Goal: Task Accomplishment & Management: Manage account settings

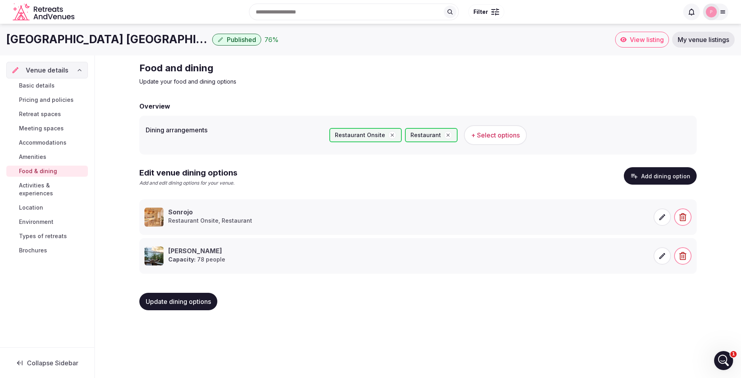
click at [660, 174] on button "Add dining option" at bounding box center [660, 175] width 73 height 17
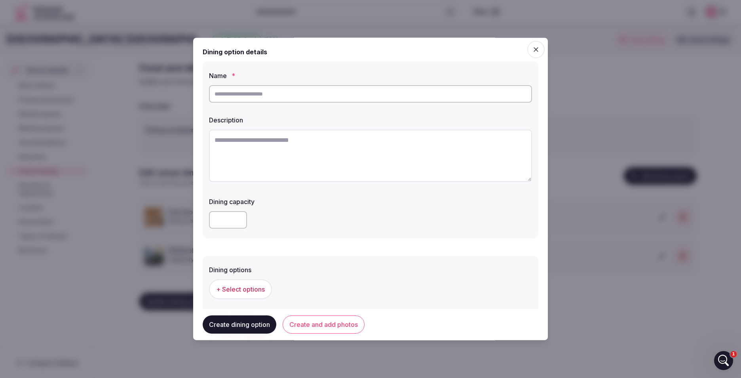
click at [345, 101] on input "text" at bounding box center [370, 93] width 323 height 17
click at [357, 100] on input "text" at bounding box center [370, 93] width 323 height 17
type input "****"
click at [268, 128] on div at bounding box center [370, 156] width 323 height 61
click at [263, 147] on textarea at bounding box center [370, 155] width 323 height 52
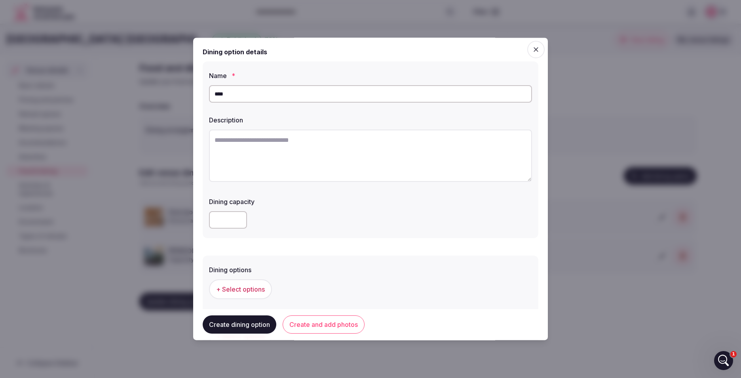
paste textarea "**********"
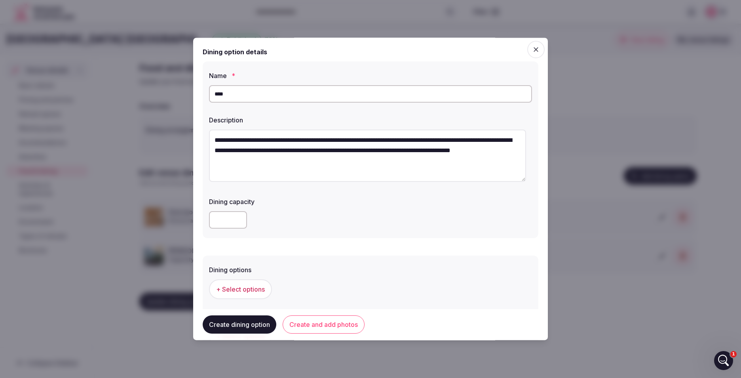
type textarea "**********"
click at [232, 219] on input "number" at bounding box center [228, 219] width 38 height 17
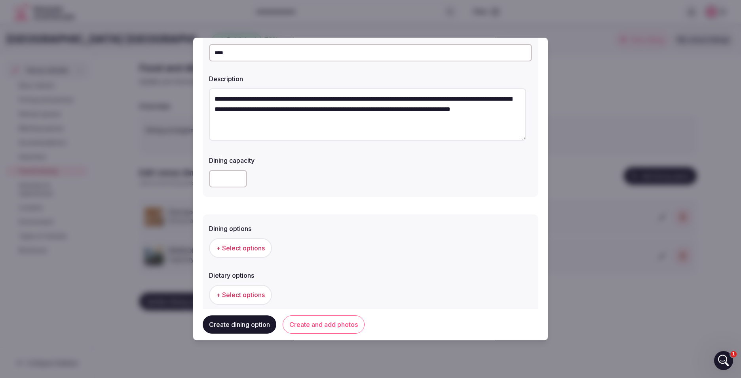
scroll to position [79, 0]
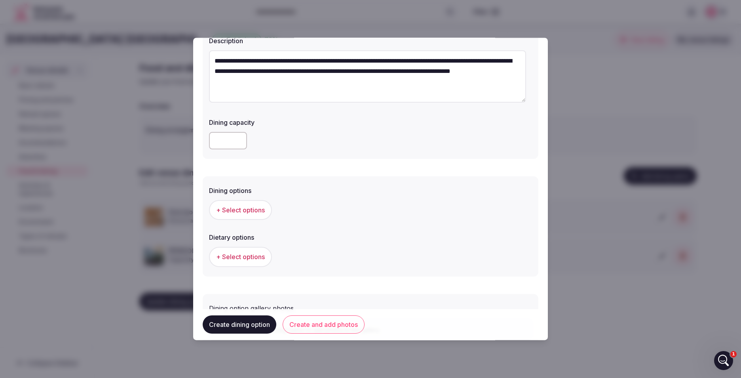
type input "***"
click at [263, 198] on div "+ Select options" at bounding box center [370, 210] width 323 height 26
click at [260, 209] on span "+ Select options" at bounding box center [240, 209] width 49 height 9
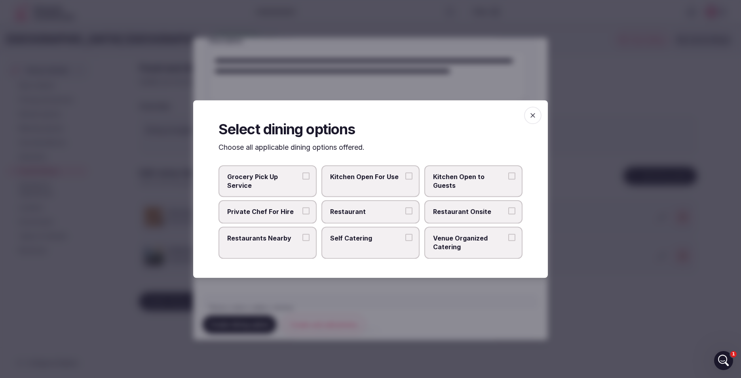
click at [390, 218] on label "Restaurant" at bounding box center [370, 211] width 98 height 23
click at [405, 215] on button "Restaurant" at bounding box center [408, 210] width 7 height 7
click at [539, 114] on span "button" at bounding box center [532, 114] width 17 height 17
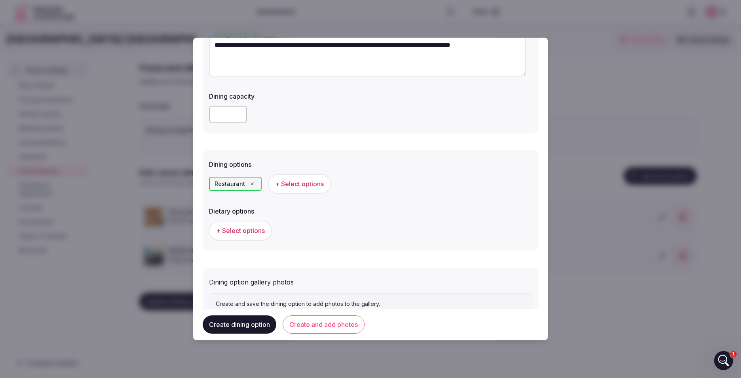
scroll to position [119, 0]
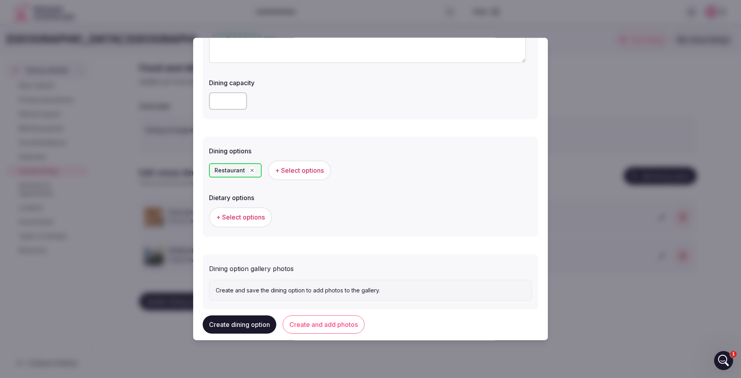
click at [256, 213] on span "+ Select options" at bounding box center [240, 217] width 49 height 9
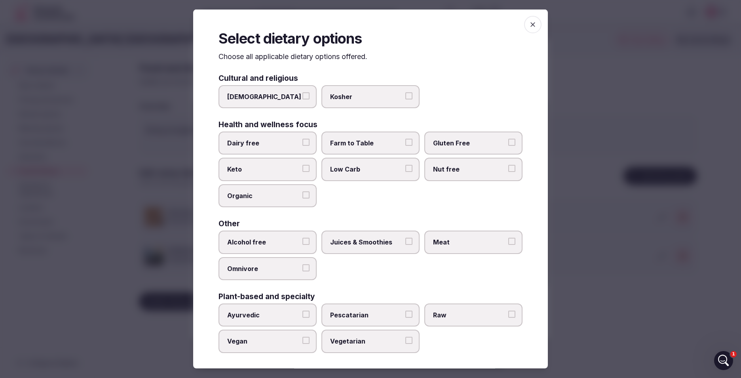
click at [529, 24] on icon "button" at bounding box center [533, 25] width 8 height 8
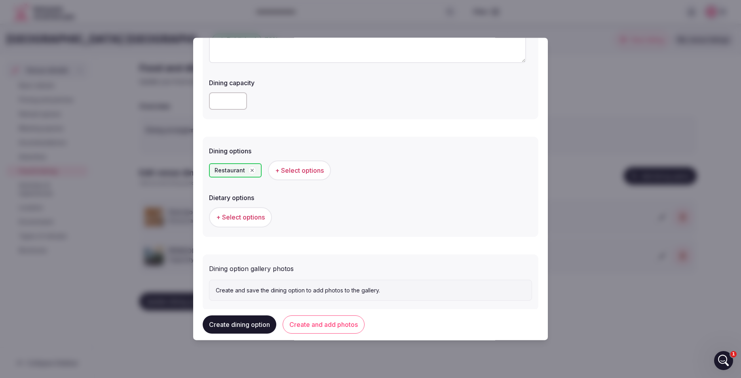
scroll to position [136, 0]
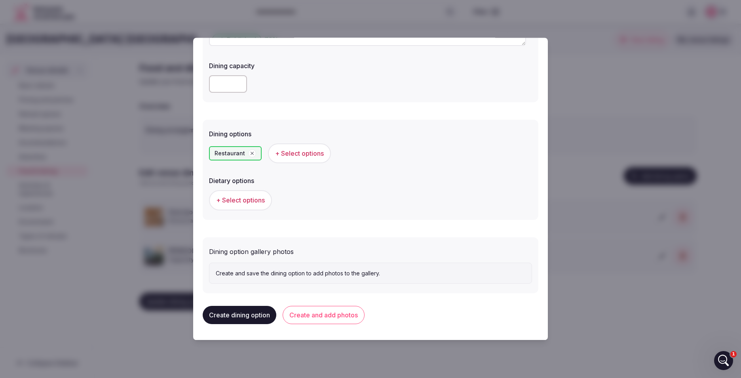
click at [243, 200] on span "+ Select options" at bounding box center [240, 200] width 49 height 9
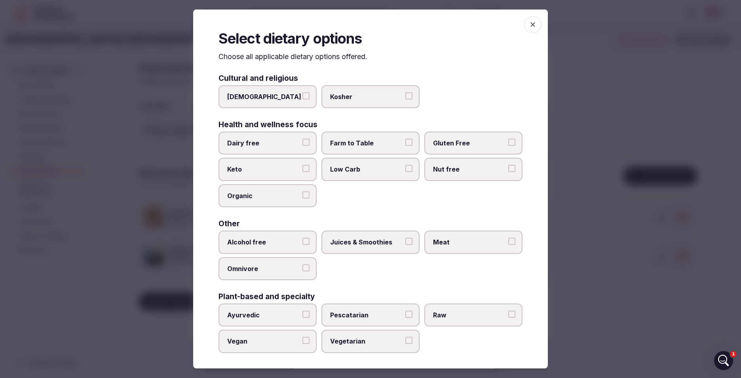
click at [297, 146] on label "Dairy free" at bounding box center [268, 142] width 98 height 23
click at [302, 146] on button "Dairy free" at bounding box center [305, 142] width 7 height 7
click at [443, 143] on span "Gluten Free" at bounding box center [469, 143] width 73 height 9
click at [508, 143] on button "Gluten Free" at bounding box center [511, 142] width 7 height 7
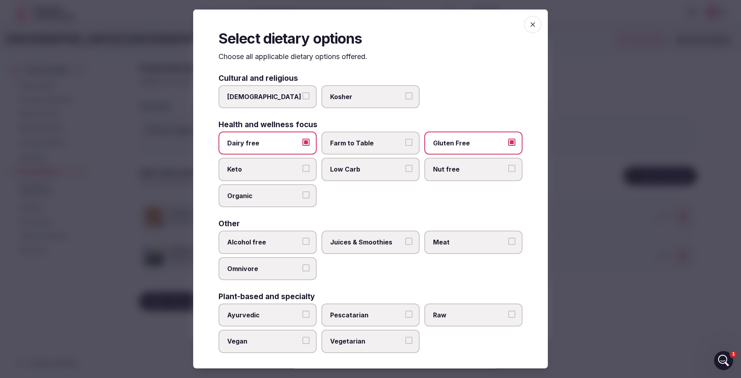
click at [461, 168] on span "Nut free" at bounding box center [469, 169] width 73 height 9
click at [508, 168] on button "Nut free" at bounding box center [511, 168] width 7 height 7
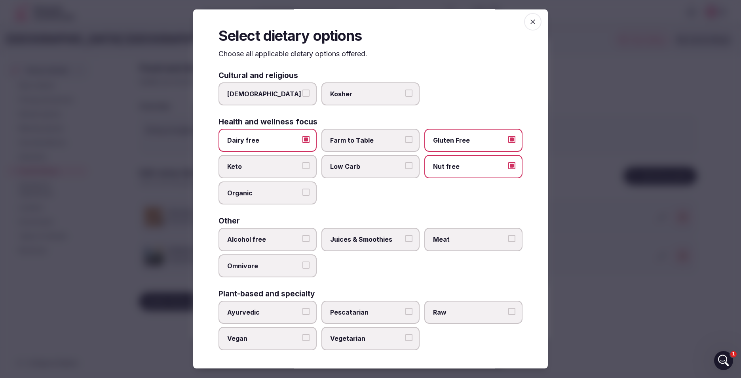
scroll to position [4, 0]
click at [387, 233] on label "Juices & Smoothies" at bounding box center [370, 238] width 98 height 23
click at [405, 234] on button "Juices & Smoothies" at bounding box center [408, 237] width 7 height 7
click at [448, 233] on label "Meat" at bounding box center [473, 238] width 98 height 23
click at [508, 234] on button "Meat" at bounding box center [511, 237] width 7 height 7
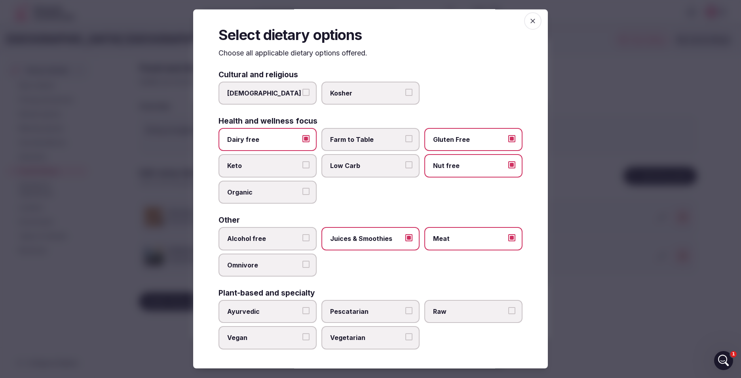
click at [274, 336] on span "Vegan" at bounding box center [263, 337] width 73 height 9
click at [302, 336] on button "Vegan" at bounding box center [305, 336] width 7 height 7
click at [373, 335] on span "Vegetarian" at bounding box center [366, 337] width 73 height 9
click at [405, 335] on button "Vegetarian" at bounding box center [408, 336] width 7 height 7
click at [384, 310] on span "Pescatarian" at bounding box center [366, 311] width 73 height 9
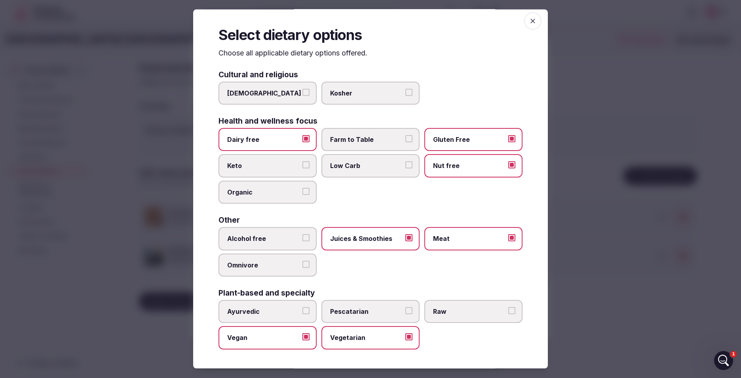
click at [405, 310] on button "Pescatarian" at bounding box center [408, 310] width 7 height 7
click at [467, 313] on span "Raw" at bounding box center [469, 311] width 73 height 9
click at [508, 313] on button "Raw" at bounding box center [511, 310] width 7 height 7
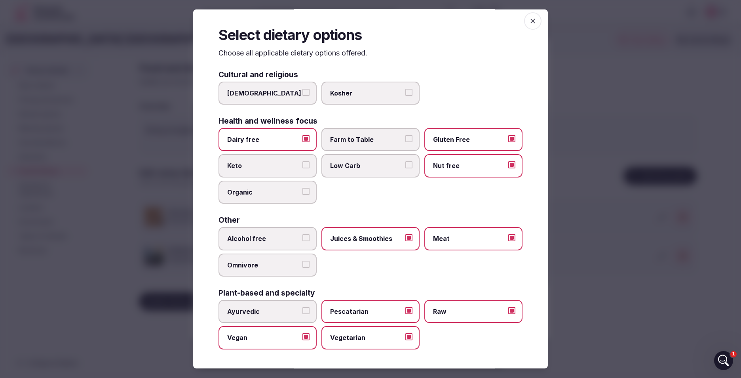
click at [485, 305] on label "Raw" at bounding box center [473, 311] width 98 height 23
click at [508, 307] on button "Raw" at bounding box center [511, 310] width 7 height 7
click at [369, 308] on span "Pescatarian" at bounding box center [366, 311] width 73 height 9
click at [405, 308] on button "Pescatarian" at bounding box center [408, 310] width 7 height 7
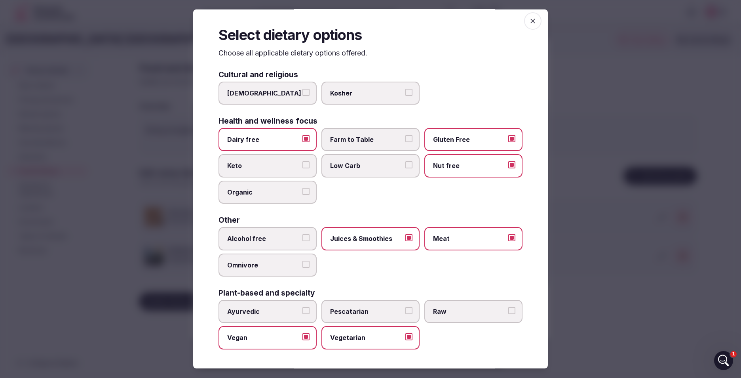
click at [367, 330] on label "Vegetarian" at bounding box center [370, 337] width 98 height 23
click at [405, 333] on button "Vegetarian" at bounding box center [408, 336] width 7 height 7
click at [235, 332] on label "Vegan" at bounding box center [268, 337] width 98 height 23
click at [302, 333] on button "Vegan" at bounding box center [305, 336] width 7 height 7
click at [382, 227] on label "Juices & Smoothies" at bounding box center [370, 238] width 98 height 23
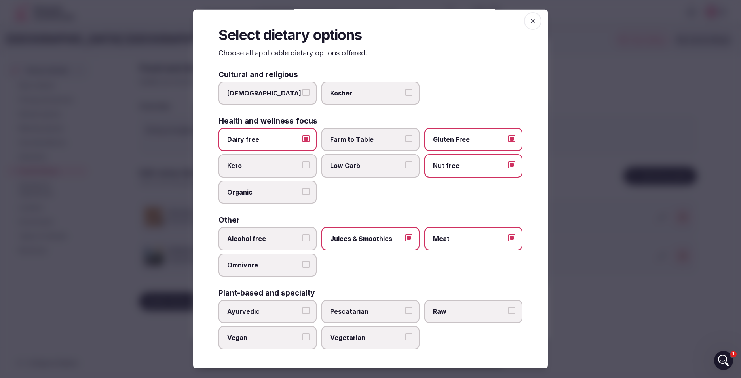
click at [405, 234] on button "Juices & Smoothies" at bounding box center [408, 237] width 7 height 7
click at [467, 171] on label "Nut free" at bounding box center [473, 165] width 98 height 23
click at [508, 168] on button "Nut free" at bounding box center [511, 164] width 7 height 7
click at [466, 147] on label "Gluten Free" at bounding box center [473, 139] width 98 height 23
click at [508, 142] on button "Gluten Free" at bounding box center [511, 138] width 7 height 7
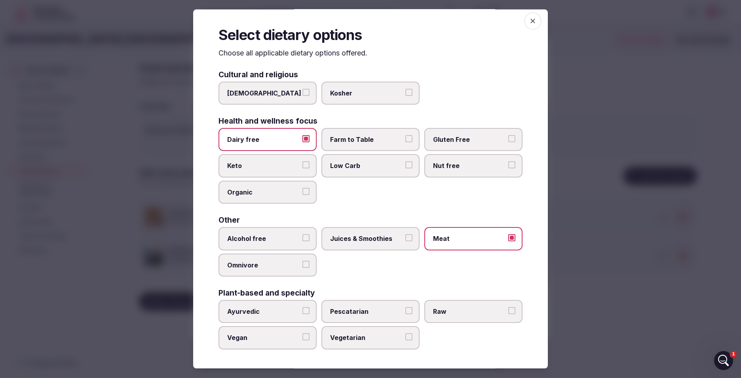
click at [248, 145] on label "Dairy free" at bounding box center [268, 139] width 98 height 23
click at [302, 142] on button "Dairy free" at bounding box center [305, 138] width 7 height 7
click at [463, 234] on span "Meat" at bounding box center [469, 238] width 73 height 9
click at [508, 234] on button "Meat" at bounding box center [511, 237] width 7 height 7
click at [529, 19] on icon "button" at bounding box center [533, 21] width 8 height 8
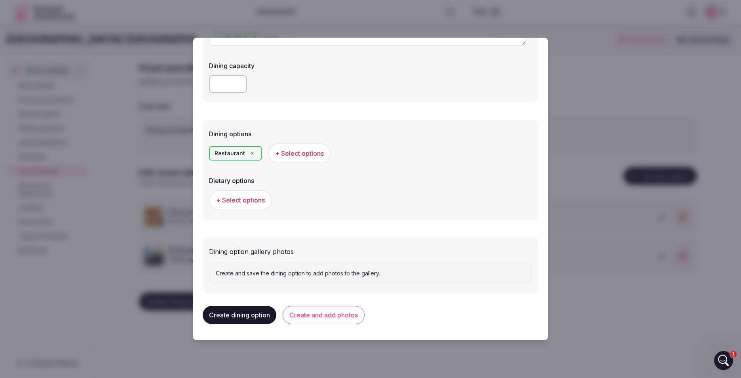
click at [320, 315] on button "Create and add photos" at bounding box center [324, 315] width 82 height 18
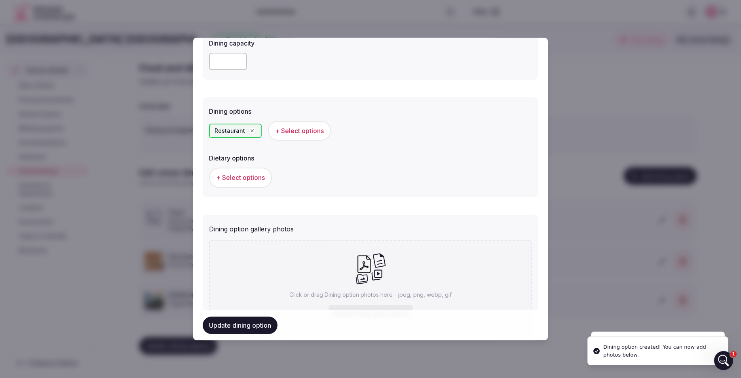
scroll to position [209, 0]
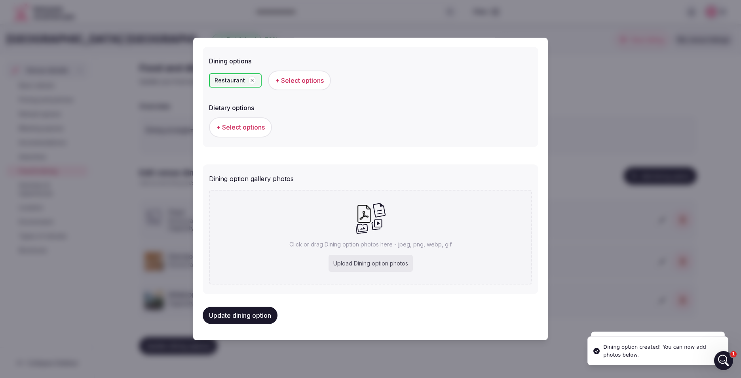
click at [359, 257] on div "Upload Dining option photos" at bounding box center [371, 263] width 84 height 17
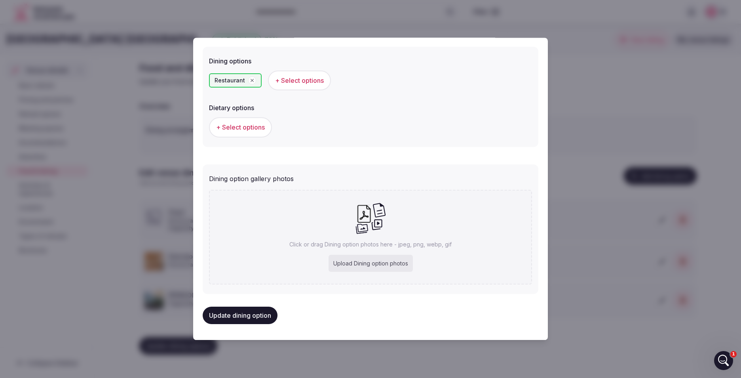
type input "**********"
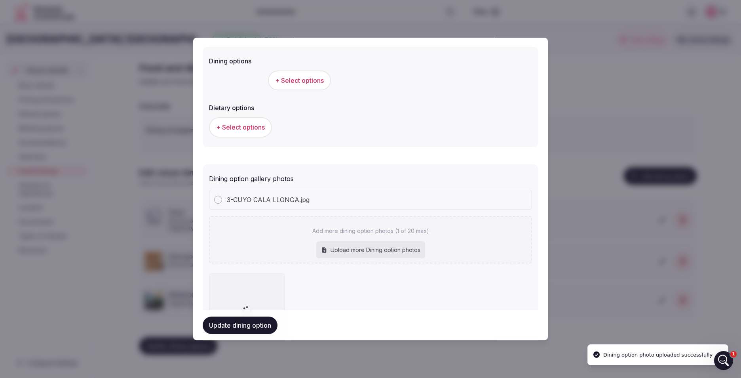
click at [247, 322] on button "Update dining option" at bounding box center [240, 324] width 75 height 17
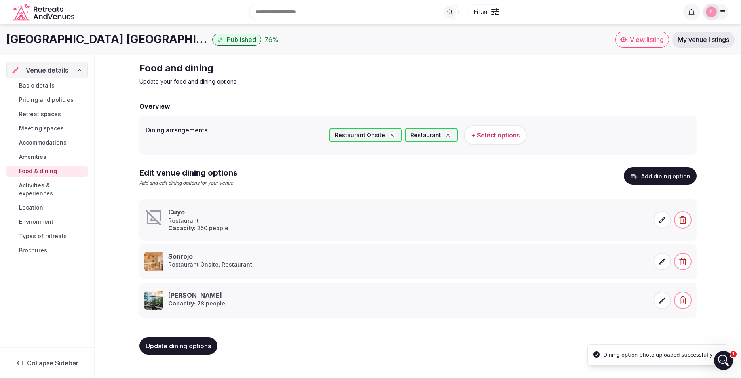
click at [663, 217] on icon at bounding box center [662, 220] width 8 height 8
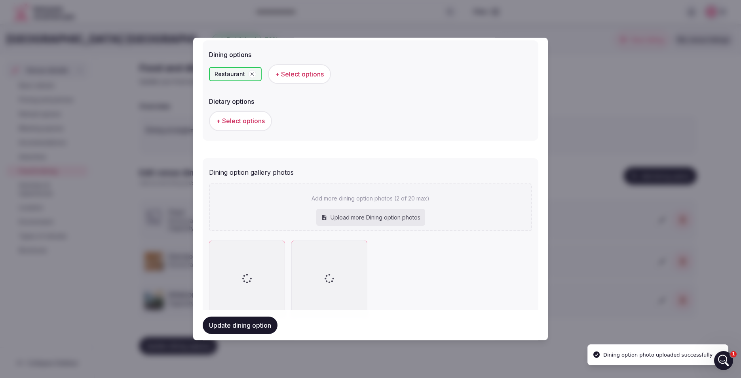
scroll to position [245, 0]
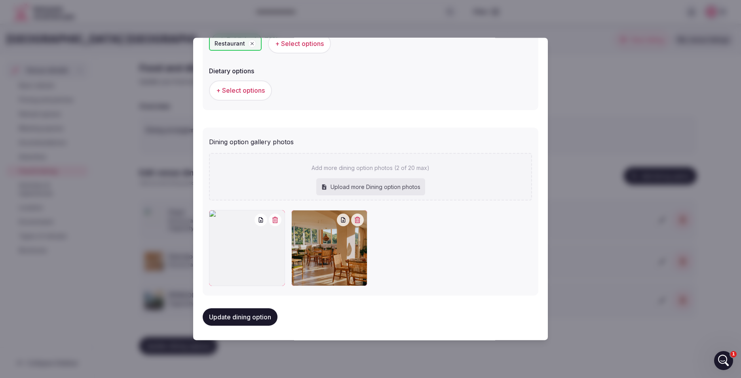
click at [235, 313] on button "Update dining option" at bounding box center [240, 316] width 75 height 17
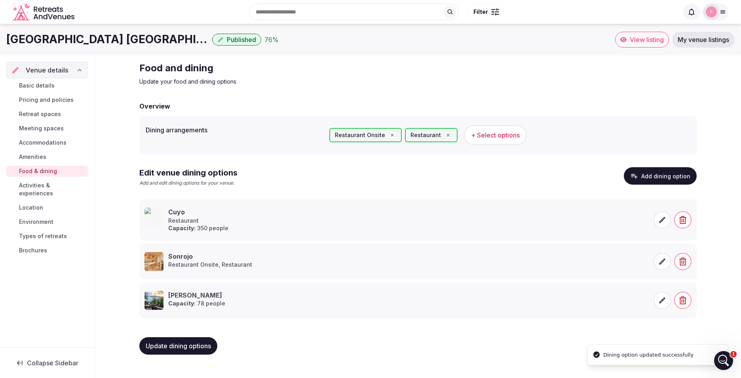
click at [662, 216] on icon at bounding box center [662, 220] width 8 height 8
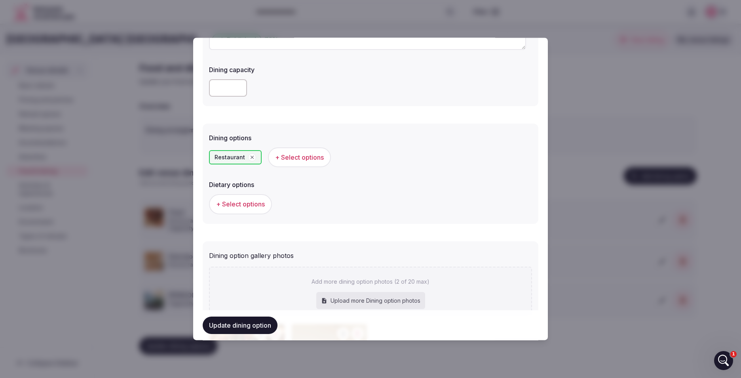
scroll to position [198, 0]
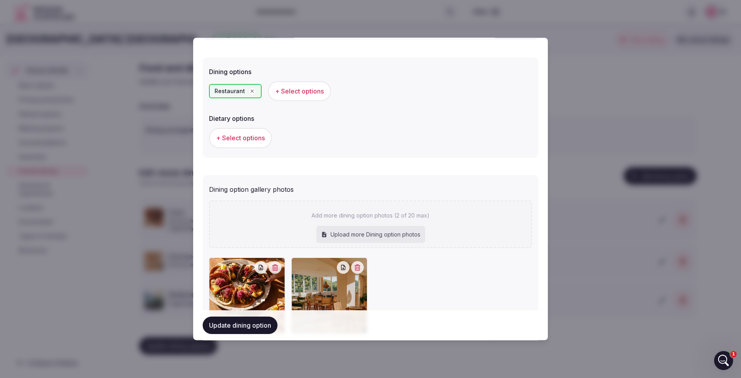
click at [275, 264] on icon "button" at bounding box center [275, 267] width 6 height 6
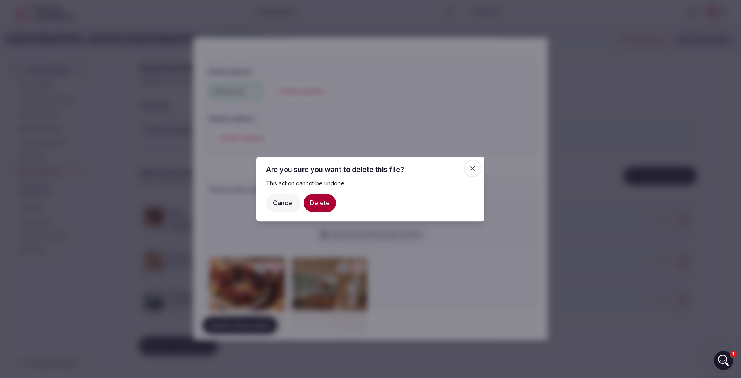
click at [321, 196] on button "Delete" at bounding box center [320, 203] width 32 height 18
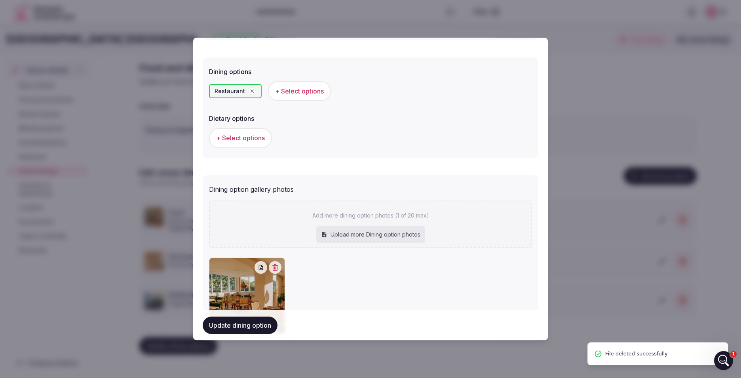
click at [369, 228] on div "Upload more Dining option photos" at bounding box center [370, 234] width 109 height 17
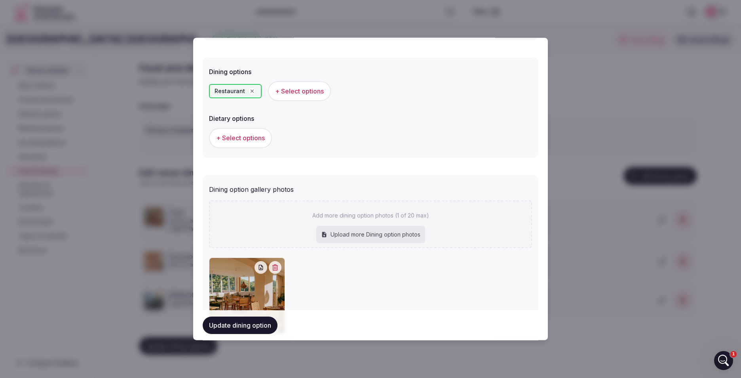
type input "**********"
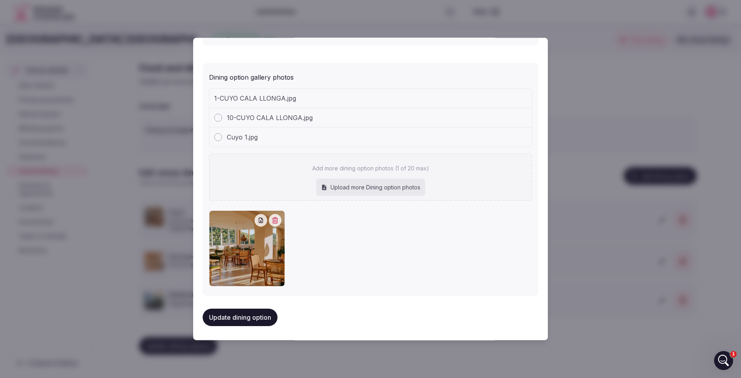
scroll to position [310, 0]
click at [266, 321] on button "Update dining option" at bounding box center [240, 316] width 75 height 17
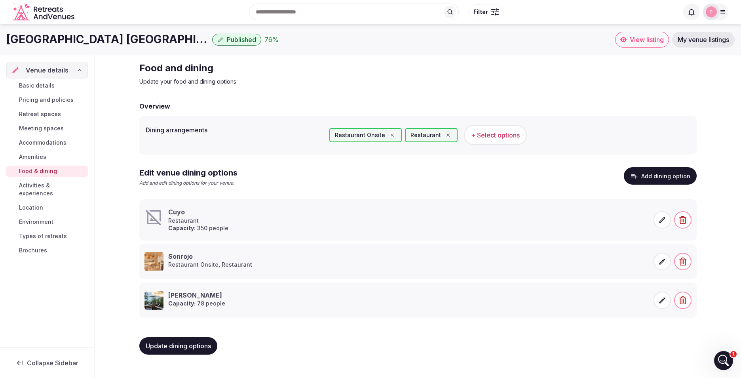
click at [674, 183] on button "Add dining option" at bounding box center [660, 175] width 73 height 17
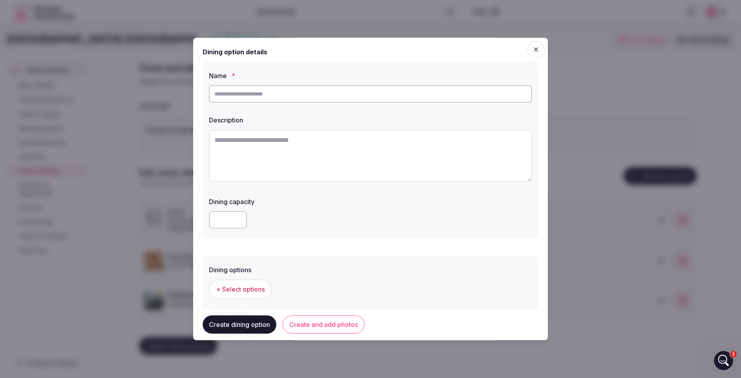
click at [303, 97] on input "text" at bounding box center [370, 93] width 323 height 17
type input "********"
click at [250, 133] on textarea at bounding box center [370, 155] width 323 height 52
paste textarea "**********"
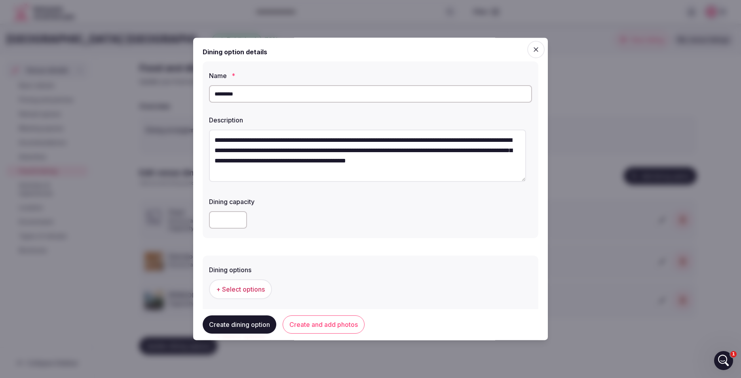
type textarea "**********"
click at [253, 97] on input "********" at bounding box center [370, 93] width 323 height 17
type input "********"
click at [211, 219] on input "number" at bounding box center [228, 219] width 38 height 17
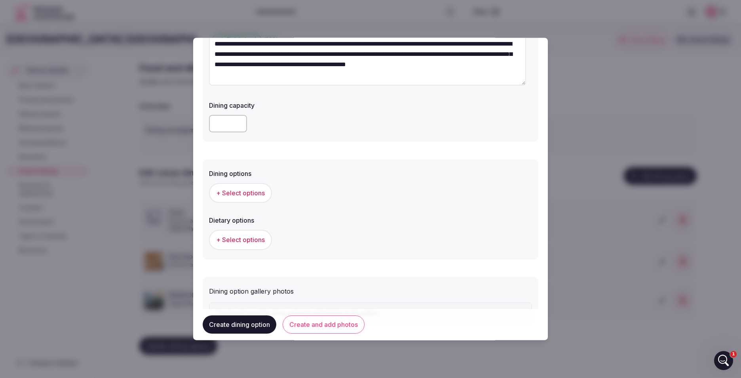
scroll to position [136, 0]
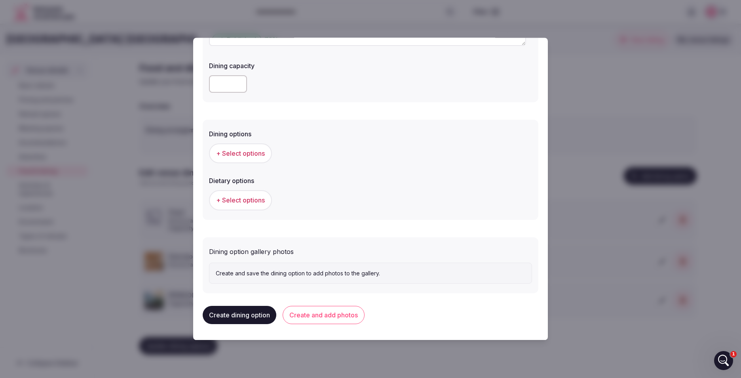
type input "**"
click at [331, 314] on button "Create and add photos" at bounding box center [324, 315] width 82 height 18
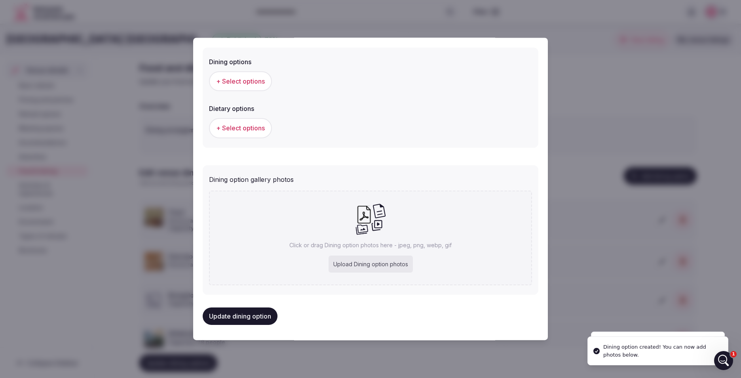
scroll to position [209, 0]
click at [414, 257] on div "Click or drag Dining option photos here - jpeg, png, webp, gif Upload Dining op…" at bounding box center [370, 237] width 323 height 95
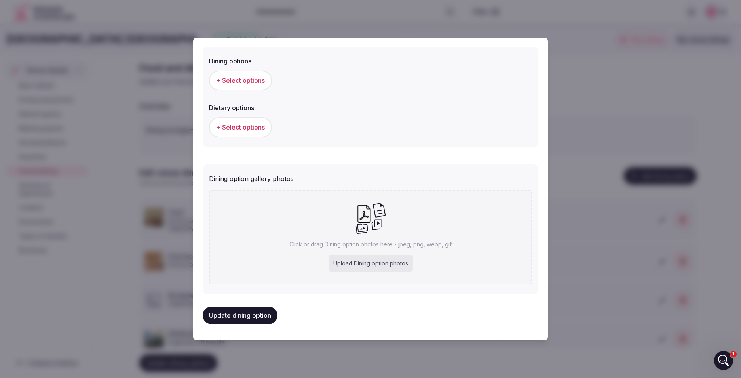
type input "**********"
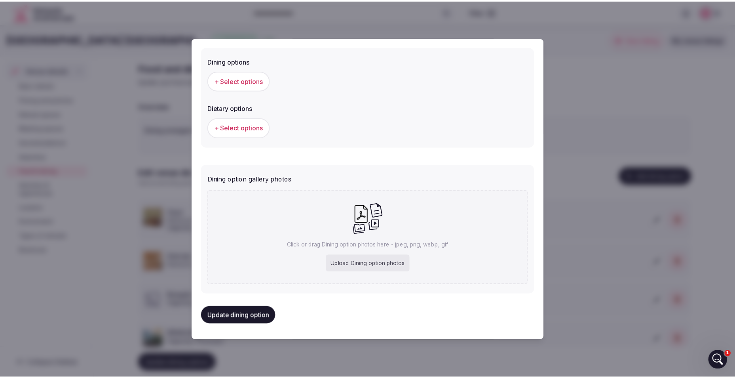
scroll to position [207, 0]
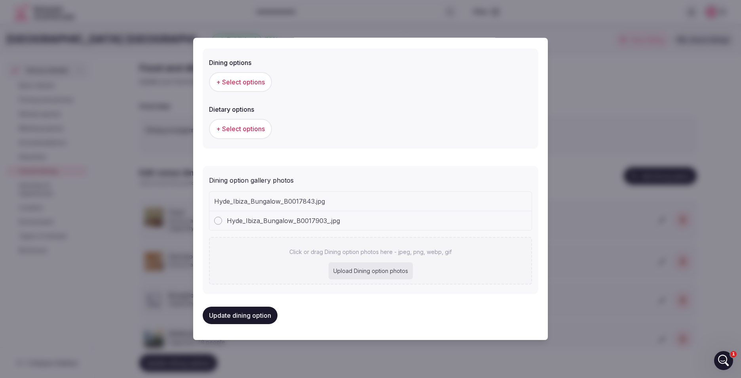
click at [254, 315] on button "Update dining option" at bounding box center [240, 314] width 75 height 17
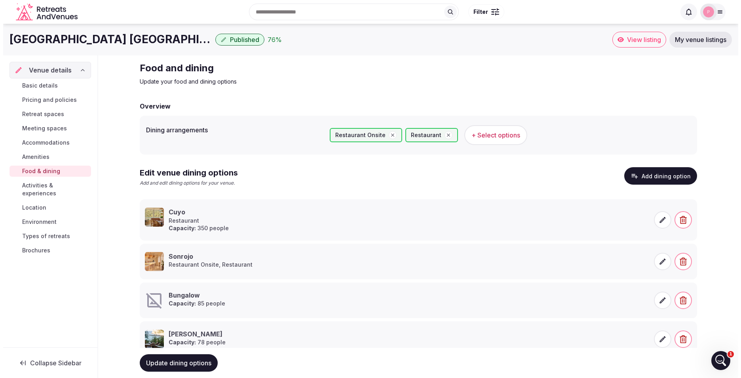
scroll to position [28, 0]
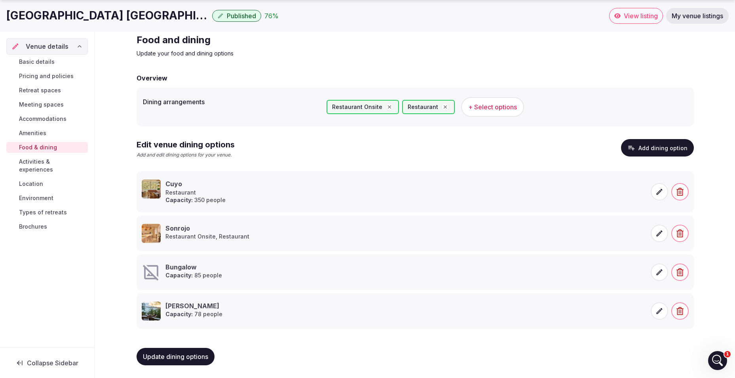
click at [661, 274] on icon at bounding box center [660, 272] width 8 height 8
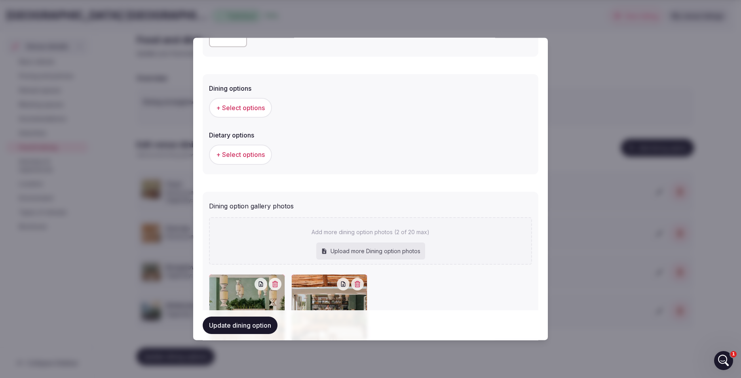
scroll to position [119, 0]
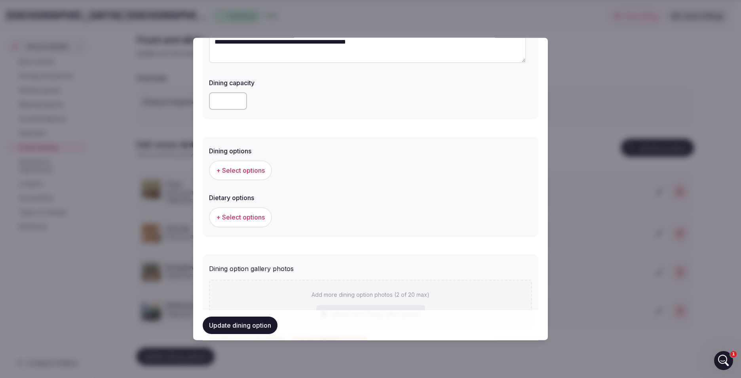
click at [618, 40] on div at bounding box center [370, 189] width 741 height 378
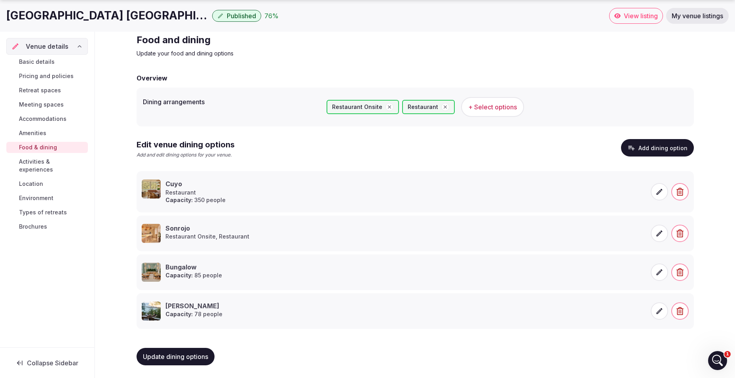
click at [667, 147] on button "Add dining option" at bounding box center [657, 147] width 73 height 17
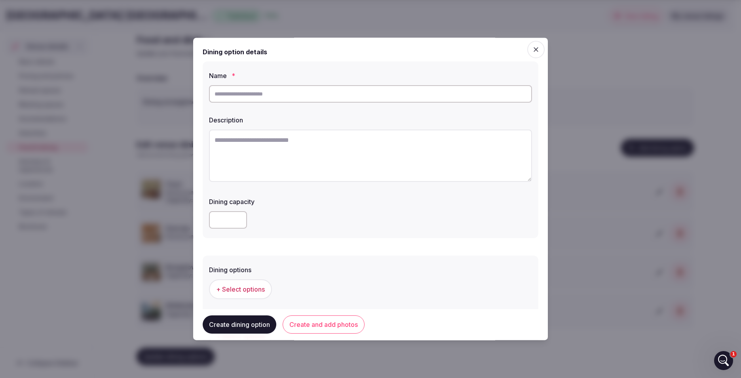
click at [245, 90] on input "text" at bounding box center [370, 93] width 323 height 17
type input "**********"
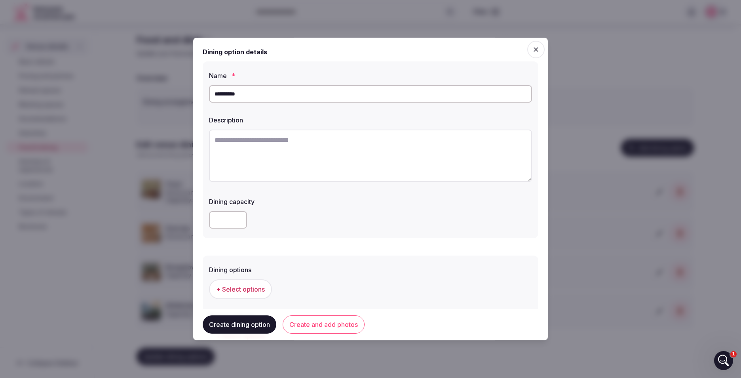
scroll to position [27, 0]
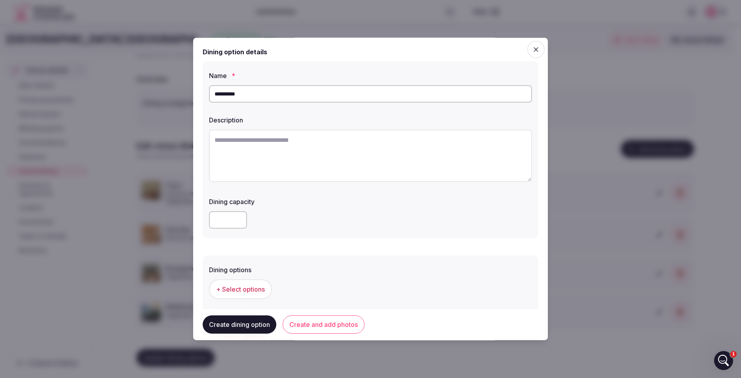
click at [271, 166] on textarea at bounding box center [370, 155] width 323 height 52
paste textarea "**********"
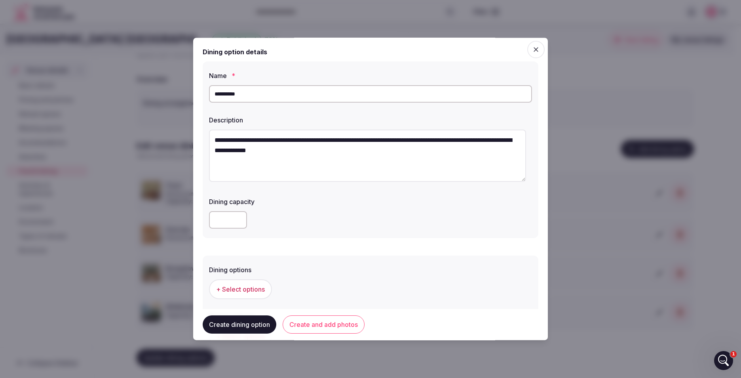
type textarea "**********"
click at [232, 219] on input "number" at bounding box center [228, 219] width 38 height 17
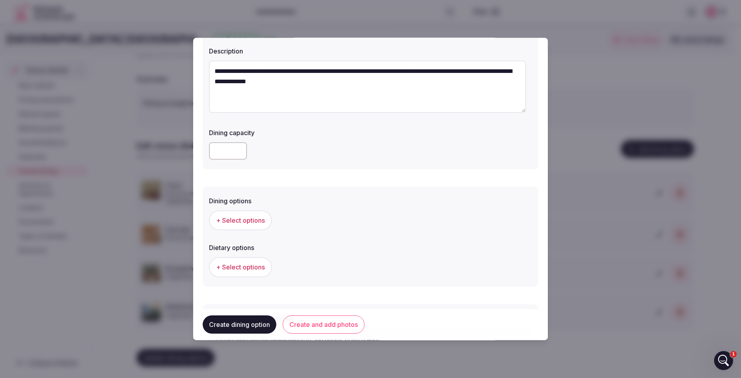
scroll to position [136, 0]
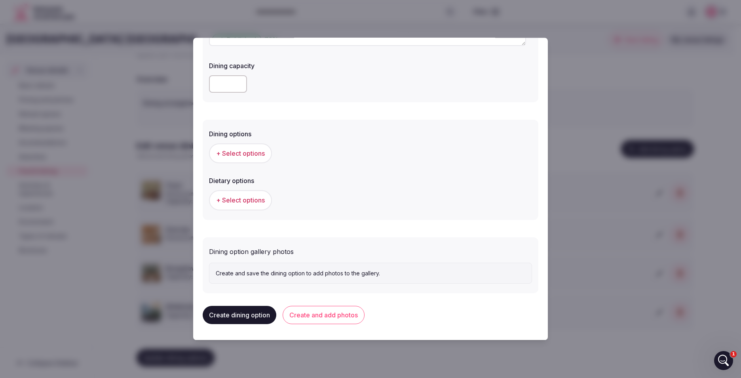
type input "***"
click at [332, 312] on button "Create and add photos" at bounding box center [324, 315] width 82 height 18
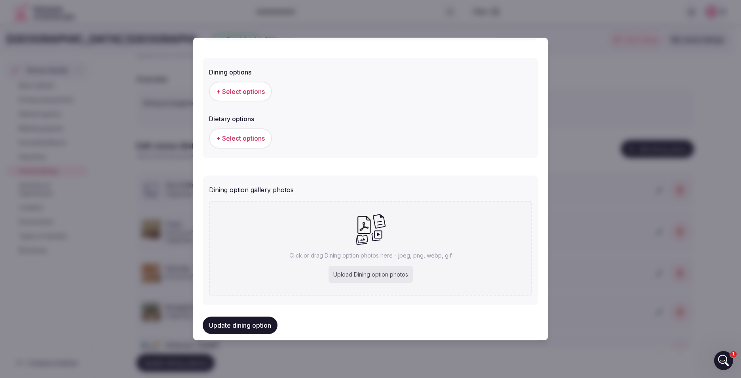
scroll to position [198, 0]
click at [365, 267] on div "Upload Dining option photos" at bounding box center [371, 273] width 84 height 17
type input "**********"
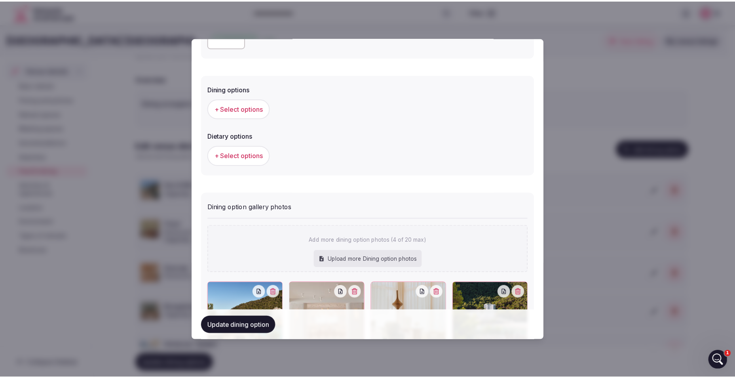
scroll to position [238, 0]
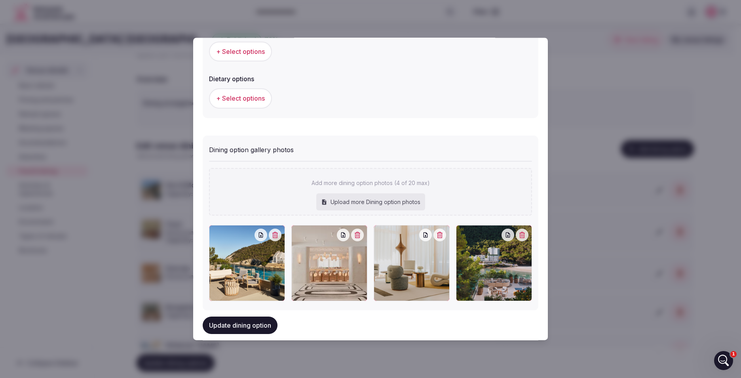
click at [272, 323] on button "Update dining option" at bounding box center [240, 324] width 75 height 17
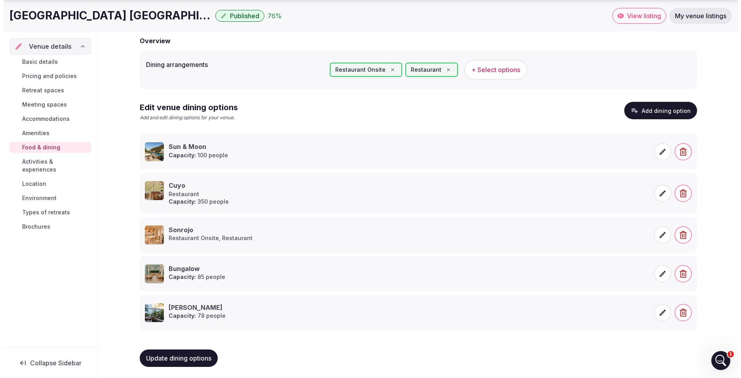
scroll to position [67, 0]
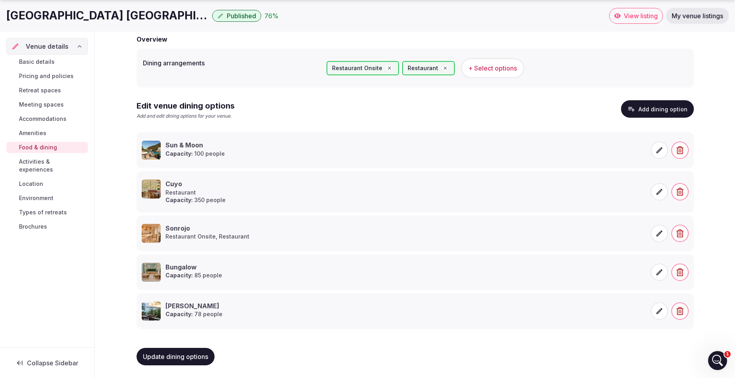
click at [651, 109] on button "Add dining option" at bounding box center [657, 108] width 73 height 17
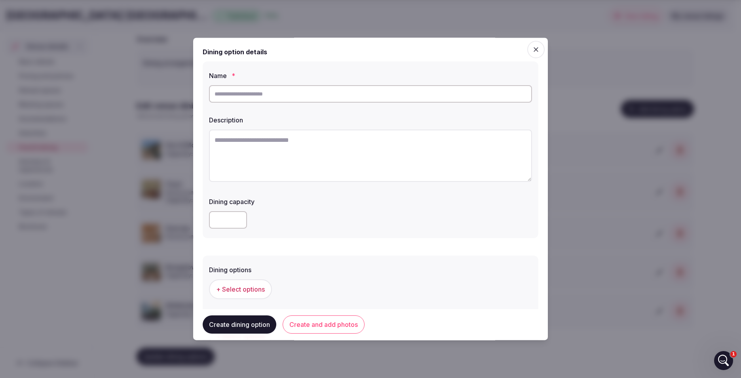
click at [536, 48] on span "button" at bounding box center [535, 49] width 17 height 17
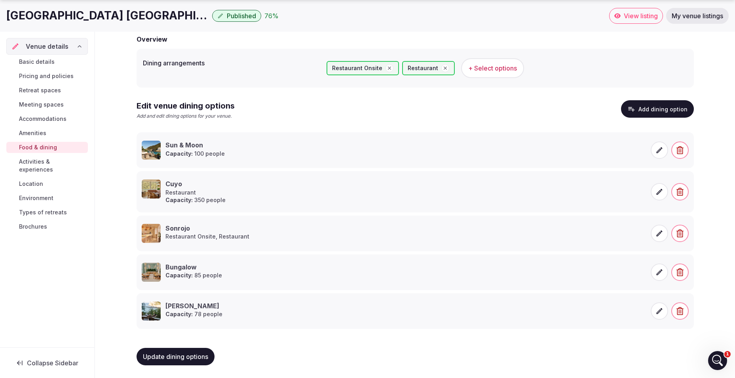
click at [650, 106] on button "Add dining option" at bounding box center [657, 108] width 73 height 17
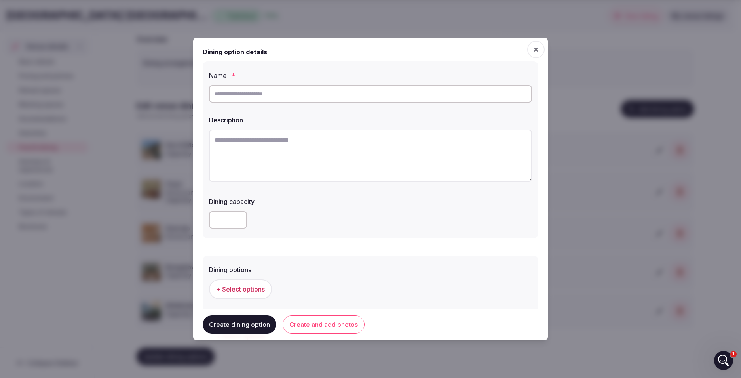
drag, startPoint x: 315, startPoint y: 104, endPoint x: 312, endPoint y: 96, distance: 8.4
click at [314, 104] on div at bounding box center [370, 94] width 323 height 24
click at [312, 94] on input "text" at bounding box center [370, 93] width 323 height 17
type input "*"
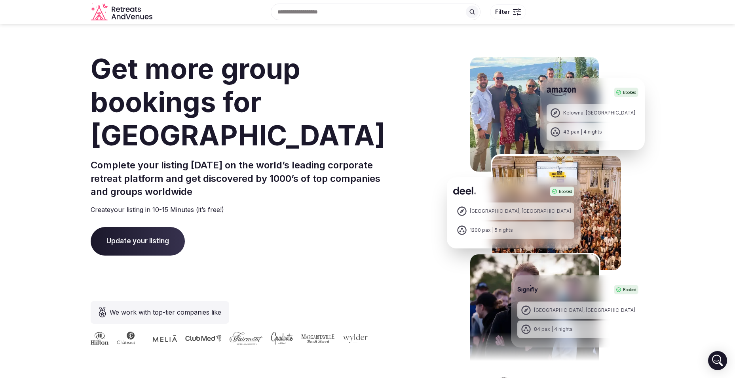
click at [177, 230] on span "Update your listing" at bounding box center [138, 241] width 94 height 29
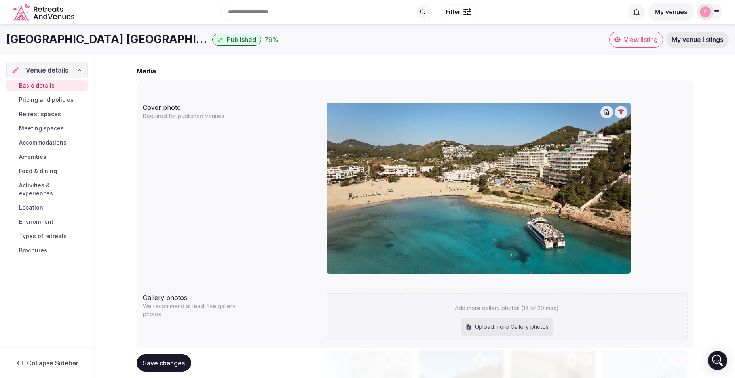
scroll to position [594, 0]
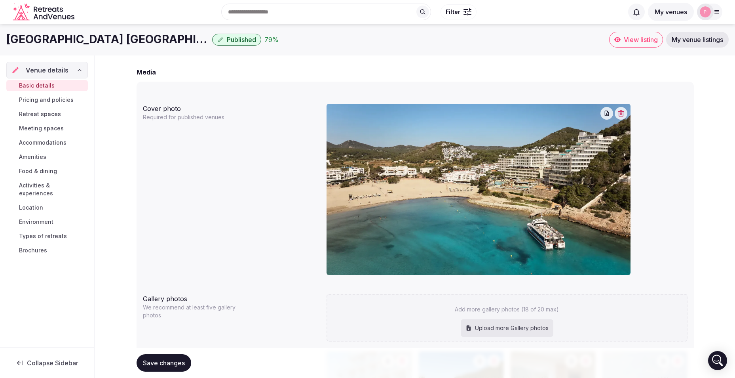
click at [624, 116] on icon "button" at bounding box center [621, 113] width 6 height 6
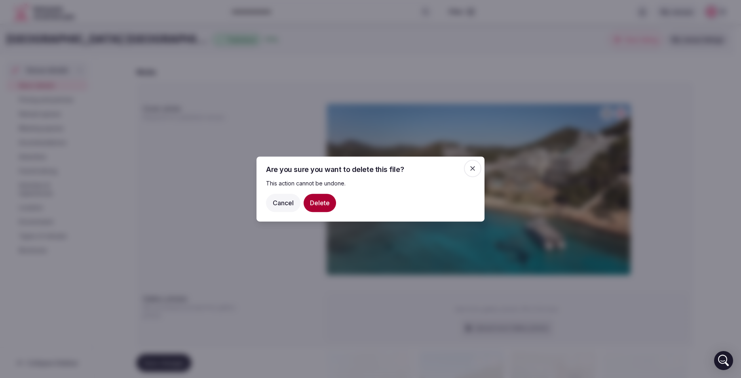
click at [475, 165] on icon "button" at bounding box center [473, 168] width 8 height 8
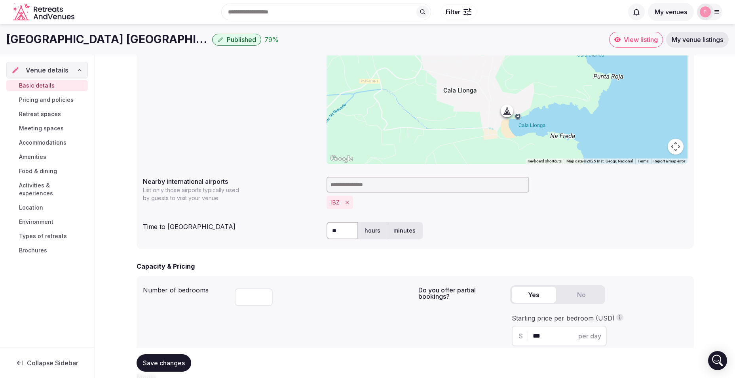
scroll to position [128, 0]
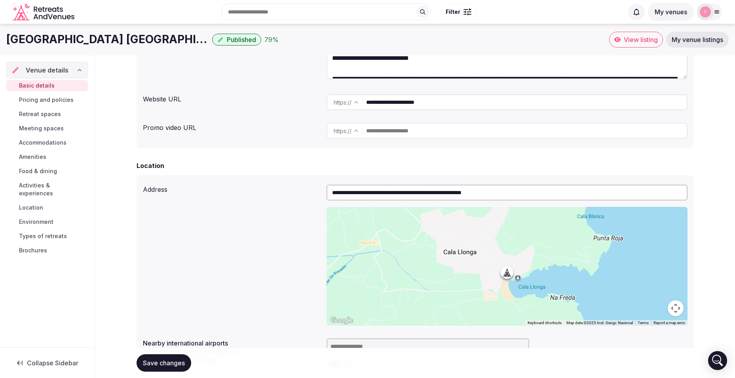
click at [57, 163] on div "Basic details Pricing and policies Retreat spaces Meeting spaces Accommodations…" at bounding box center [47, 167] width 82 height 179
click at [46, 171] on span "Food & dining" at bounding box center [38, 171] width 38 height 8
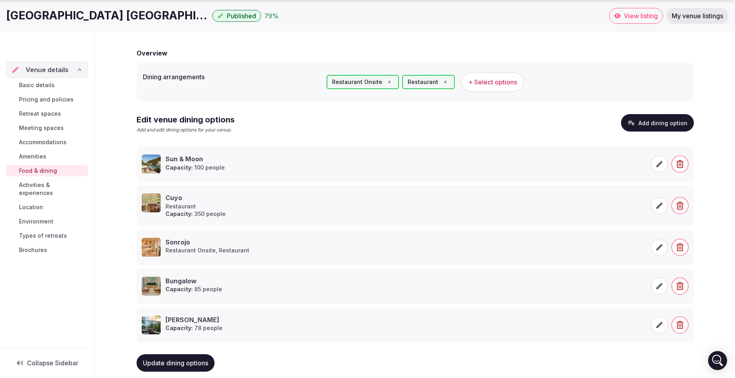
scroll to position [67, 0]
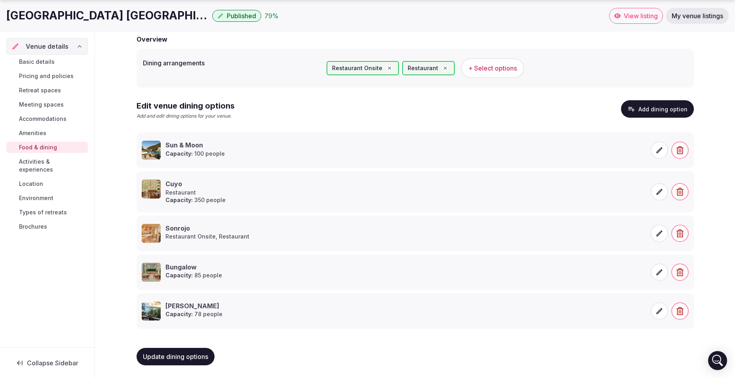
click at [680, 113] on button "Add dining option" at bounding box center [657, 108] width 73 height 17
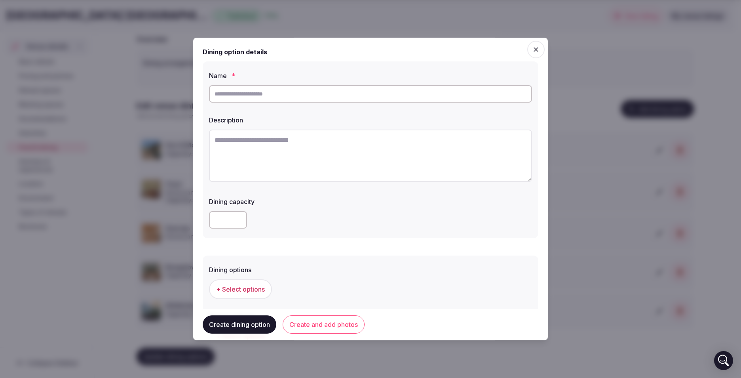
click at [256, 94] on input "text" at bounding box center [370, 93] width 323 height 17
type input "*"
click at [532, 48] on icon "button" at bounding box center [536, 50] width 8 height 8
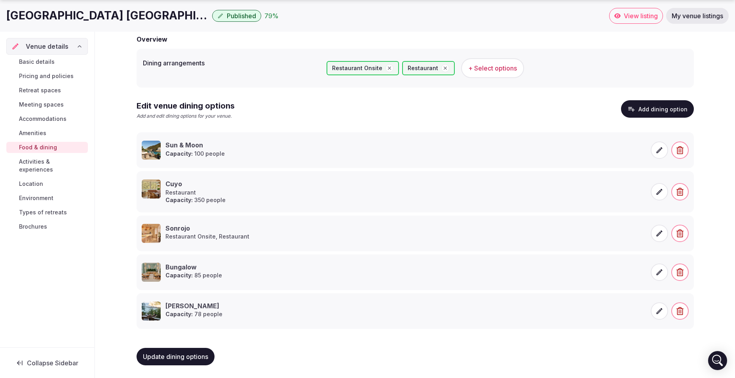
click at [59, 161] on span "Activities & experiences" at bounding box center [52, 166] width 66 height 16
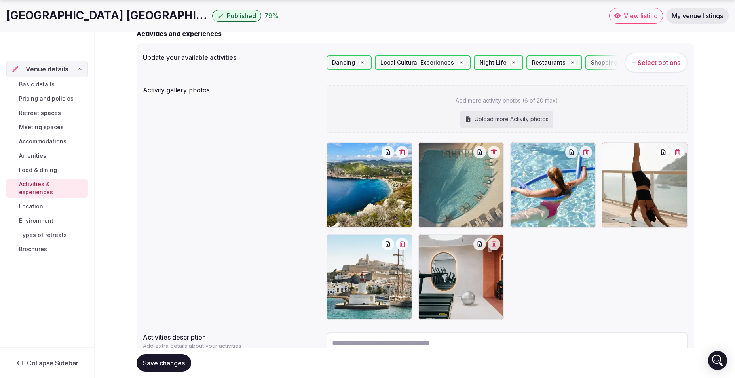
scroll to position [79, 0]
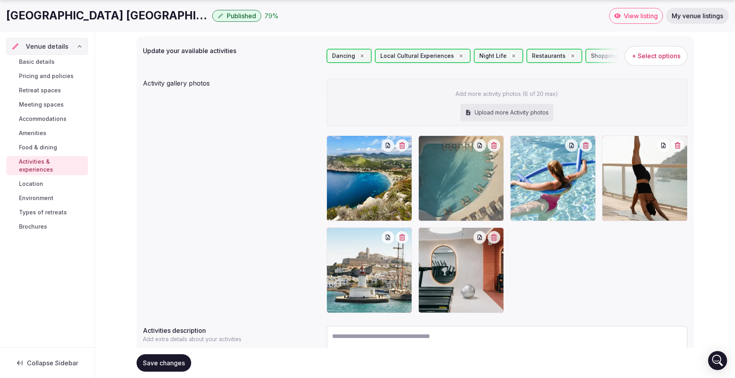
click at [522, 110] on div "Upload more Activity photos" at bounding box center [506, 112] width 93 height 17
type input "**********"
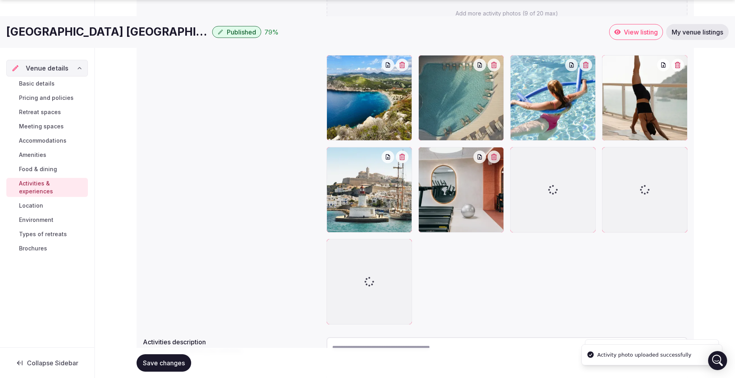
scroll to position [205, 0]
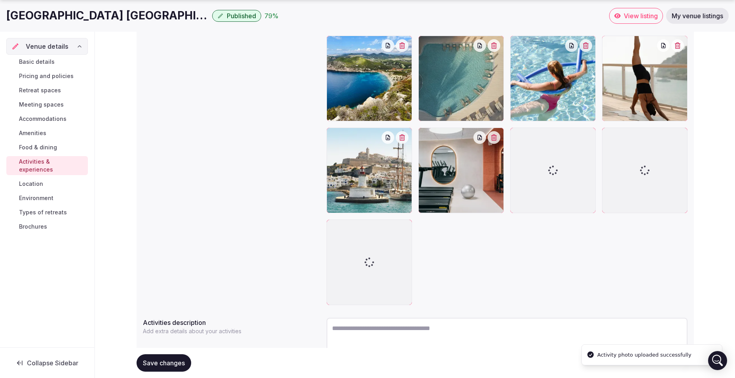
click at [487, 349] on div "Save changes" at bounding box center [415, 363] width 557 height 30
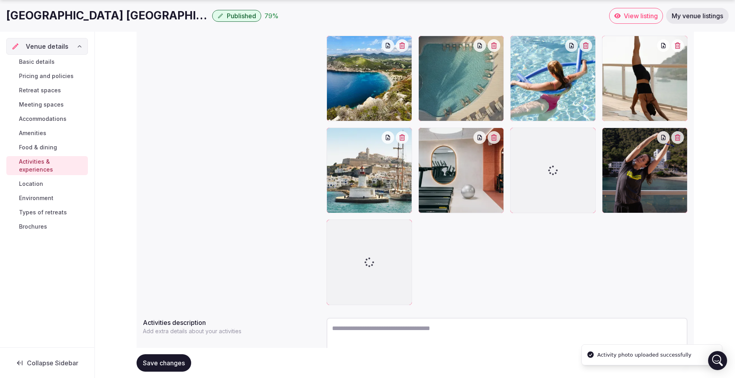
click at [498, 327] on textarea at bounding box center [507, 344] width 361 height 52
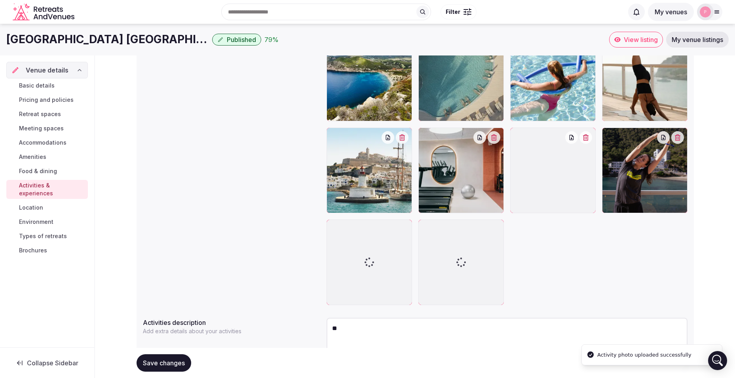
type textarea "*"
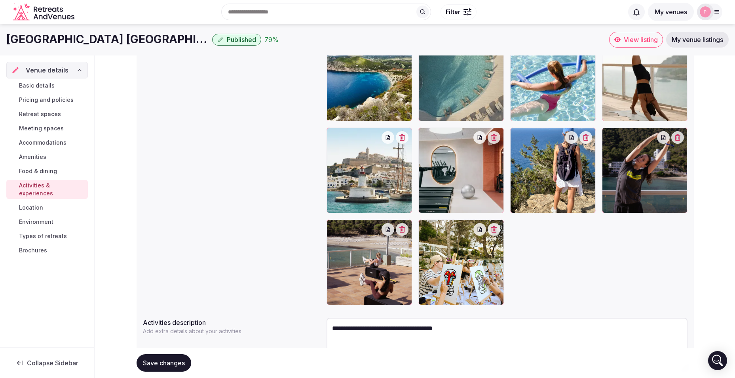
click at [538, 318] on textarea "**********" at bounding box center [507, 344] width 361 height 52
click at [529, 324] on textarea "**********" at bounding box center [507, 344] width 361 height 52
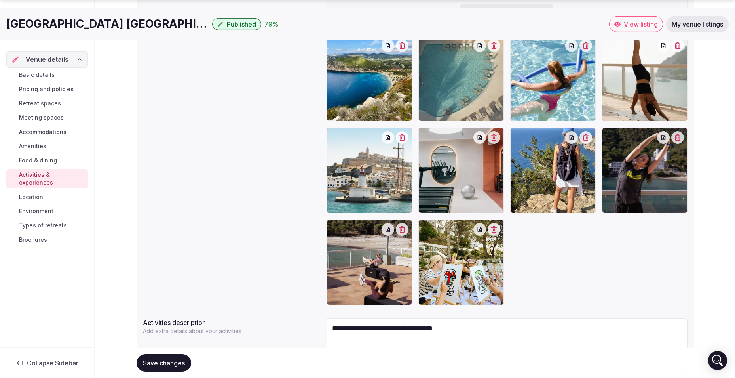
scroll to position [239, 0]
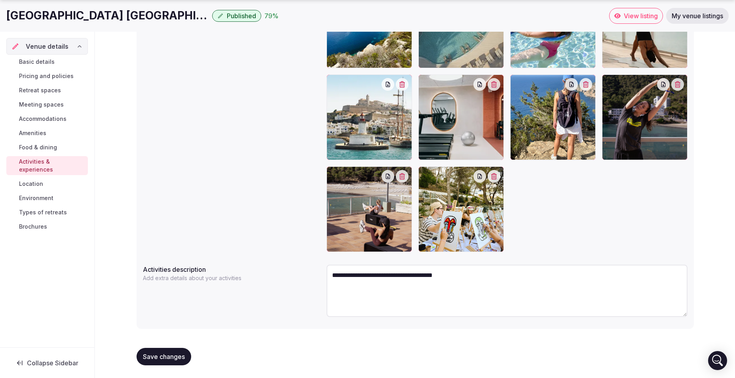
click at [489, 274] on textarea "**********" at bounding box center [507, 290] width 361 height 52
type textarea "**********"
click at [145, 354] on span "Save changes" at bounding box center [164, 356] width 42 height 8
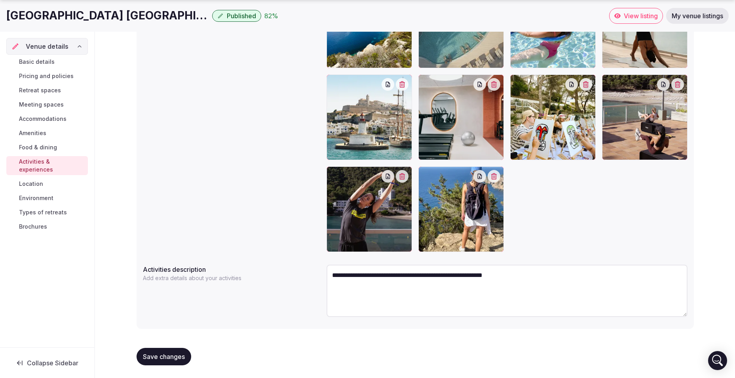
click at [178, 361] on button "Save changes" at bounding box center [164, 356] width 55 height 17
click at [35, 178] on link "Location" at bounding box center [47, 183] width 82 height 11
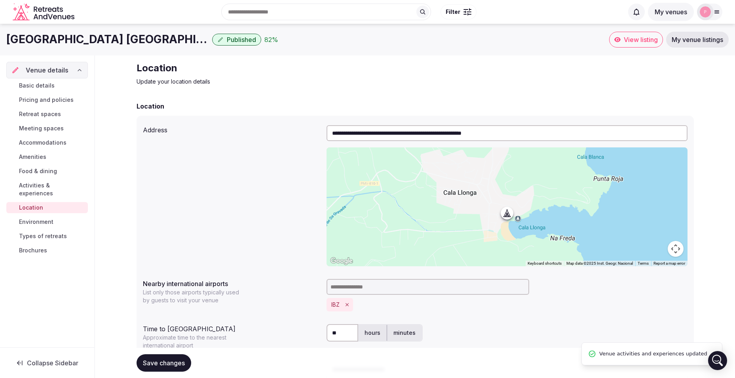
click at [26, 218] on span "Environment" at bounding box center [36, 222] width 34 height 8
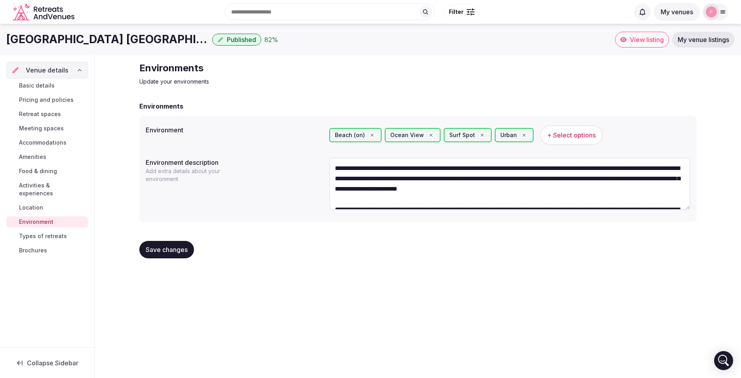
click at [566, 136] on span "+ Select options" at bounding box center [571, 135] width 49 height 9
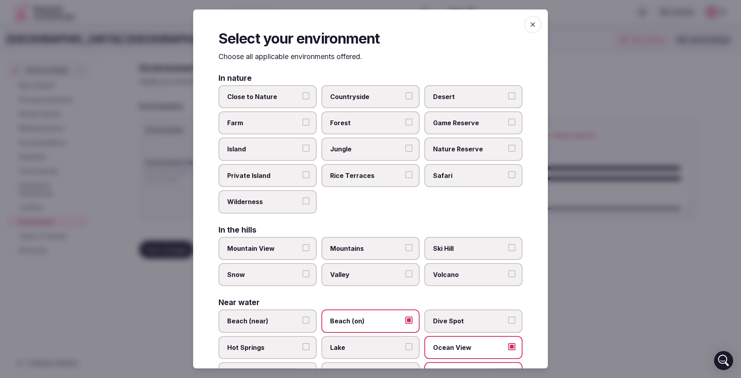
click at [290, 251] on span "Mountain View" at bounding box center [263, 247] width 73 height 9
click at [302, 251] on button "Mountain View" at bounding box center [305, 246] width 7 height 7
click at [288, 251] on span "Mountain View" at bounding box center [263, 247] width 73 height 9
click at [302, 251] on button "Mountain View" at bounding box center [305, 246] width 7 height 7
click at [360, 251] on span "Mountains" at bounding box center [366, 247] width 73 height 9
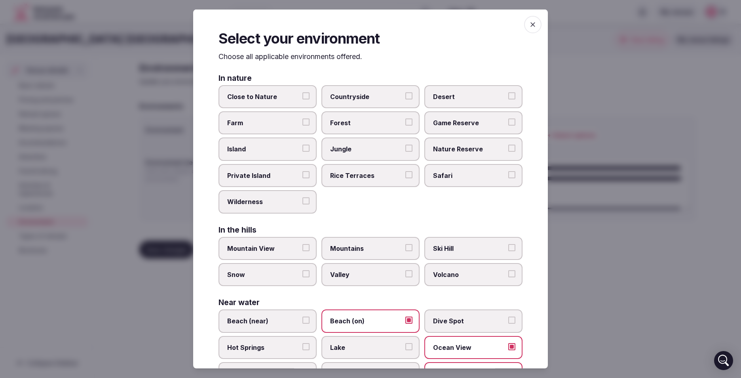
click at [405, 251] on button "Mountains" at bounding box center [408, 246] width 7 height 7
click at [360, 251] on span "Mountains" at bounding box center [366, 247] width 73 height 9
click at [405, 251] on button "Mountains" at bounding box center [408, 246] width 7 height 7
click at [273, 251] on span "Mountain View" at bounding box center [263, 247] width 73 height 9
click at [302, 251] on button "Mountain View" at bounding box center [305, 246] width 7 height 7
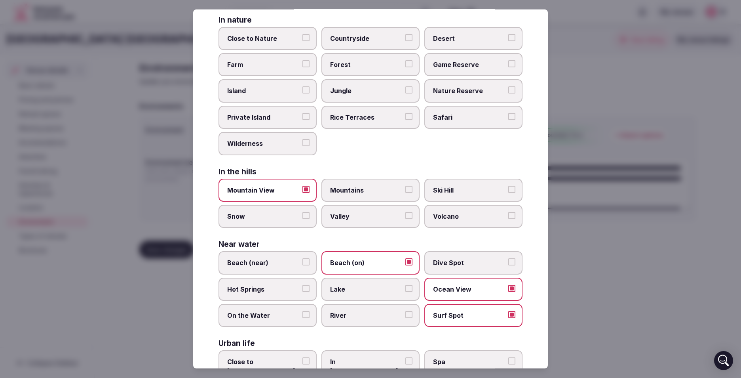
scroll to position [79, 0]
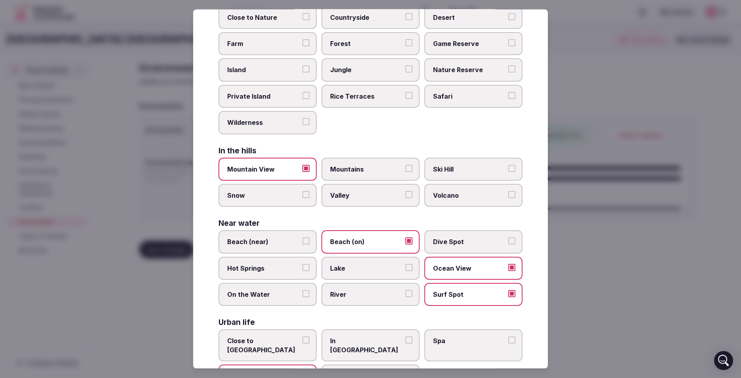
click at [266, 238] on span "Beach (near)" at bounding box center [263, 241] width 73 height 9
click at [302, 238] on button "Beach (near)" at bounding box center [305, 240] width 7 height 7
click at [272, 238] on span "Beach (near)" at bounding box center [263, 241] width 73 height 9
click at [302, 238] on button "Beach (near)" at bounding box center [305, 240] width 7 height 7
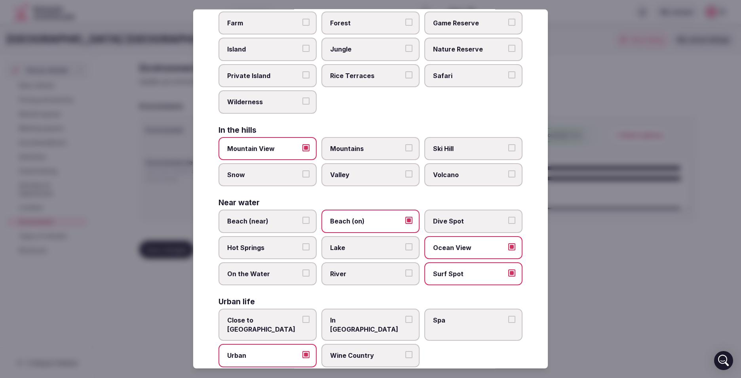
scroll to position [108, 0]
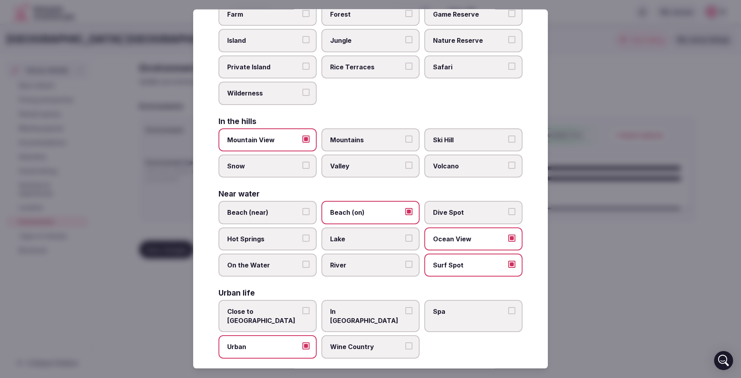
click at [259, 342] on span "Urban" at bounding box center [263, 346] width 73 height 9
click at [302, 342] on button "Urban" at bounding box center [305, 345] width 7 height 7
click at [282, 311] on span "Close to [GEOGRAPHIC_DATA]" at bounding box center [263, 316] width 73 height 18
click at [302, 311] on button "Close to [GEOGRAPHIC_DATA]" at bounding box center [305, 310] width 7 height 7
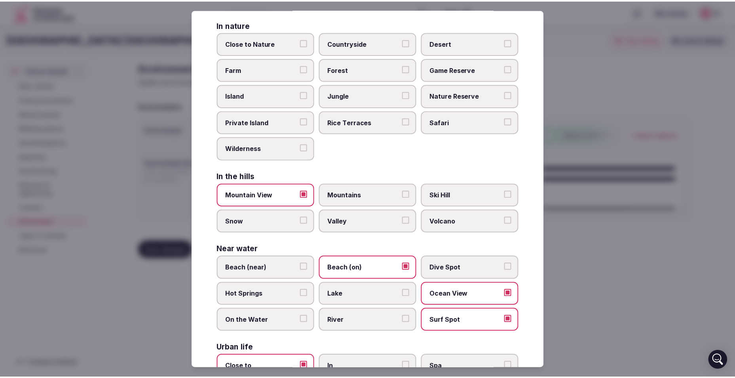
scroll to position [0, 0]
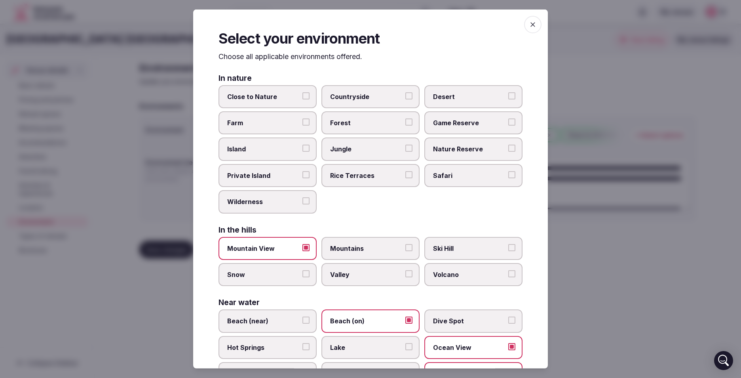
click at [267, 89] on label "Close to Nature" at bounding box center [268, 96] width 98 height 23
click at [302, 92] on button "Close to Nature" at bounding box center [305, 95] width 7 height 7
click at [234, 150] on span "Island" at bounding box center [263, 149] width 73 height 9
click at [302, 150] on button "Island" at bounding box center [305, 148] width 7 height 7
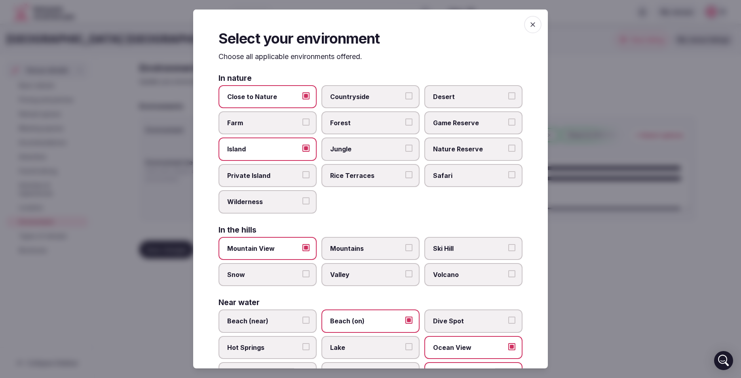
click at [262, 147] on span "Island" at bounding box center [263, 149] width 73 height 9
click at [302, 147] on button "Island" at bounding box center [305, 148] width 7 height 7
click at [534, 25] on span "button" at bounding box center [532, 24] width 17 height 17
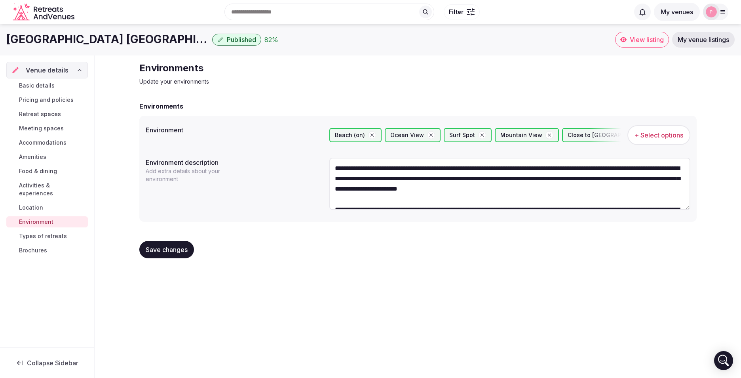
click at [160, 249] on span "Save changes" at bounding box center [167, 249] width 42 height 8
click at [39, 232] on span "Types of retreats" at bounding box center [43, 236] width 48 height 8
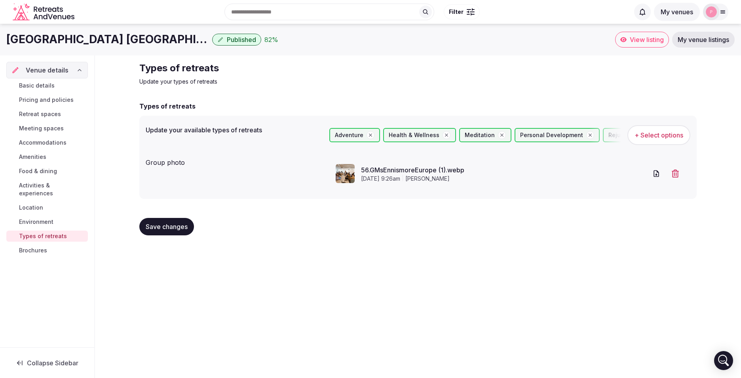
click at [57, 245] on link "Brochures" at bounding box center [47, 250] width 82 height 11
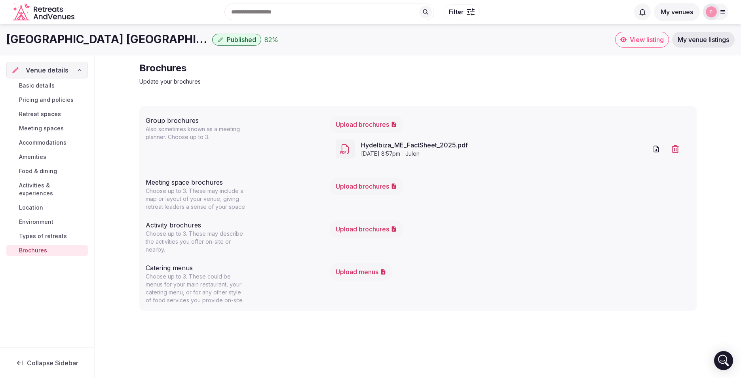
click at [44, 87] on span "Basic details" at bounding box center [37, 86] width 36 height 8
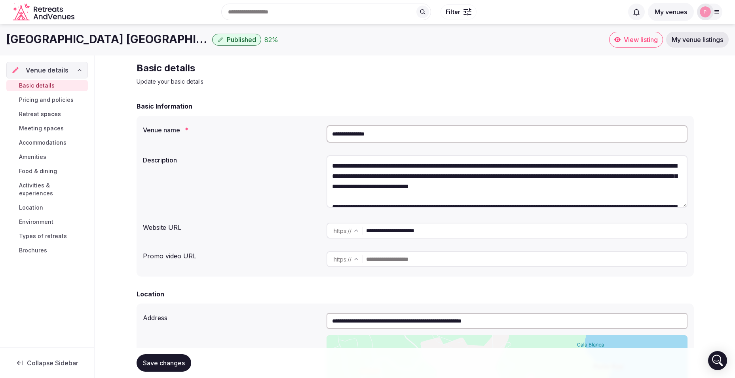
click at [705, 37] on span "My venue listings" at bounding box center [697, 40] width 51 height 8
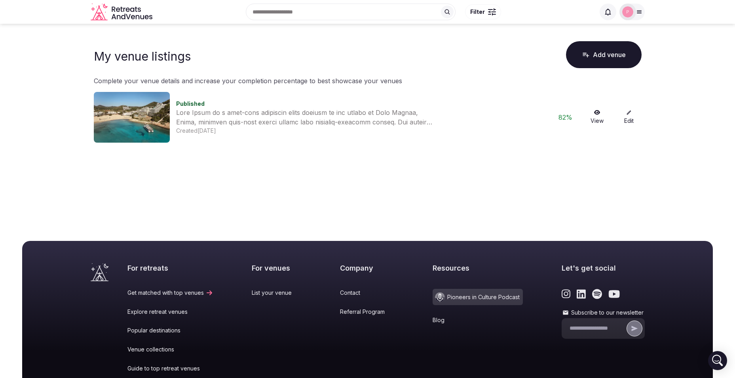
click at [627, 114] on icon at bounding box center [629, 113] width 6 height 6
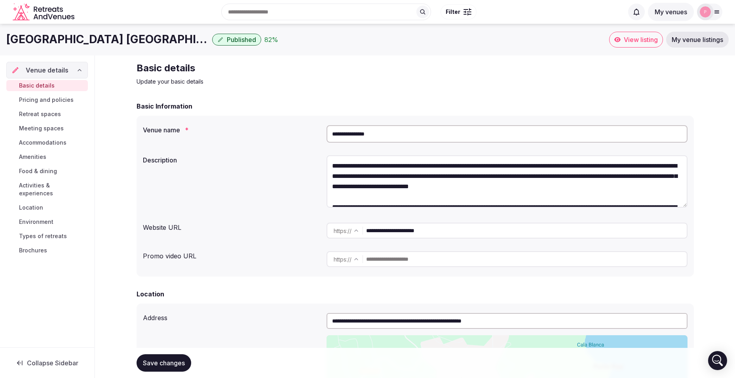
click at [53, 110] on span "Retreat spaces" at bounding box center [40, 114] width 42 height 8
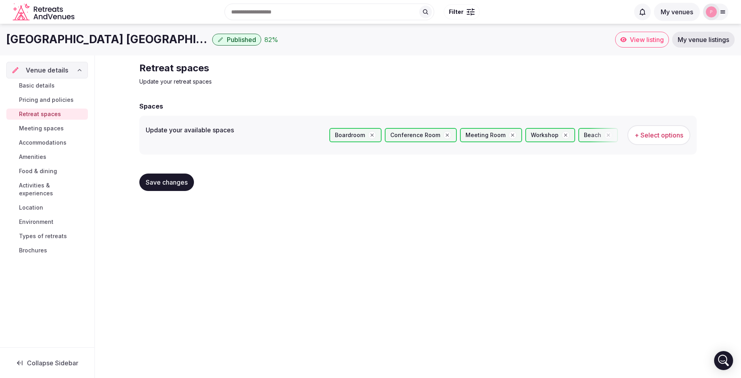
click at [52, 131] on span "Meeting spaces" at bounding box center [41, 128] width 45 height 8
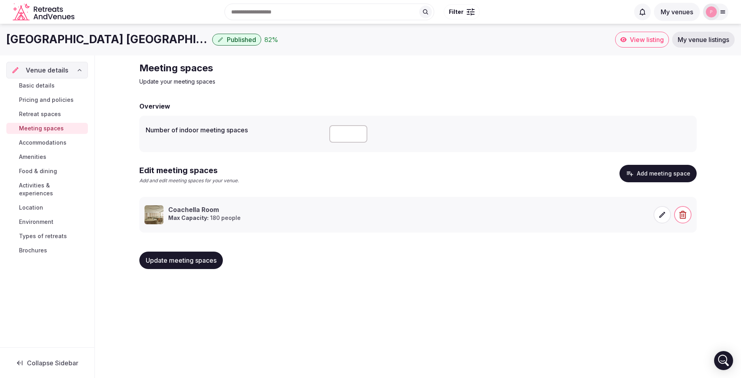
click at [640, 175] on button "Add meeting space" at bounding box center [658, 173] width 77 height 17
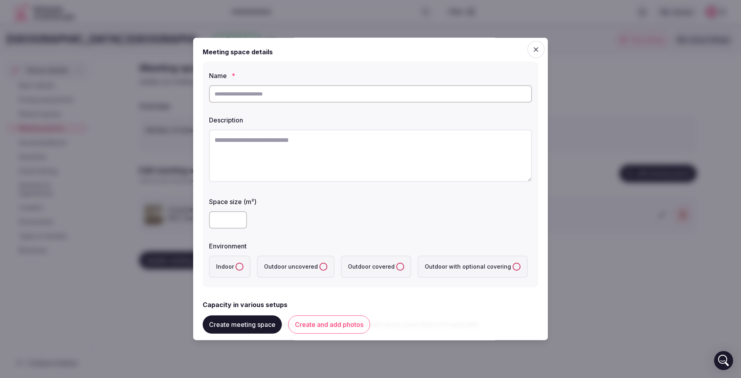
click at [308, 97] on input "text" at bounding box center [370, 93] width 323 height 17
type input "*********"
click at [292, 152] on textarea at bounding box center [370, 155] width 323 height 52
click at [224, 220] on input "number" at bounding box center [228, 219] width 38 height 17
type input "***"
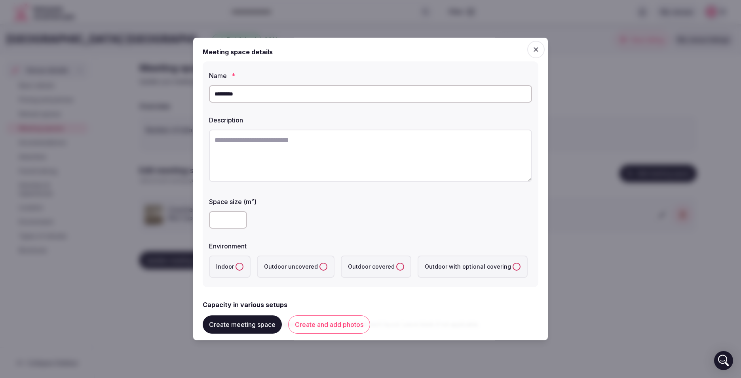
click at [240, 270] on button "Indoor" at bounding box center [240, 266] width 8 height 8
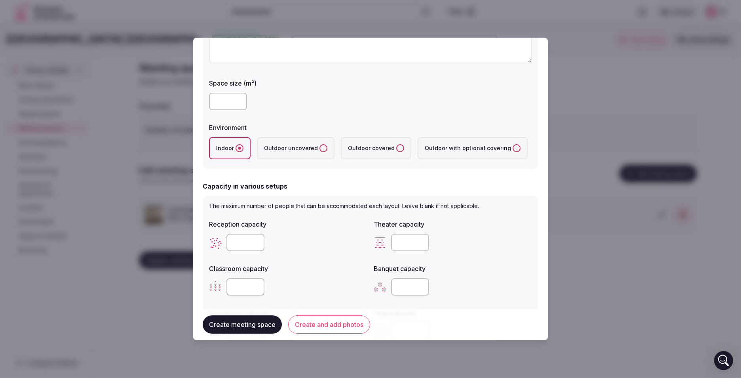
scroll to position [119, 0]
click at [240, 249] on input "number" at bounding box center [245, 241] width 38 height 17
type input "***"
click at [405, 241] on input "number" at bounding box center [410, 241] width 38 height 17
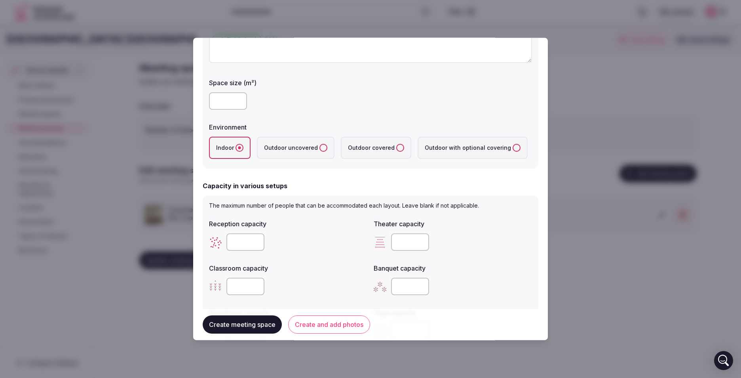
type input "***"
click at [233, 285] on input "number" at bounding box center [245, 286] width 38 height 17
type input "**"
click at [407, 285] on input "number" at bounding box center [410, 286] width 38 height 17
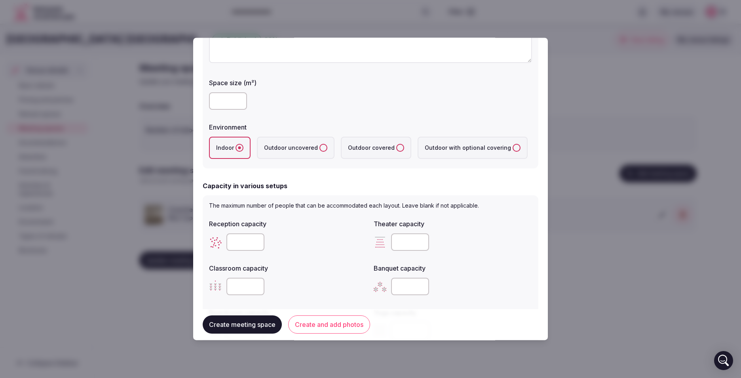
click at [407, 285] on input "number" at bounding box center [410, 286] width 38 height 17
type input "***"
click at [326, 320] on button "Create and add photos" at bounding box center [329, 325] width 82 height 18
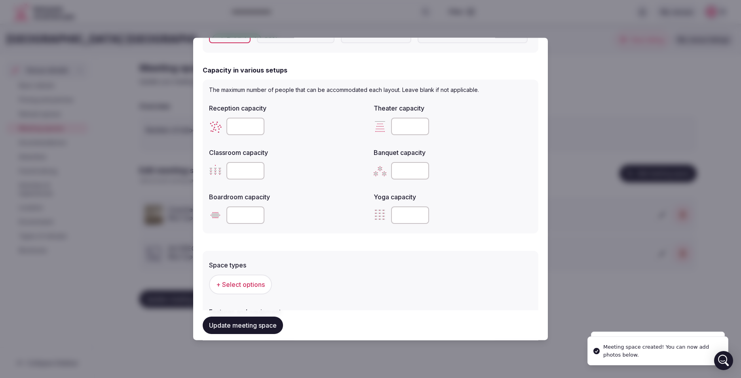
scroll to position [238, 0]
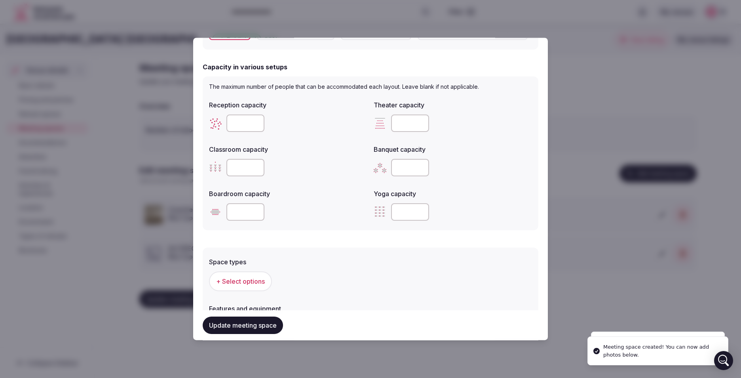
click at [244, 215] on input "number" at bounding box center [245, 211] width 38 height 17
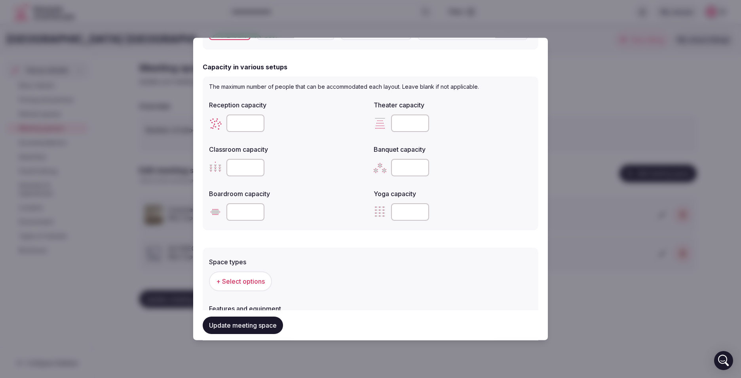
type input "**"
click at [399, 217] on input "number" at bounding box center [410, 211] width 38 height 17
click at [400, 210] on input "number" at bounding box center [410, 211] width 38 height 17
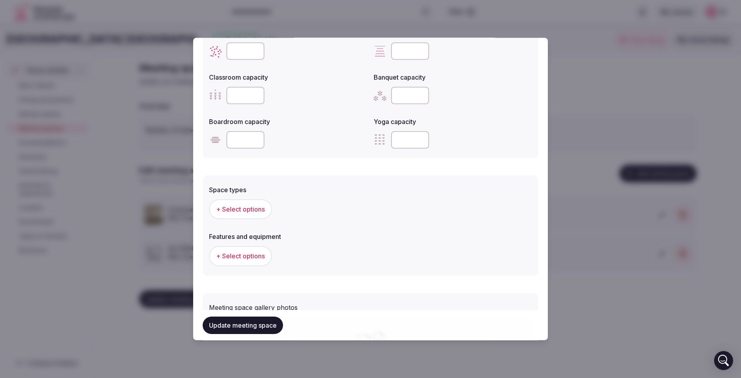
scroll to position [317, 0]
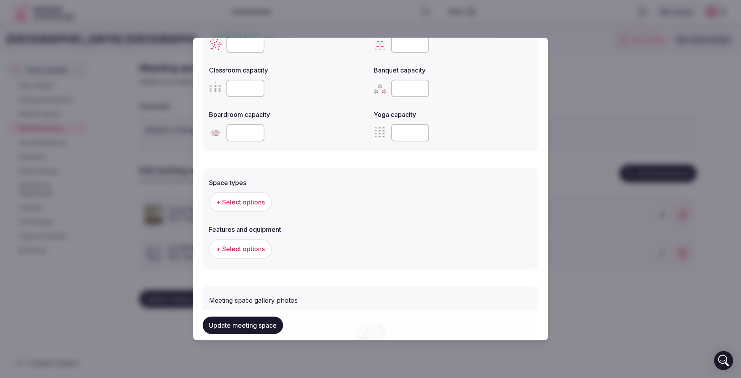
click at [266, 203] on button "+ Select options" at bounding box center [240, 202] width 63 height 20
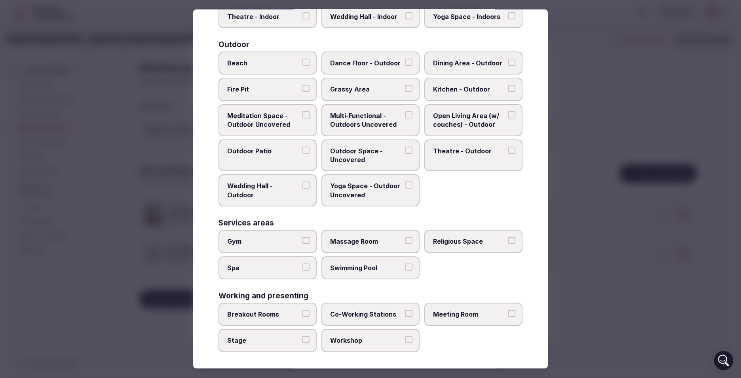
scroll to position [243, 0]
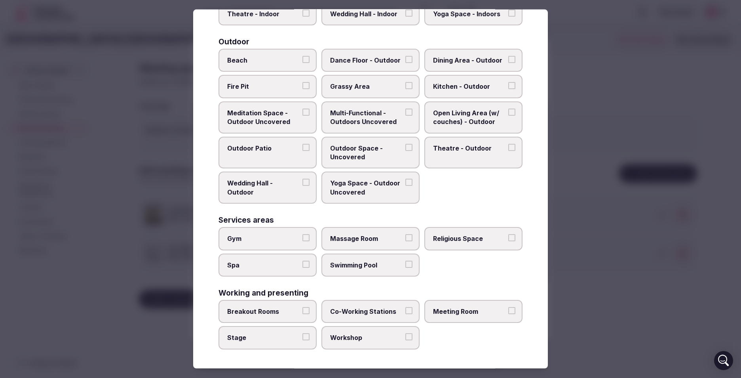
click at [446, 311] on span "Meeting Room" at bounding box center [469, 311] width 73 height 9
click at [508, 311] on button "Meeting Room" at bounding box center [511, 310] width 7 height 7
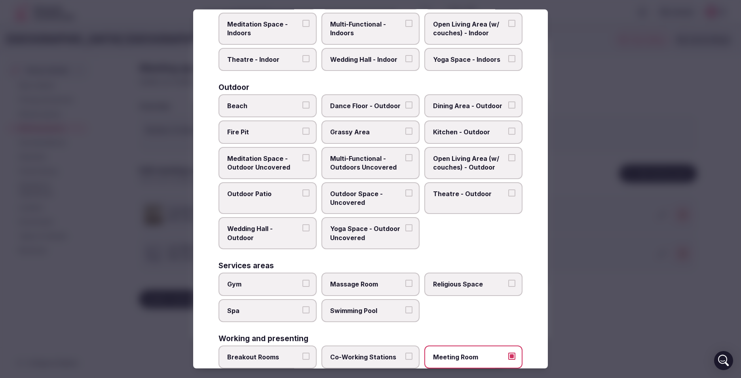
scroll to position [0, 0]
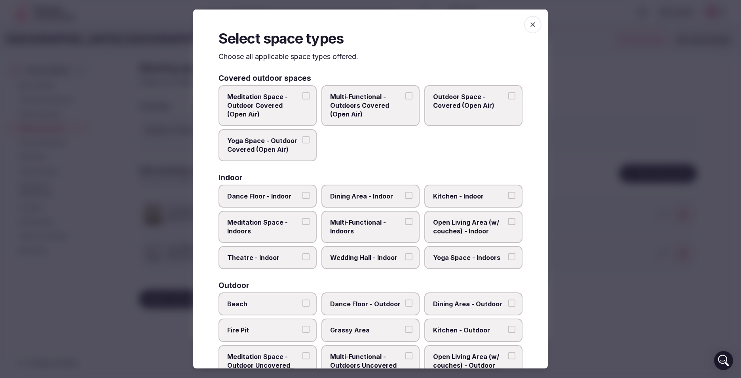
click at [529, 24] on icon "button" at bounding box center [533, 25] width 8 height 8
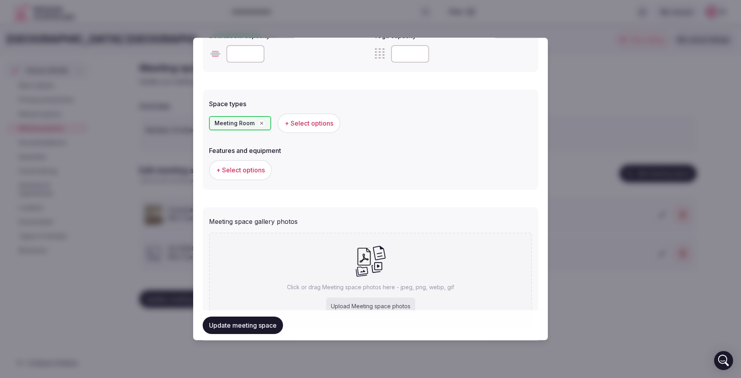
scroll to position [435, 0]
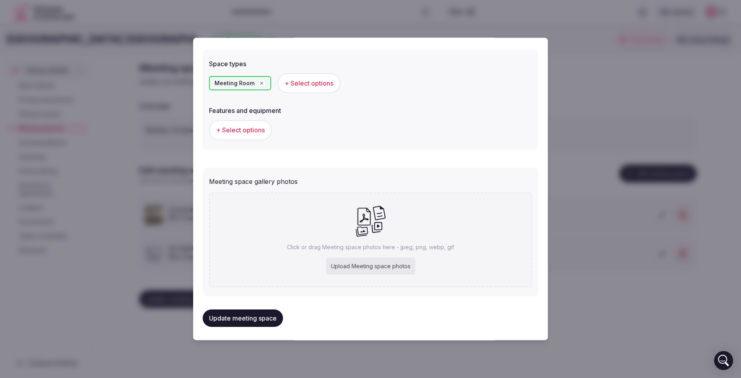
click at [380, 269] on div "Upload Meeting space photos" at bounding box center [370, 265] width 89 height 17
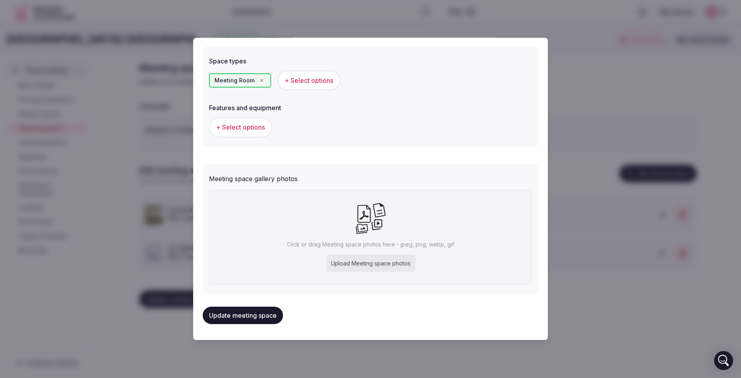
click at [264, 309] on button "Update meeting space" at bounding box center [243, 314] width 80 height 17
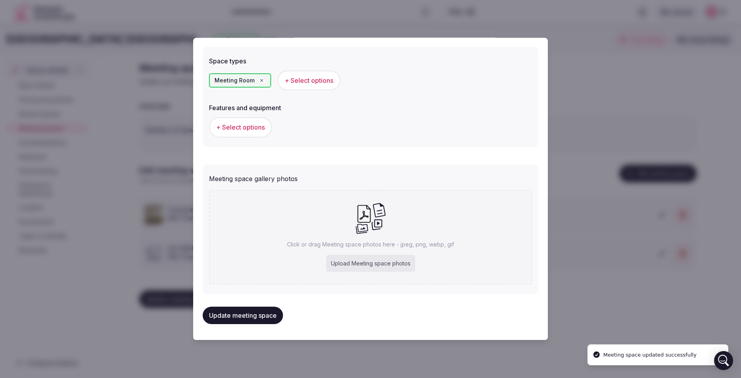
click at [646, 168] on div at bounding box center [370, 189] width 741 height 378
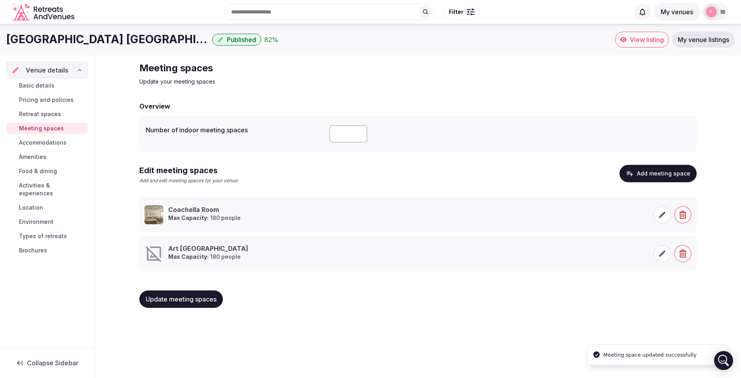
click at [638, 179] on button "Add meeting space" at bounding box center [658, 173] width 77 height 17
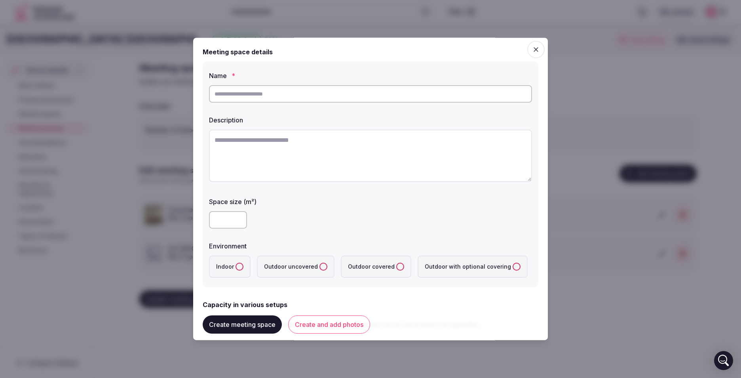
click at [334, 141] on textarea at bounding box center [370, 155] width 323 height 52
click at [310, 95] on input "text" at bounding box center [370, 93] width 323 height 17
type input "**********"
click at [314, 138] on textarea at bounding box center [370, 155] width 323 height 52
type textarea "**********"
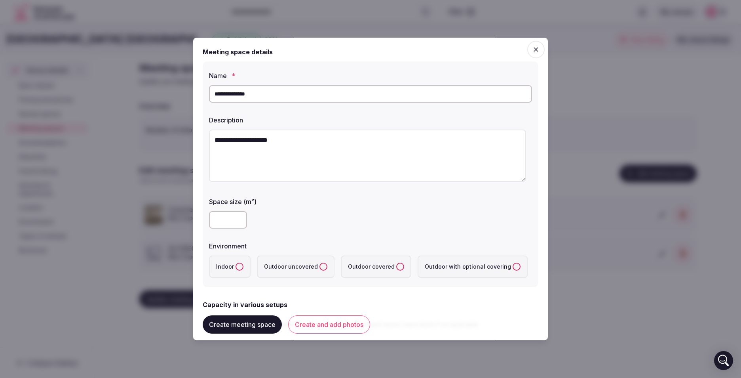
type input "***"
click at [237, 219] on input "***" at bounding box center [228, 219] width 38 height 17
click at [218, 216] on input "***" at bounding box center [228, 219] width 38 height 17
click at [228, 216] on input "***" at bounding box center [228, 219] width 38 height 17
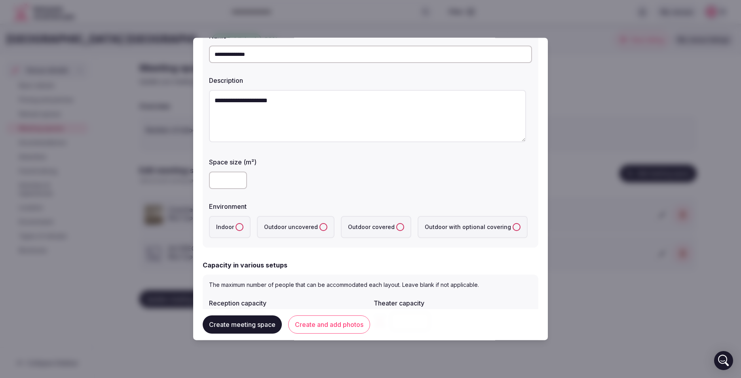
type input "***"
click at [230, 221] on label "Indoor" at bounding box center [230, 227] width 42 height 22
click at [236, 223] on button "Indoor" at bounding box center [240, 227] width 8 height 8
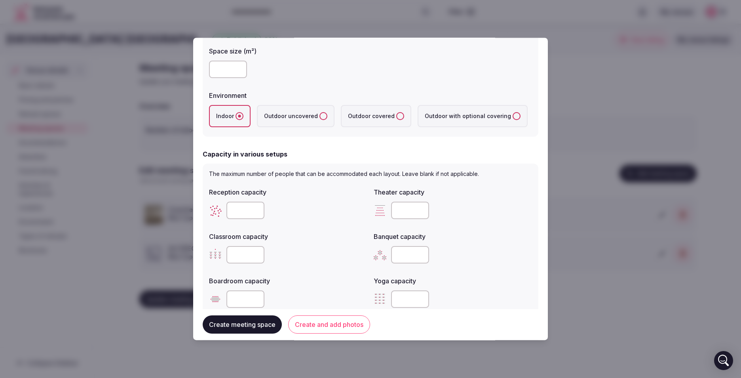
scroll to position [158, 0]
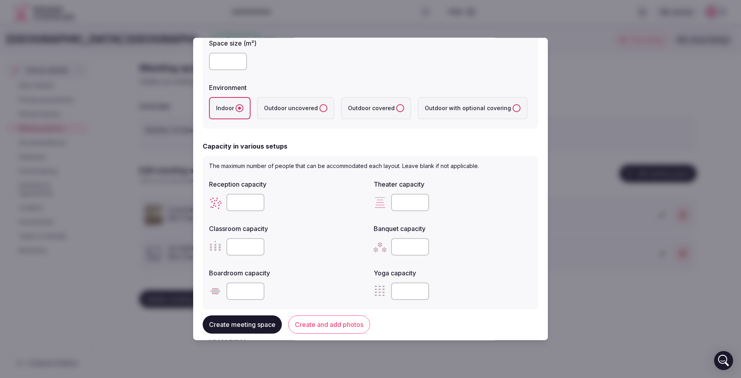
click at [234, 204] on input "number" at bounding box center [245, 202] width 38 height 17
click at [398, 205] on input "number" at bounding box center [410, 202] width 38 height 17
type input "***"
click at [248, 249] on input "number" at bounding box center [245, 246] width 38 height 17
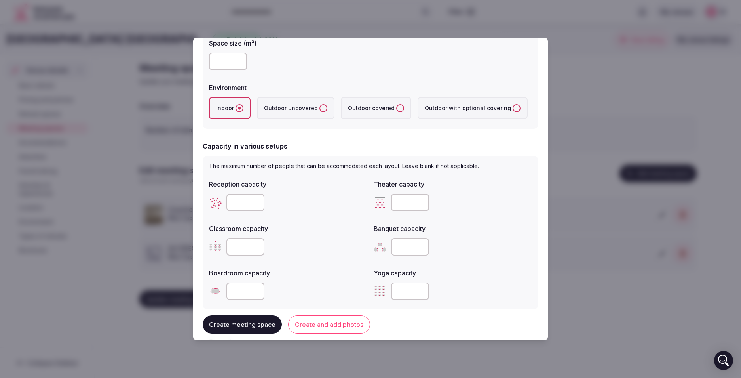
click at [239, 248] on input "number" at bounding box center [245, 246] width 38 height 17
type input "***"
click at [243, 200] on input "number" at bounding box center [245, 202] width 38 height 17
click at [233, 203] on input "number" at bounding box center [245, 202] width 38 height 17
type input "*"
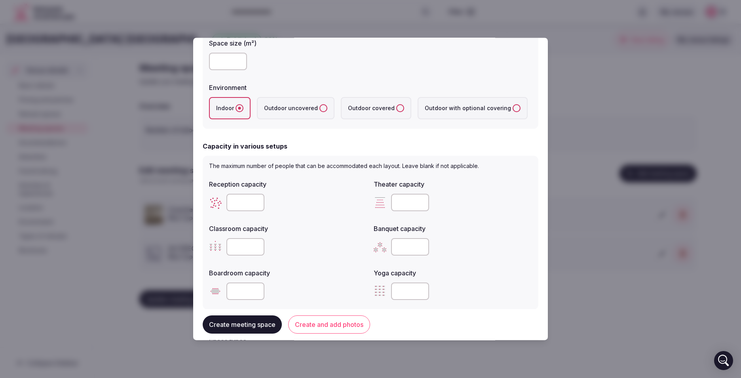
type input "***"
click at [394, 251] on input "number" at bounding box center [410, 246] width 38 height 17
type input "***"
click at [228, 292] on input "number" at bounding box center [245, 290] width 38 height 17
click at [235, 291] on input "number" at bounding box center [245, 290] width 38 height 17
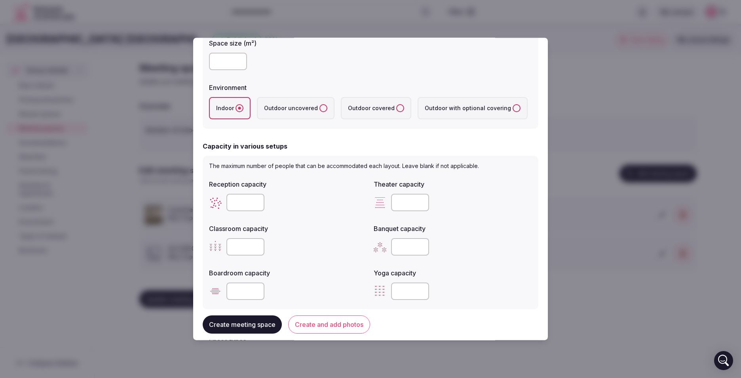
click at [393, 291] on input "number" at bounding box center [410, 290] width 38 height 17
click at [264, 324] on button "Create meeting space" at bounding box center [242, 325] width 79 height 18
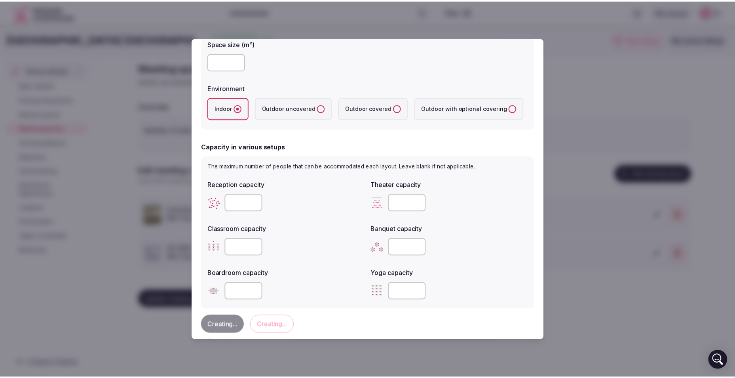
scroll to position [0, 0]
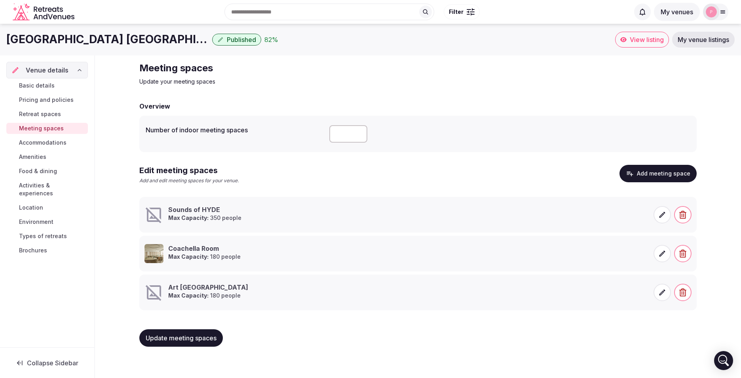
click at [45, 113] on span "Retreat spaces" at bounding box center [40, 114] width 42 height 8
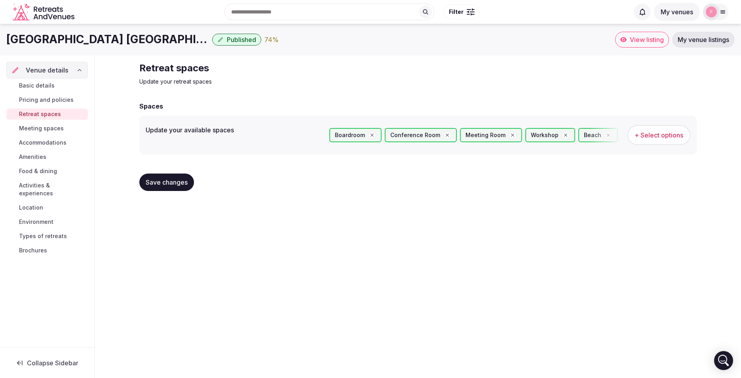
click at [33, 101] on span "Pricing and policies" at bounding box center [46, 100] width 55 height 8
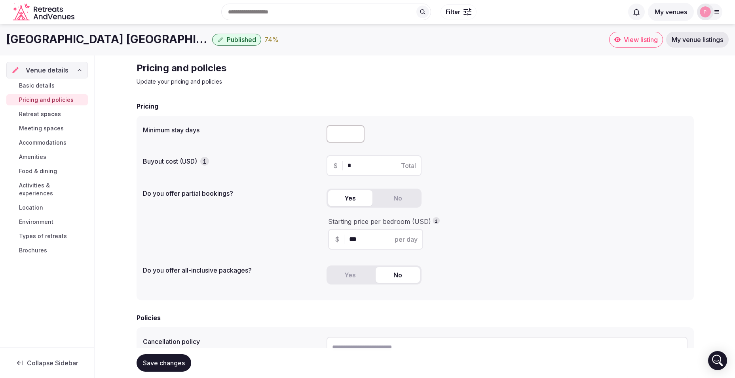
click at [33, 89] on span "Basic details" at bounding box center [37, 86] width 36 height 8
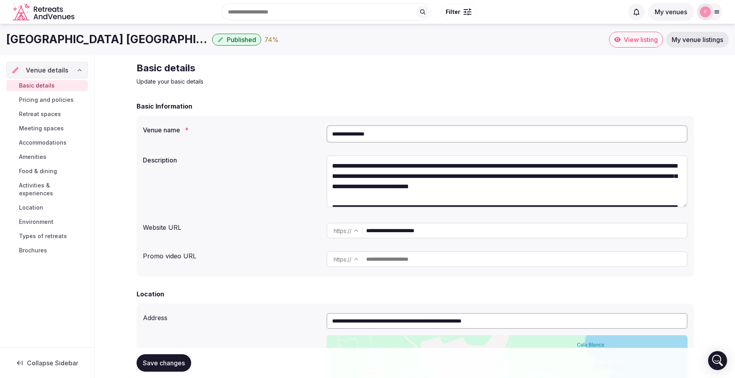
click at [699, 32] on div "Search Popular Destinations [GEOGRAPHIC_DATA], [GEOGRAPHIC_DATA] [GEOGRAPHIC_DA…" at bounding box center [367, 12] width 723 height 40
click at [699, 34] on link "My venue listings" at bounding box center [697, 40] width 63 height 16
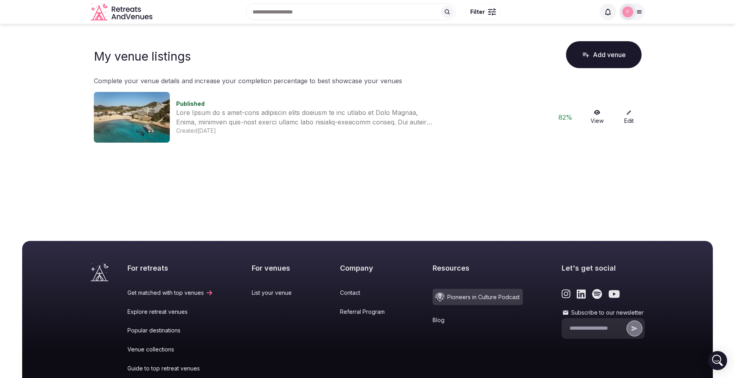
click at [617, 61] on button "Add venue" at bounding box center [604, 54] width 76 height 27
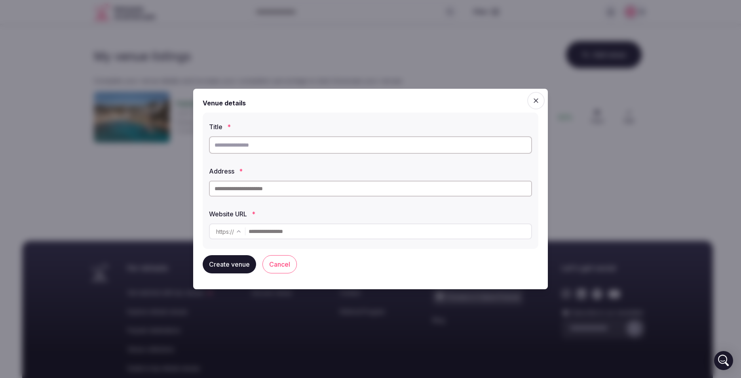
click at [294, 140] on input "text" at bounding box center [370, 144] width 323 height 17
type input "**********"
click at [297, 194] on input "text" at bounding box center [370, 189] width 323 height 16
click at [308, 190] on input "text" at bounding box center [370, 189] width 323 height 16
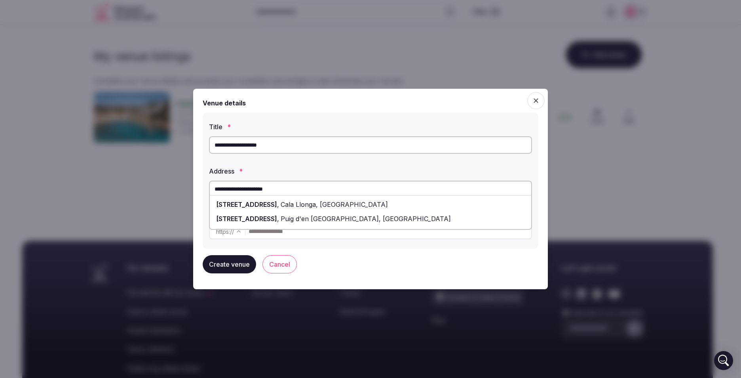
click at [302, 203] on span "Cala Llonga, [GEOGRAPHIC_DATA]" at bounding box center [333, 204] width 109 height 8
type input "**********"
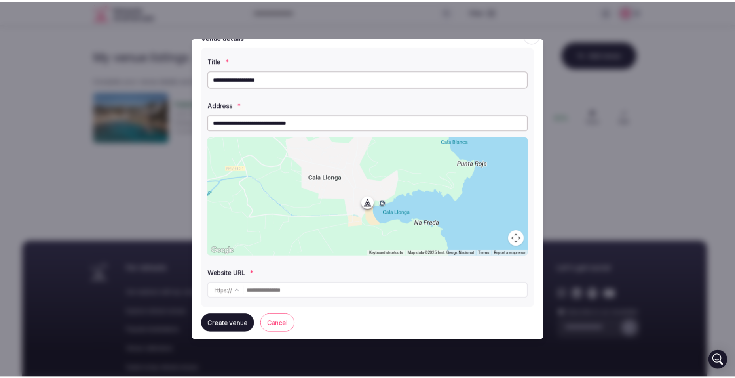
scroll to position [23, 0]
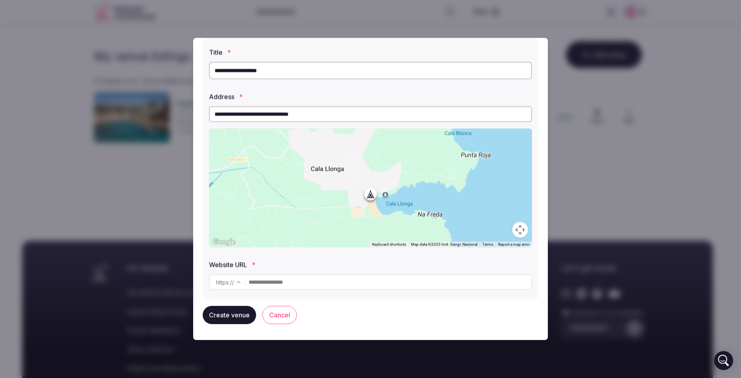
click at [280, 280] on input "text" at bounding box center [390, 282] width 283 height 16
type input "**********"
click at [243, 319] on button "Create venue" at bounding box center [229, 315] width 53 height 18
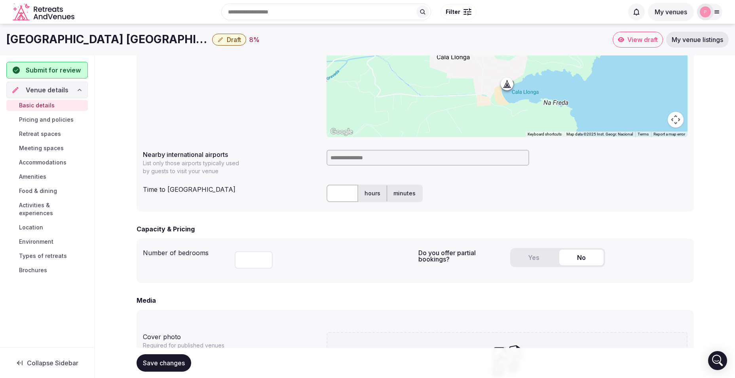
scroll to position [158, 0]
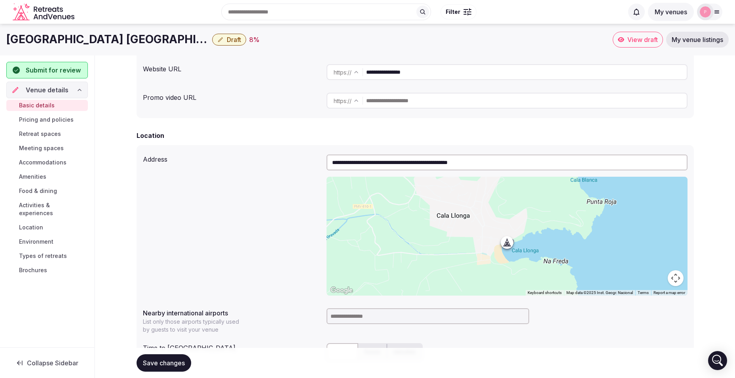
click at [413, 99] on input "text" at bounding box center [526, 101] width 321 height 16
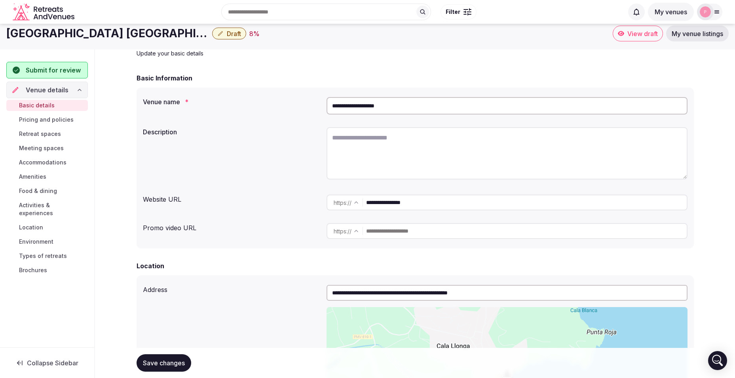
scroll to position [0, 0]
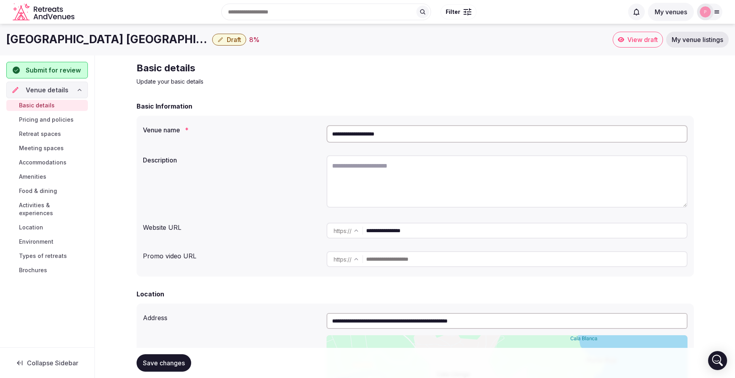
click at [464, 177] on textarea at bounding box center [507, 181] width 361 height 52
paste textarea "**********"
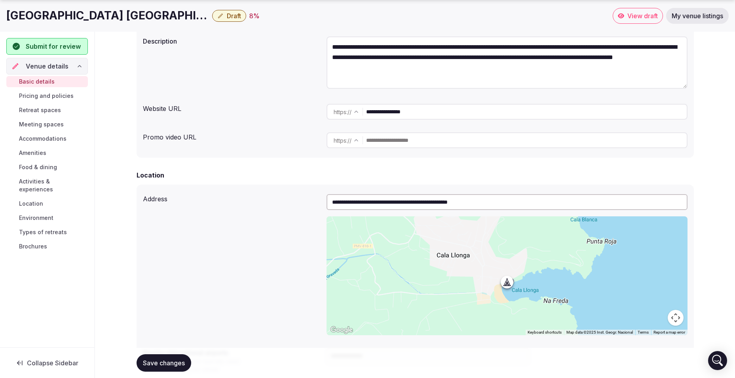
scroll to position [277, 0]
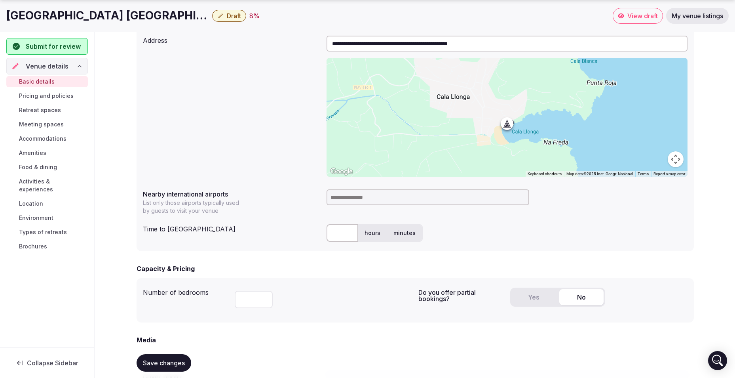
type textarea "**********"
click at [358, 202] on input at bounding box center [428, 197] width 203 height 16
type input "***"
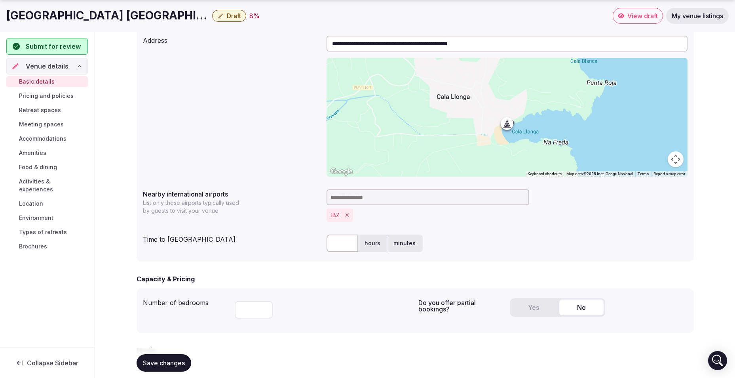
click at [337, 247] on input "text" at bounding box center [343, 242] width 32 height 17
type input "**"
click at [388, 236] on label "minutes" at bounding box center [404, 243] width 35 height 21
click at [369, 240] on label "hours" at bounding box center [372, 243] width 29 height 21
click at [412, 240] on label "minutes" at bounding box center [404, 243] width 35 height 21
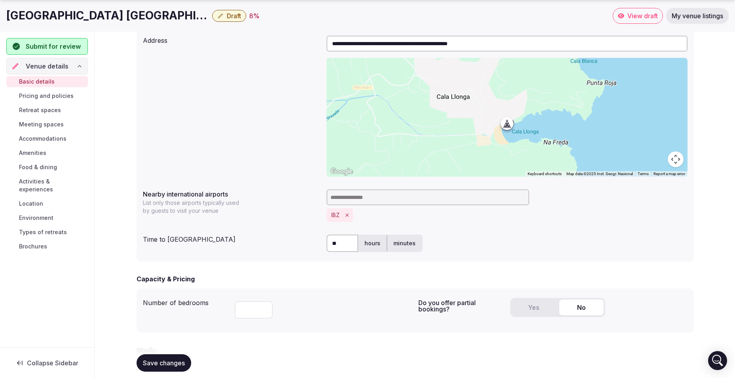
click at [241, 308] on input "number" at bounding box center [254, 309] width 38 height 17
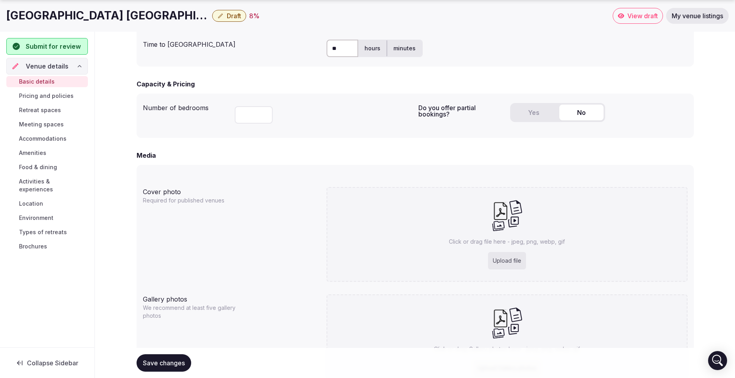
scroll to position [515, 0]
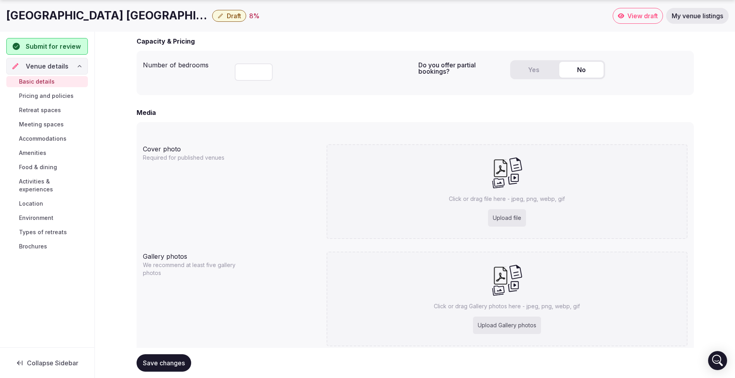
type input "***"
click at [511, 217] on div "Upload file" at bounding box center [507, 217] width 38 height 17
type input "**********"
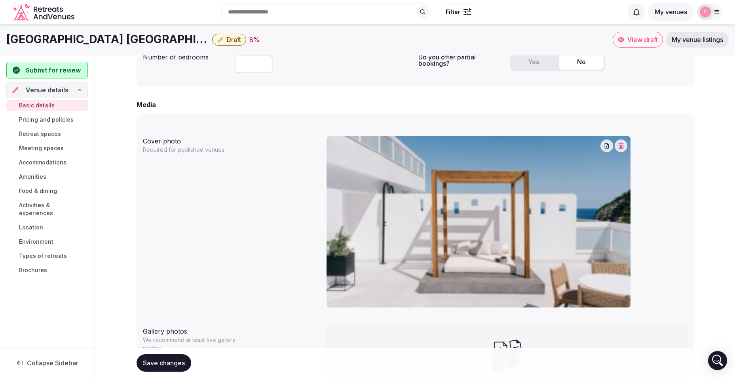
scroll to position [506, 0]
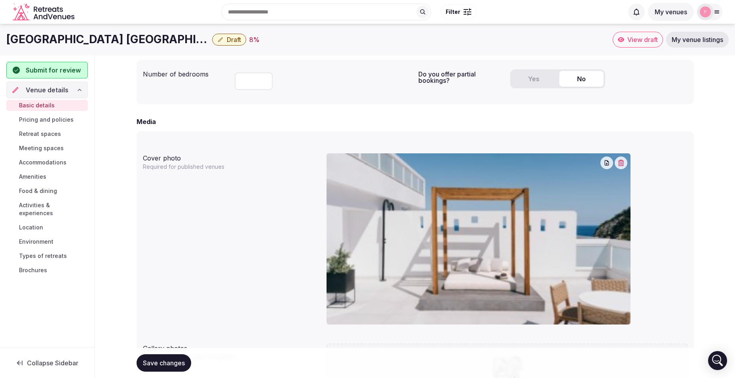
click at [621, 164] on icon "button" at bounding box center [621, 163] width 6 height 6
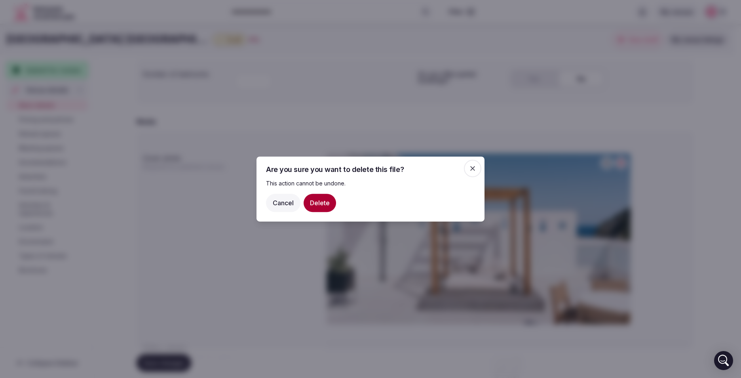
click at [321, 202] on button "Delete" at bounding box center [320, 203] width 32 height 18
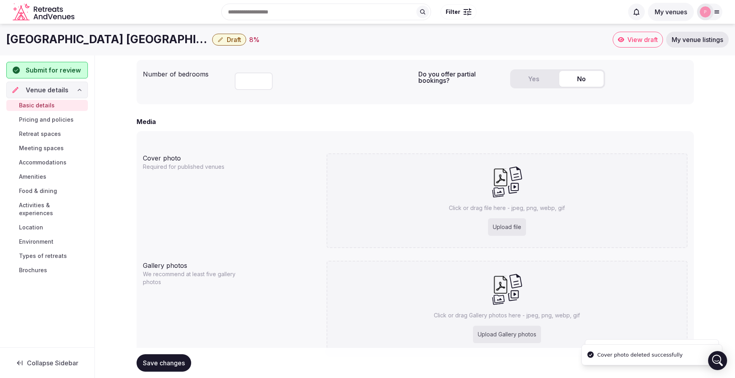
click at [500, 226] on div "Upload file" at bounding box center [507, 226] width 38 height 17
type input "**********"
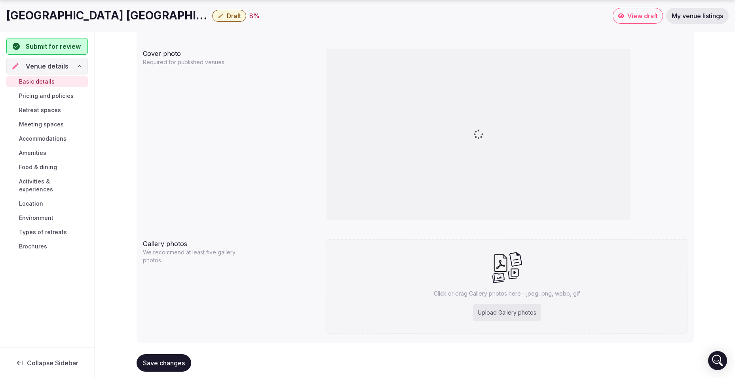
scroll to position [624, 0]
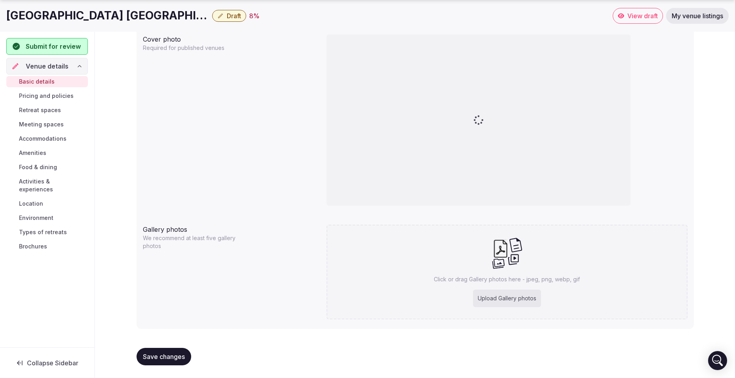
click at [516, 297] on div "Upload Gallery photos" at bounding box center [507, 297] width 68 height 17
type input "**********"
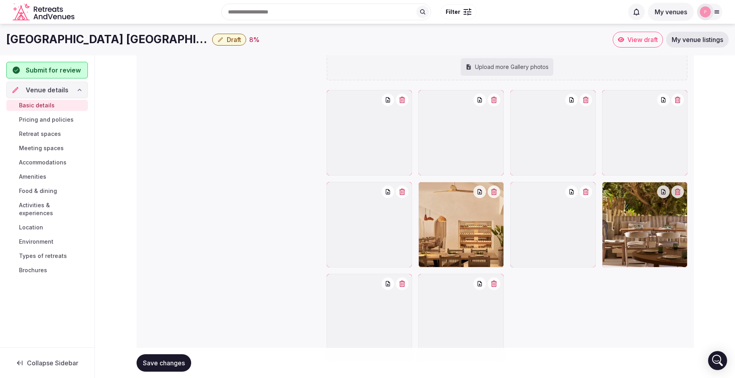
scroll to position [705, 0]
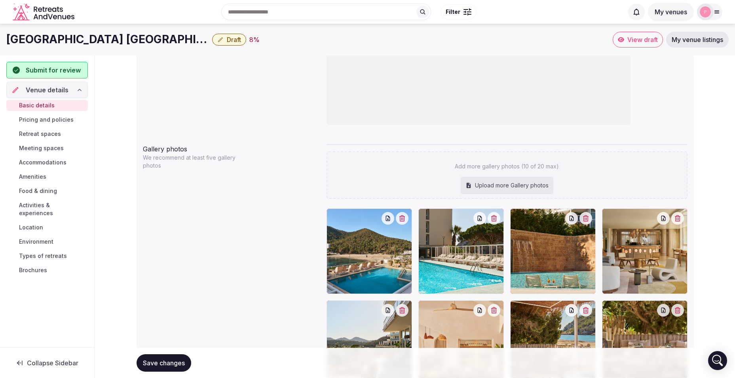
click at [502, 187] on div "Upload more Gallery photos" at bounding box center [507, 185] width 93 height 17
type input "**********"
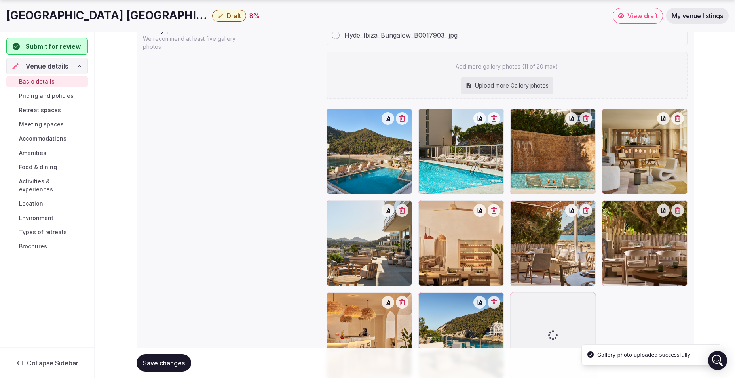
scroll to position [645, 0]
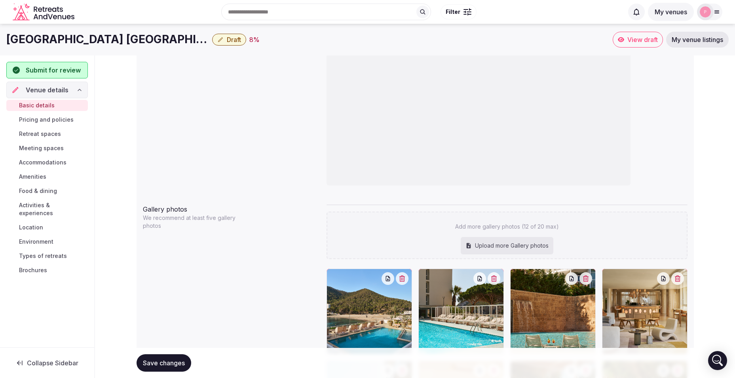
click at [521, 268] on div at bounding box center [553, 311] width 86 height 86
click at [515, 237] on div "Upload more Gallery photos" at bounding box center [507, 245] width 93 height 17
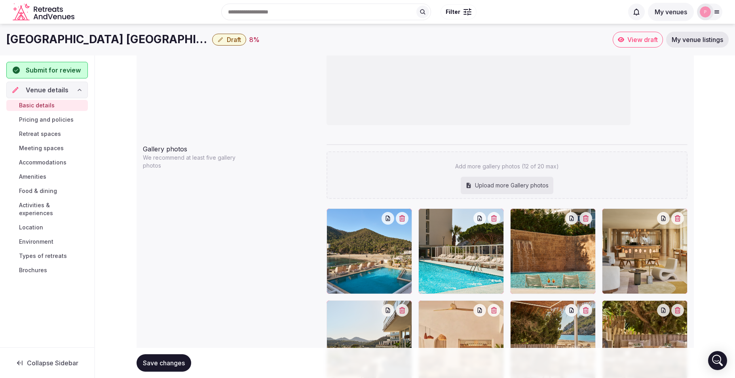
type input "**********"
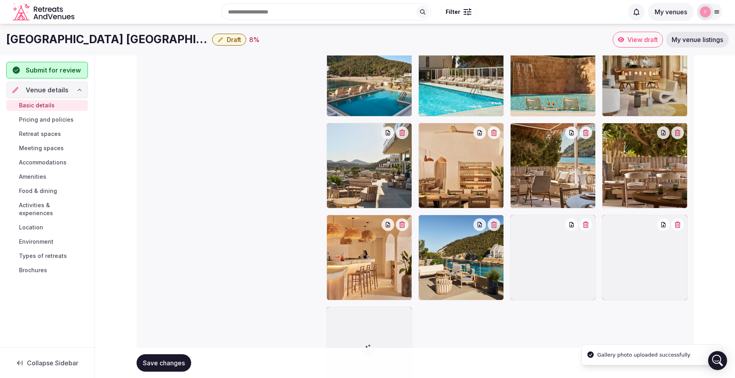
scroll to position [684, 0]
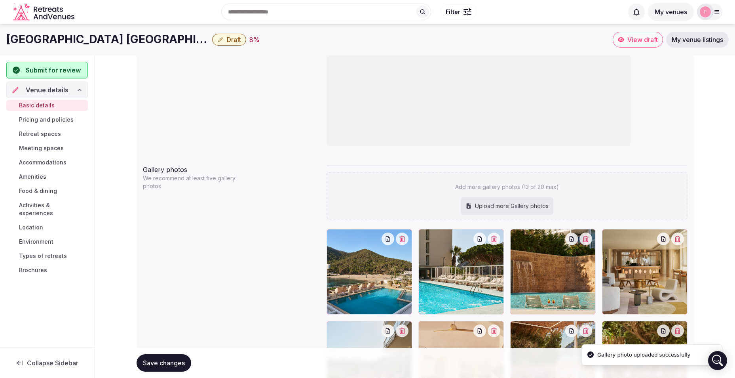
click at [502, 204] on div "Upload more Gallery photos" at bounding box center [507, 205] width 93 height 17
type input "**********"
click at [530, 204] on div "Upload more Gallery photos" at bounding box center [507, 205] width 93 height 17
type input "**********"
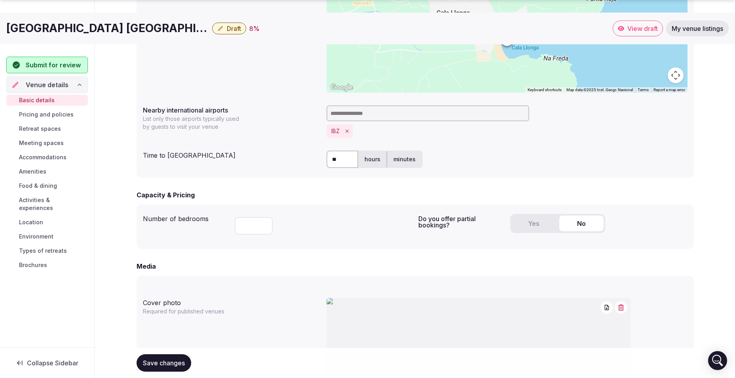
scroll to position [480, 0]
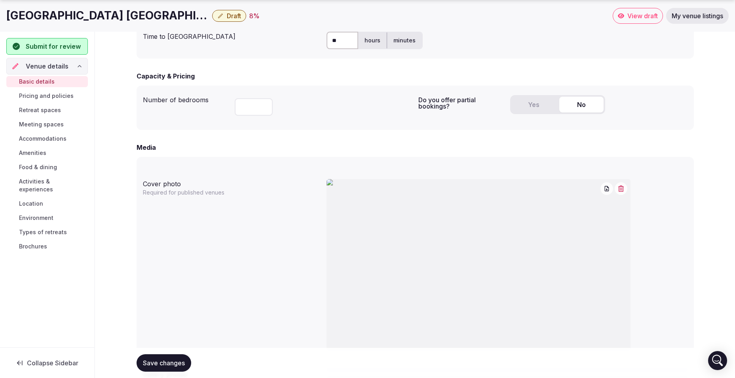
click at [146, 363] on span "Save changes" at bounding box center [164, 363] width 42 height 8
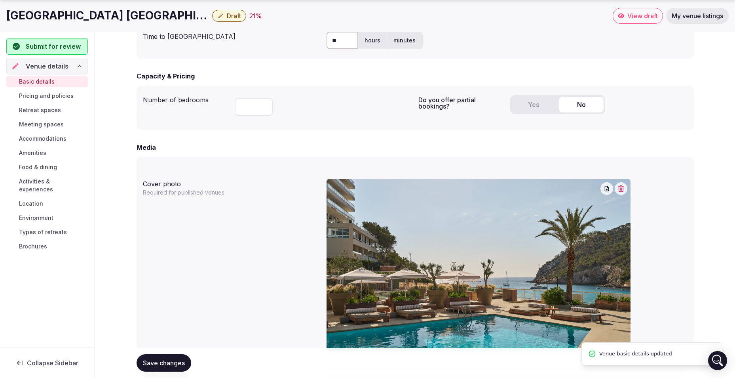
click at [55, 97] on span "Pricing and policies" at bounding box center [46, 96] width 55 height 8
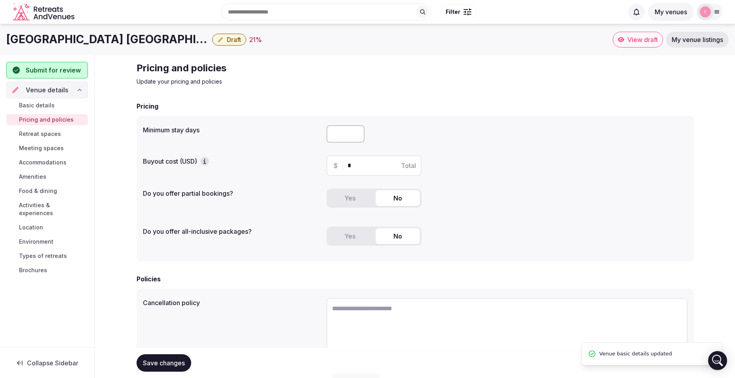
click at [334, 132] on input "number" at bounding box center [346, 133] width 38 height 17
type input "*"
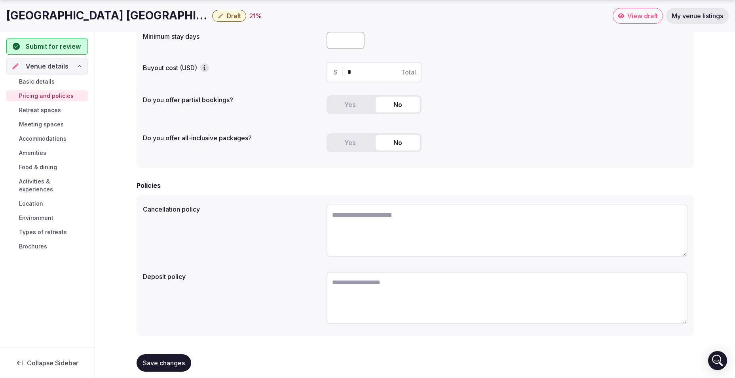
scroll to position [101, 0]
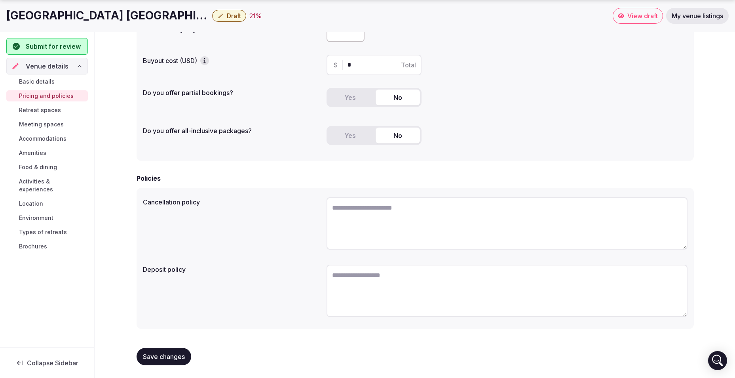
type input "*"
click at [43, 110] on span "Retreat spaces" at bounding box center [40, 110] width 42 height 8
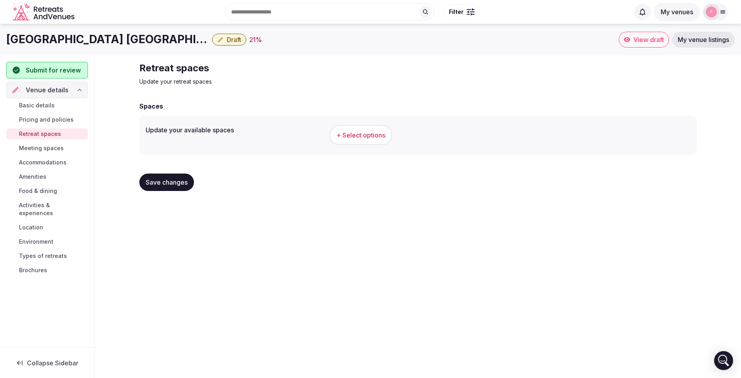
click at [347, 126] on button "+ Select options" at bounding box center [360, 135] width 63 height 20
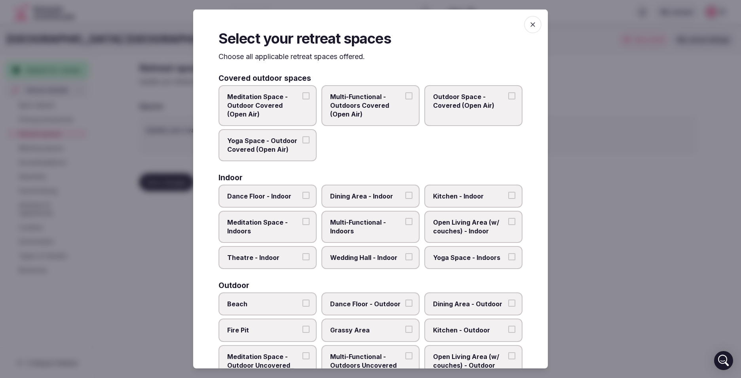
click at [264, 112] on span "Meditation Space - Outdoor Covered (Open Air)" at bounding box center [263, 105] width 73 height 27
click at [302, 99] on button "Meditation Space - Outdoor Covered (Open Air)" at bounding box center [305, 95] width 7 height 7
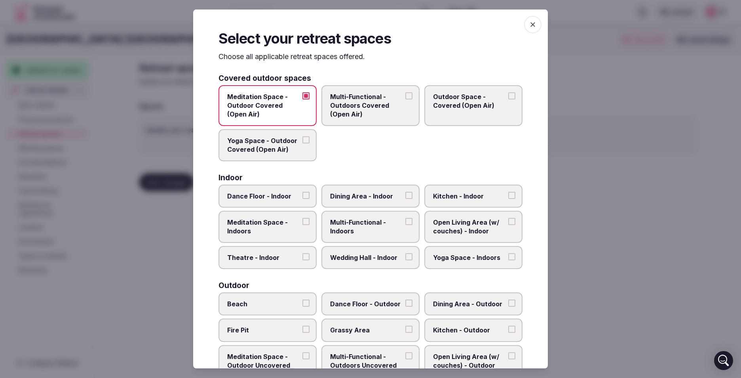
click at [306, 148] on label "Yoga Space - Outdoor Covered (Open Air)" at bounding box center [268, 145] width 98 height 32
click at [306, 143] on button "Yoga Space - Outdoor Covered (Open Air)" at bounding box center [305, 139] width 7 height 7
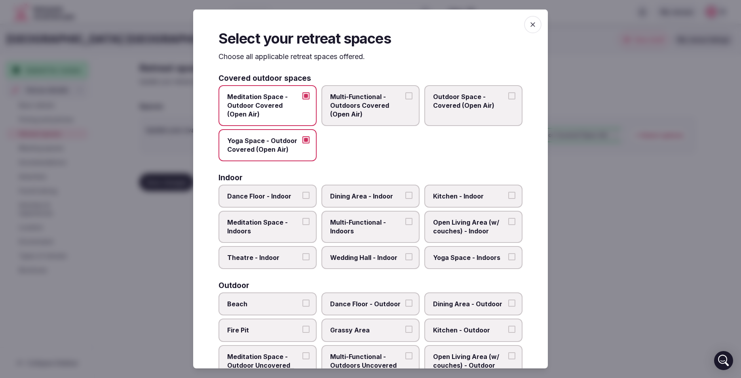
click at [271, 194] on span "Dance Floor - Indoor" at bounding box center [263, 195] width 73 height 9
click at [302, 194] on button "Dance Floor - Indoor" at bounding box center [305, 194] width 7 height 7
click at [356, 196] on span "Dining Area - Indoor" at bounding box center [366, 195] width 73 height 9
click at [405, 196] on button "Dining Area - Indoor" at bounding box center [408, 194] width 7 height 7
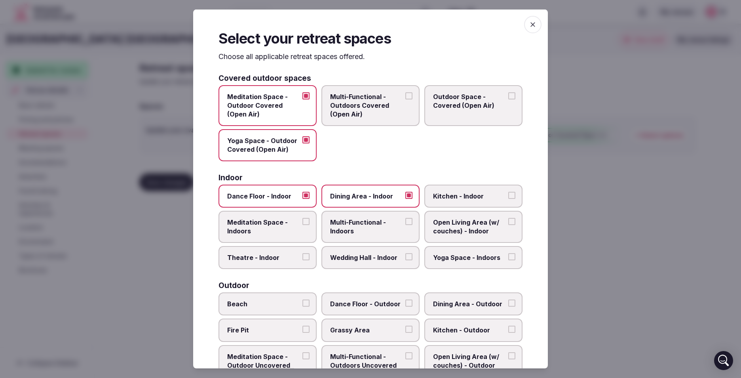
click at [263, 234] on span "Meditation Space - Indoors" at bounding box center [263, 227] width 73 height 18
click at [302, 225] on button "Meditation Space - Indoors" at bounding box center [305, 221] width 7 height 7
click at [282, 255] on span "Theatre - Indoor" at bounding box center [263, 257] width 73 height 9
click at [302, 255] on button "Theatre - Indoor" at bounding box center [305, 256] width 7 height 7
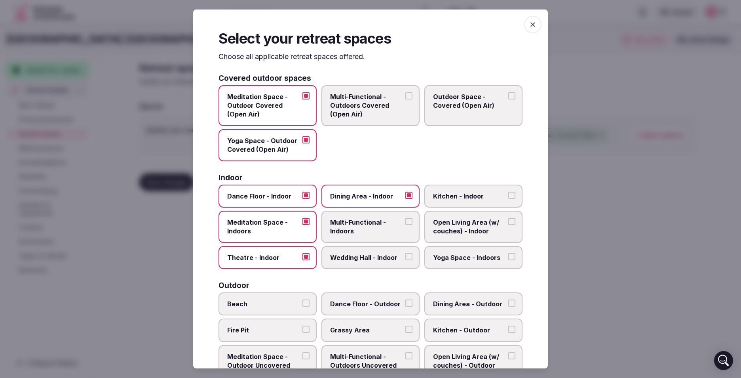
click at [282, 255] on span "Theatre - Indoor" at bounding box center [263, 257] width 73 height 9
click at [302, 255] on button "Theatre - Indoor" at bounding box center [305, 256] width 7 height 7
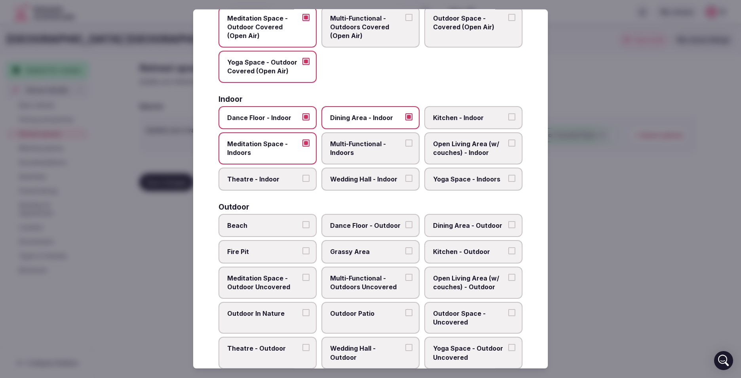
scroll to position [79, 0]
click at [261, 225] on span "Beach" at bounding box center [263, 224] width 73 height 9
click at [302, 225] on button "Beach" at bounding box center [305, 223] width 7 height 7
click at [470, 186] on label "Yoga Space - Indoors" at bounding box center [473, 178] width 98 height 23
click at [508, 181] on button "Yoga Space - Indoors" at bounding box center [511, 177] width 7 height 7
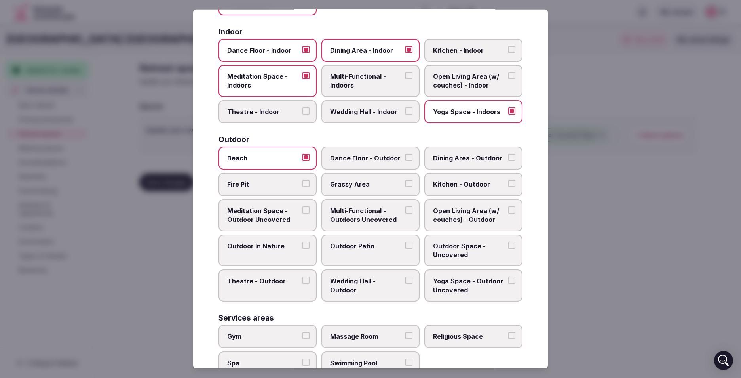
scroll to position [198, 0]
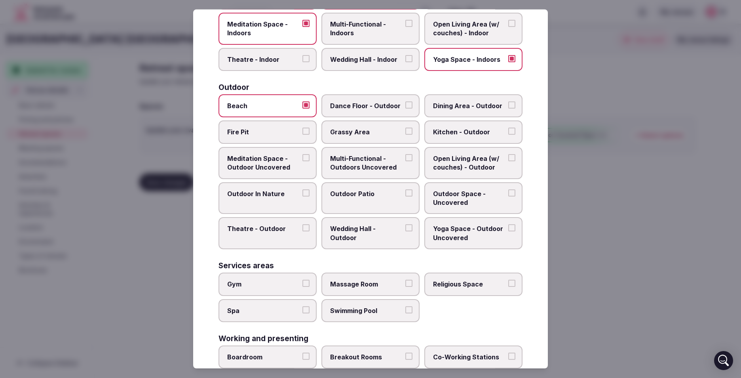
click at [275, 279] on label "Gym" at bounding box center [268, 283] width 98 height 23
click at [302, 279] on button "Gym" at bounding box center [305, 282] width 7 height 7
click at [379, 314] on span "Swimming Pool" at bounding box center [366, 310] width 73 height 9
click at [405, 313] on button "Swimming Pool" at bounding box center [408, 309] width 7 height 7
click at [379, 281] on span "Massage Room" at bounding box center [366, 283] width 73 height 9
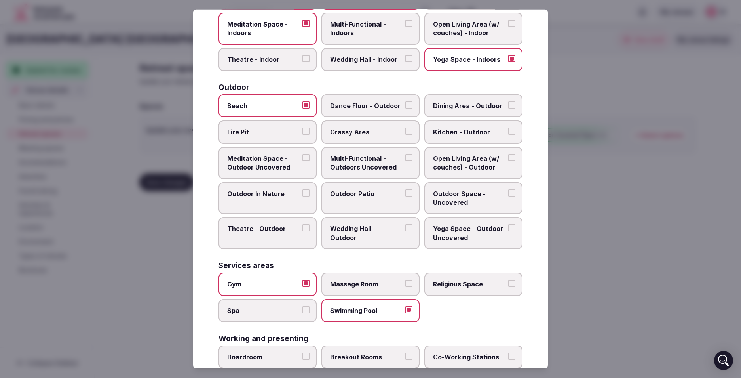
click at [405, 281] on button "Massage Room" at bounding box center [408, 282] width 7 height 7
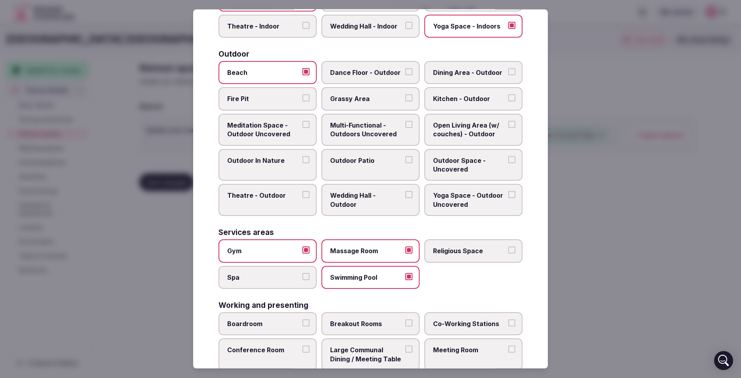
scroll to position [277, 0]
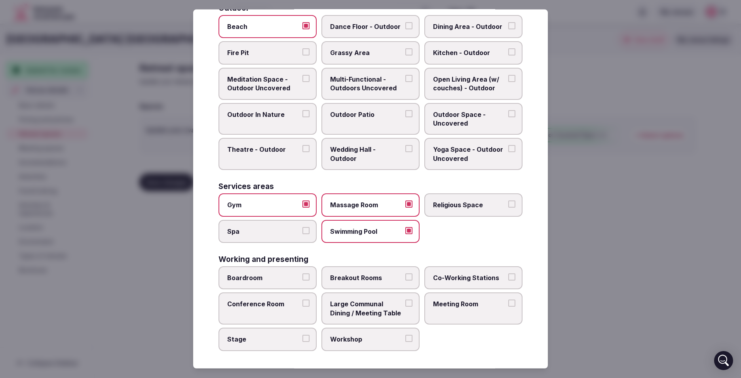
click at [354, 347] on label "Workshop" at bounding box center [370, 338] width 98 height 23
click at [405, 342] on button "Workshop" at bounding box center [408, 338] width 7 height 7
click at [286, 314] on label "Conference Room" at bounding box center [268, 308] width 98 height 32
click at [302, 306] on button "Conference Room" at bounding box center [305, 302] width 7 height 7
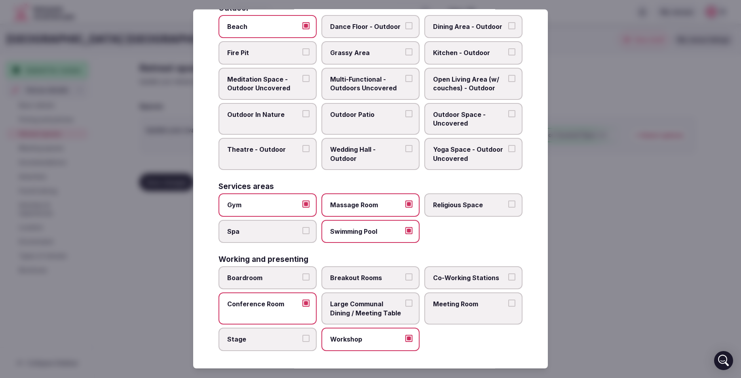
click at [434, 314] on label "Meeting Room" at bounding box center [473, 308] width 98 height 32
click at [508, 306] on button "Meeting Room" at bounding box center [511, 302] width 7 height 7
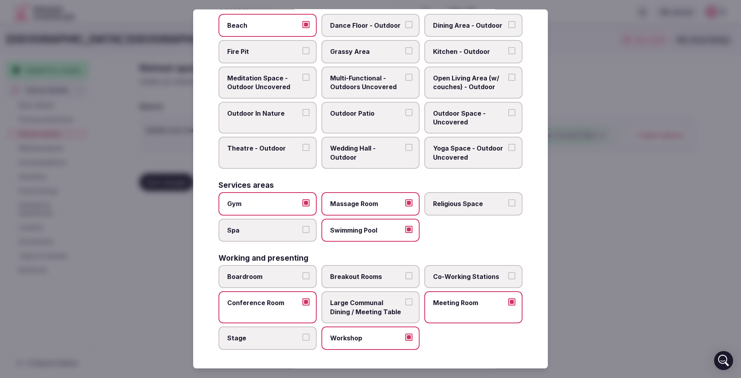
scroll to position [279, 0]
click at [345, 275] on span "Breakout Rooms" at bounding box center [366, 276] width 73 height 9
click at [405, 275] on button "Breakout Rooms" at bounding box center [408, 275] width 7 height 7
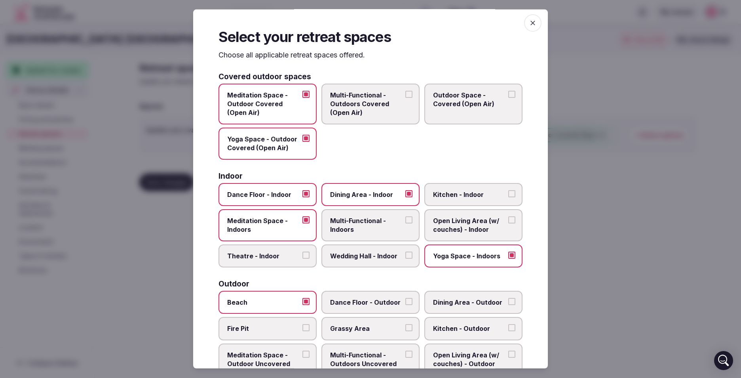
scroll to position [0, 0]
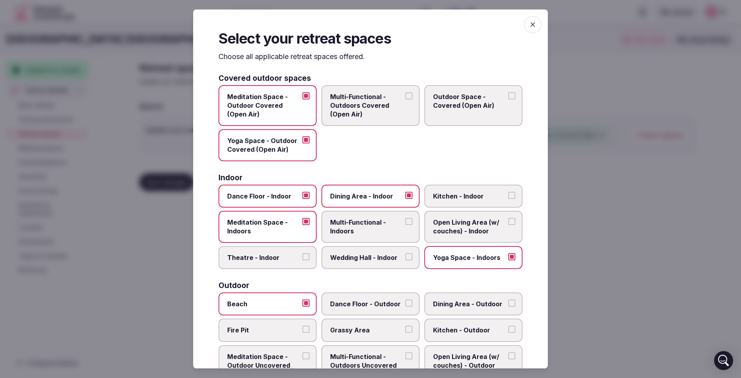
click at [530, 23] on icon "button" at bounding box center [533, 25] width 8 height 8
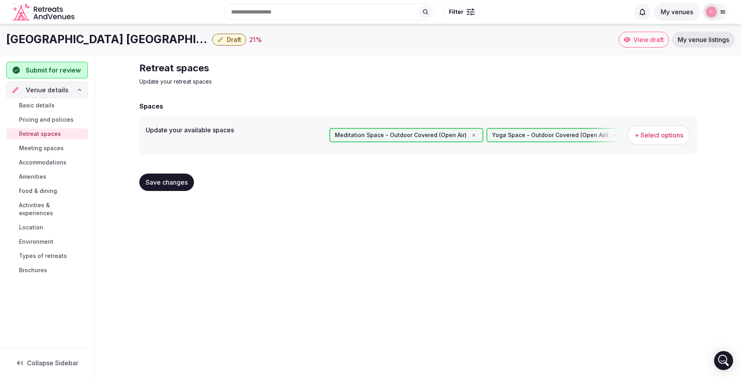
click at [44, 155] on div "Basic details Pricing and policies Retreat spaces Meeting spaces Accommodations…" at bounding box center [47, 187] width 82 height 179
click at [46, 149] on span "Meeting spaces" at bounding box center [41, 148] width 45 height 8
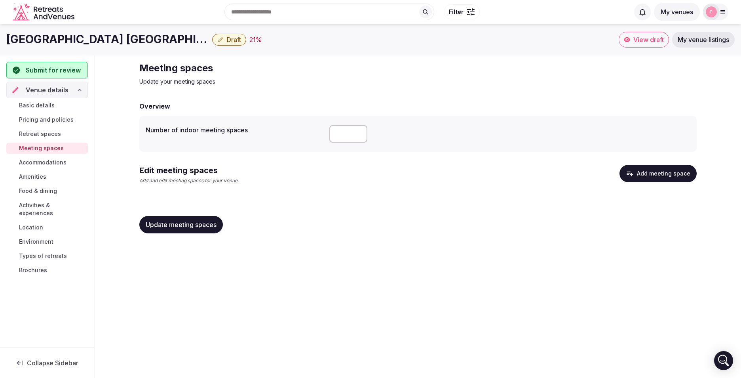
click at [335, 130] on input "number" at bounding box center [348, 133] width 38 height 17
type input "*"
click at [678, 176] on button "Add meeting space" at bounding box center [658, 173] width 77 height 17
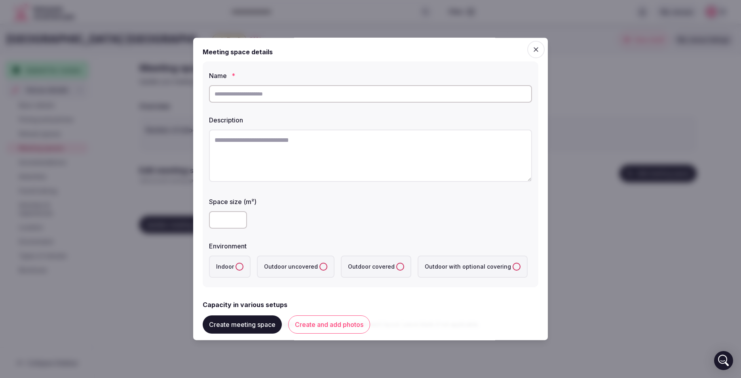
click at [292, 94] on input "text" at bounding box center [370, 93] width 323 height 17
type input "**********"
type input "***"
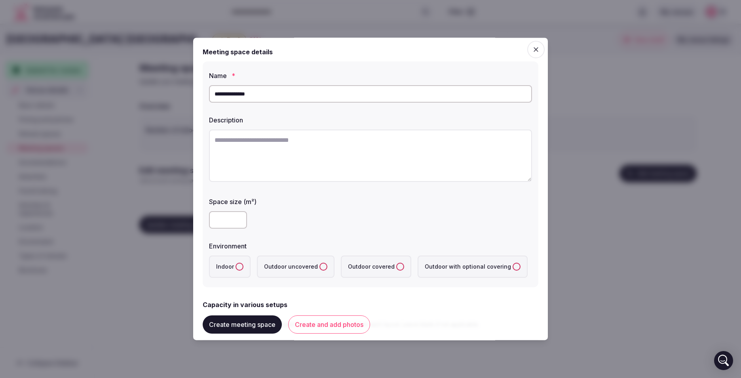
type input "***"
click at [268, 154] on textarea at bounding box center [370, 155] width 323 height 52
paste textarea "**********"
type textarea "**********"
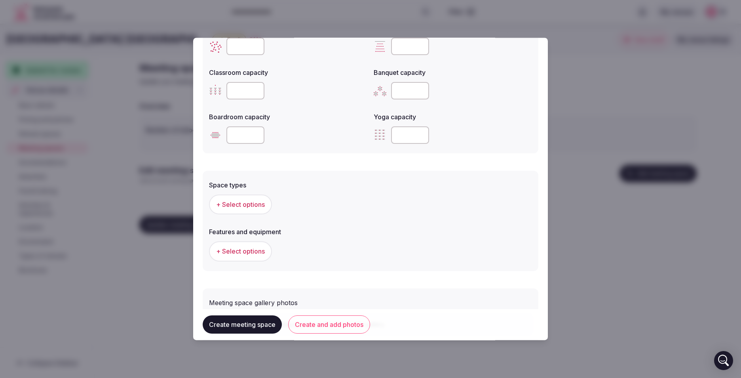
scroll to position [317, 0]
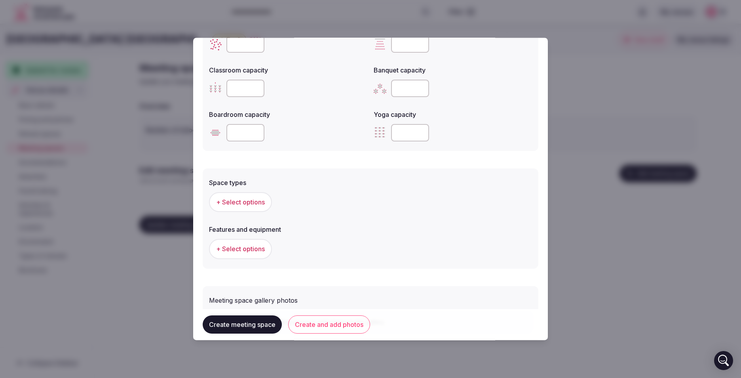
type textarea "**********"
click at [252, 193] on button "+ Select options" at bounding box center [240, 202] width 63 height 20
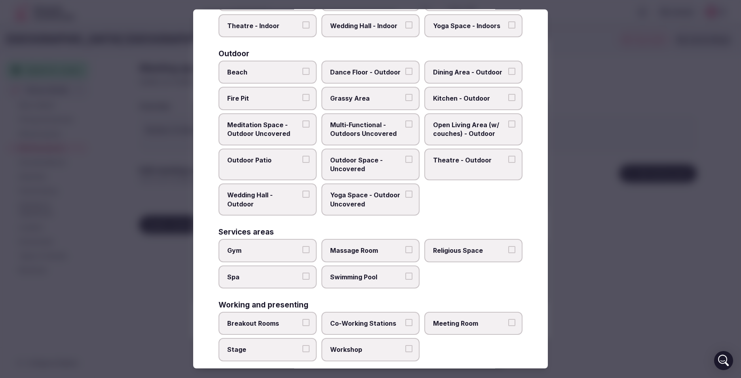
scroll to position [243, 0]
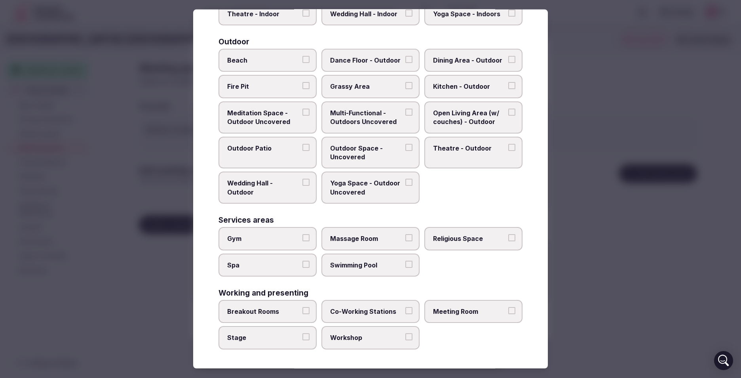
click at [388, 236] on span "Massage Room" at bounding box center [366, 238] width 73 height 9
click at [405, 236] on button "Massage Room" at bounding box center [408, 237] width 7 height 7
click at [343, 232] on label "Massage Room" at bounding box center [370, 238] width 98 height 23
click at [405, 234] on button "Massage Room" at bounding box center [408, 237] width 7 height 7
click at [435, 307] on label "Meeting Room" at bounding box center [473, 311] width 98 height 23
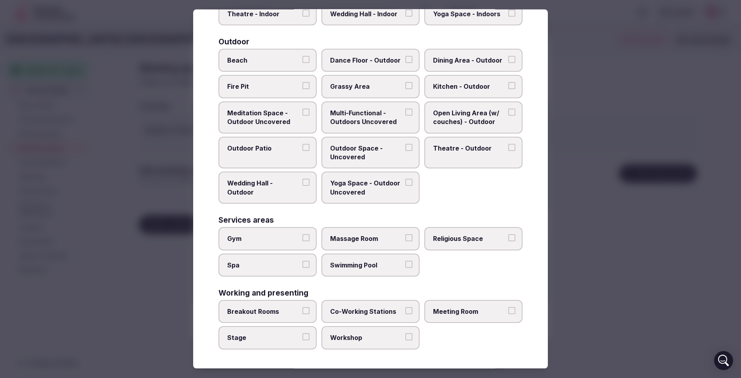
click at [508, 307] on button "Meeting Room" at bounding box center [511, 310] width 7 height 7
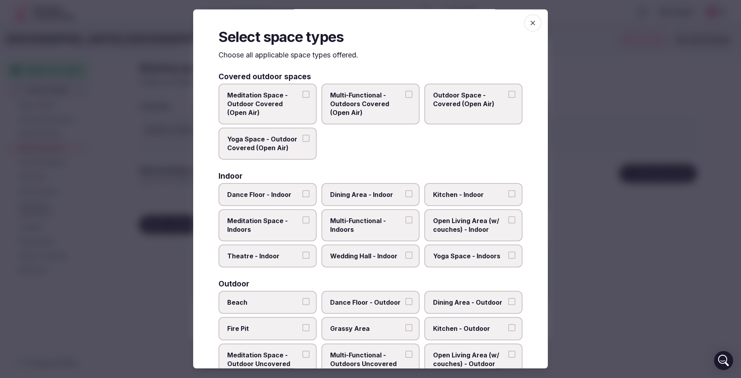
scroll to position [0, 0]
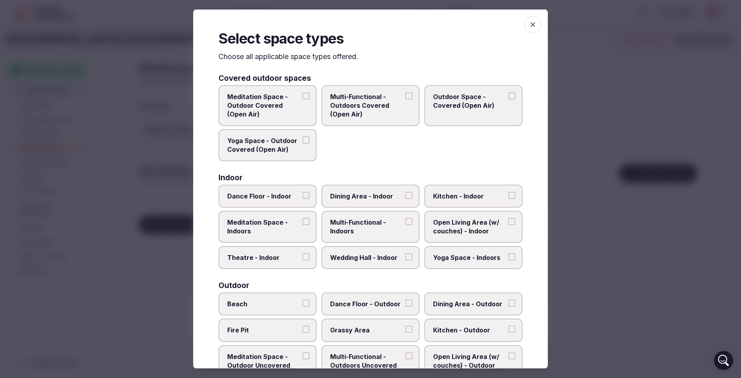
click at [524, 25] on span "button" at bounding box center [532, 24] width 17 height 17
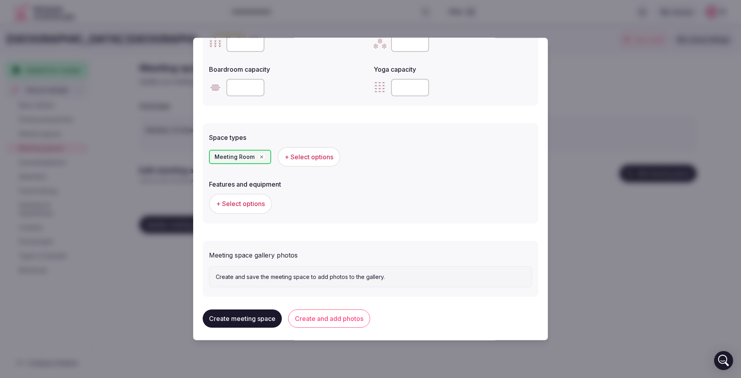
scroll to position [365, 0]
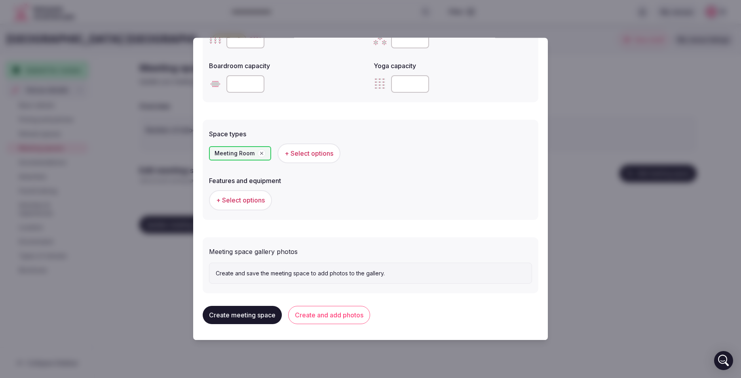
click at [248, 204] on span "+ Select options" at bounding box center [240, 200] width 49 height 9
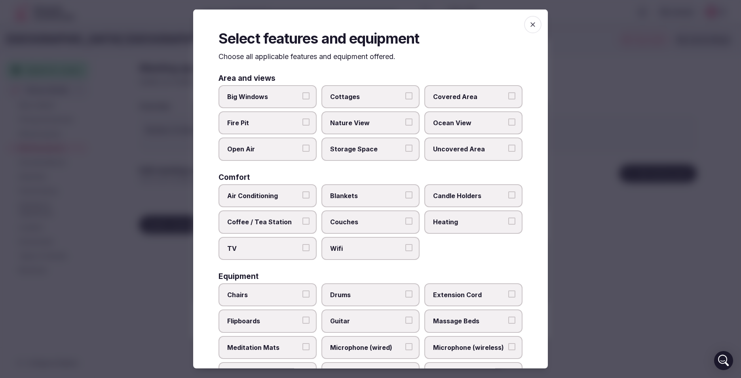
click at [485, 94] on span "Covered Area" at bounding box center [469, 96] width 73 height 9
click at [508, 94] on button "Covered Area" at bounding box center [511, 95] width 7 height 7
click at [278, 97] on span "Big Windows" at bounding box center [263, 96] width 73 height 9
click at [302, 97] on button "Big Windows" at bounding box center [305, 95] width 7 height 7
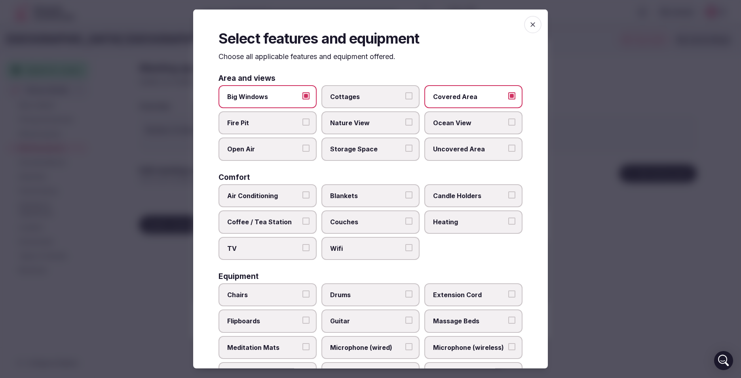
click at [475, 119] on span "Ocean View" at bounding box center [469, 122] width 73 height 9
click at [508, 119] on button "Ocean View" at bounding box center [511, 121] width 7 height 7
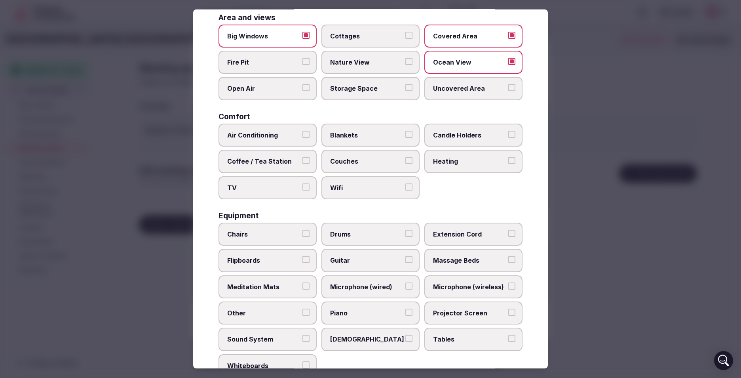
scroll to position [79, 0]
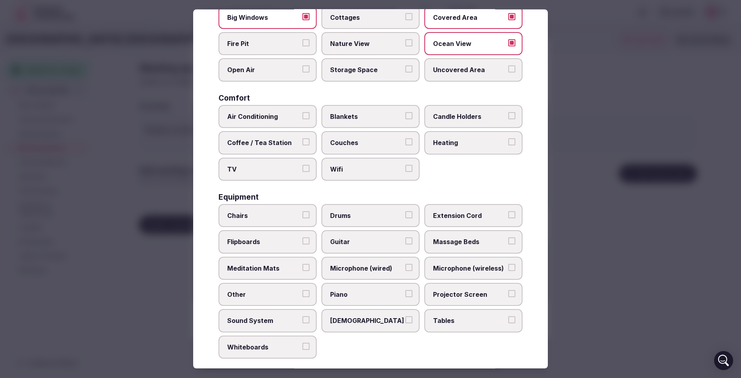
click at [255, 165] on span "TV" at bounding box center [263, 168] width 73 height 9
click at [302, 165] on button "TV" at bounding box center [305, 167] width 7 height 7
click at [240, 106] on label "Air Conditioning" at bounding box center [268, 116] width 98 height 23
click at [302, 112] on button "Air Conditioning" at bounding box center [305, 115] width 7 height 7
click at [368, 157] on div "Air Conditioning Blankets Candle Holders Coffee / Tea Station Couches Heating T…" at bounding box center [371, 143] width 304 height 76
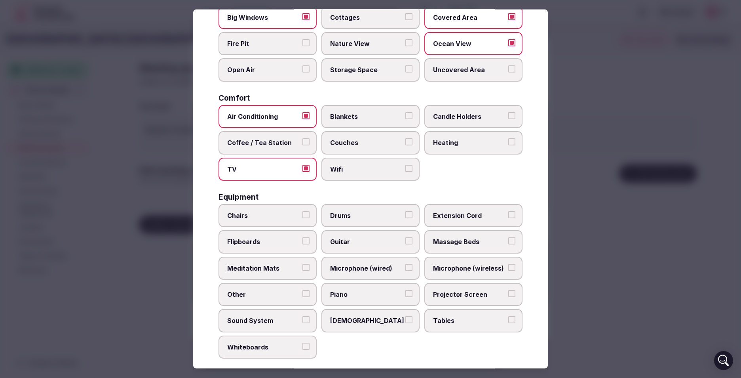
click at [367, 170] on span "Wifi" at bounding box center [366, 168] width 73 height 9
click at [405, 170] on button "Wifi" at bounding box center [408, 167] width 7 height 7
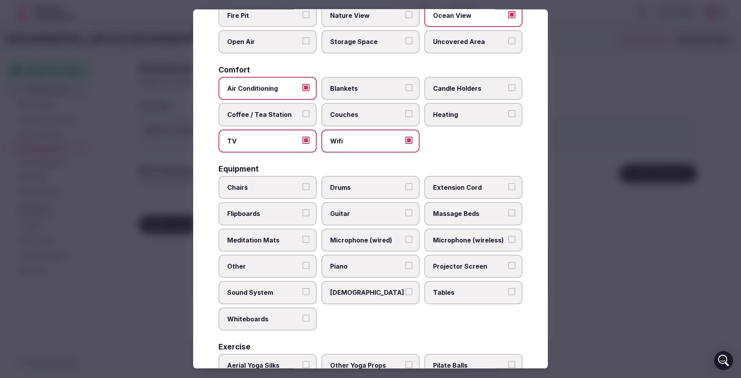
scroll to position [119, 0]
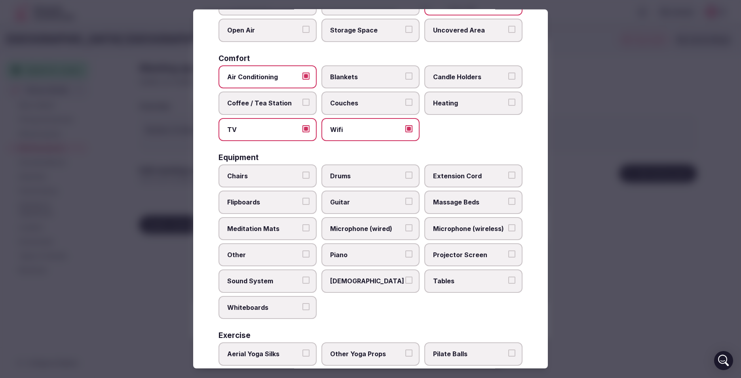
click at [281, 102] on span "Coffee / Tea Station" at bounding box center [263, 103] width 73 height 9
click at [302, 102] on button "Coffee / Tea Station" at bounding box center [305, 102] width 7 height 7
click at [299, 173] on label "Chairs" at bounding box center [268, 175] width 98 height 23
click at [302, 173] on button "Chairs" at bounding box center [305, 174] width 7 height 7
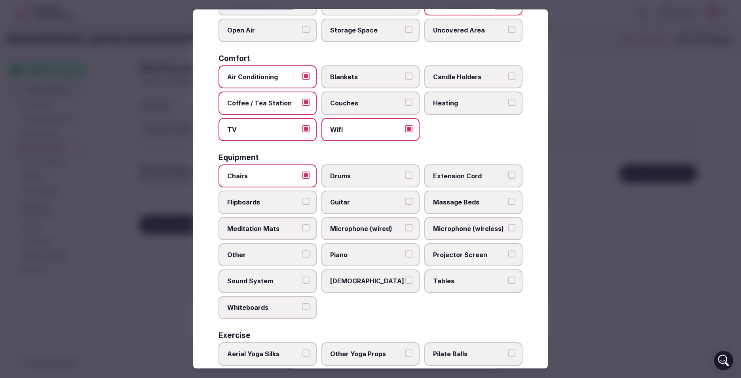
click at [259, 204] on span "Flipboards" at bounding box center [263, 202] width 73 height 9
click at [302, 204] on button "Flipboards" at bounding box center [305, 201] width 7 height 7
click at [259, 279] on span "Sound System" at bounding box center [263, 280] width 73 height 9
click at [302, 279] on button "Sound System" at bounding box center [305, 279] width 7 height 7
click at [426, 277] on label "Tables" at bounding box center [473, 280] width 98 height 23
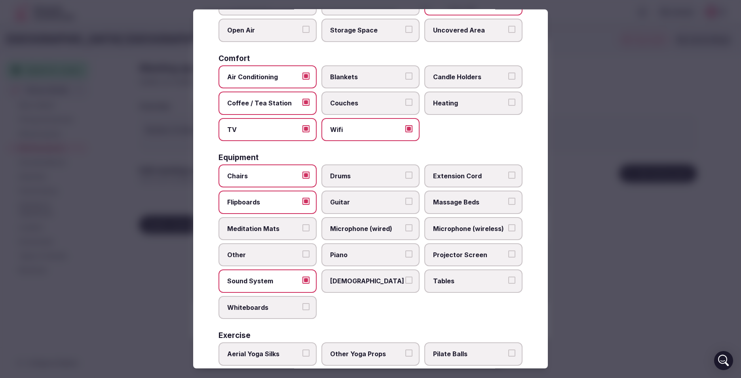
click at [508, 277] on button "Tables" at bounding box center [511, 279] width 7 height 7
click at [464, 252] on span "Projector Screen" at bounding box center [469, 254] width 73 height 9
click at [508, 252] on button "Projector Screen" at bounding box center [511, 253] width 7 height 7
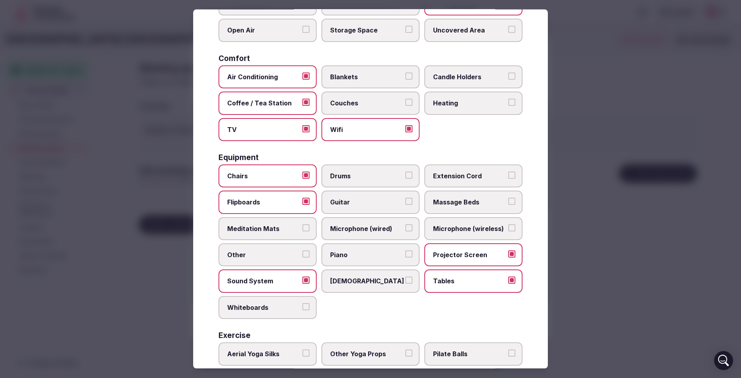
click at [257, 308] on span "Whiteboards" at bounding box center [263, 307] width 73 height 9
click at [302, 308] on button "Whiteboards" at bounding box center [305, 306] width 7 height 7
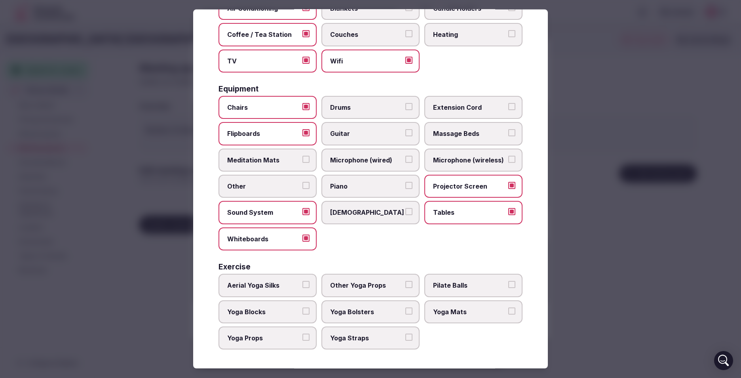
scroll to position [0, 0]
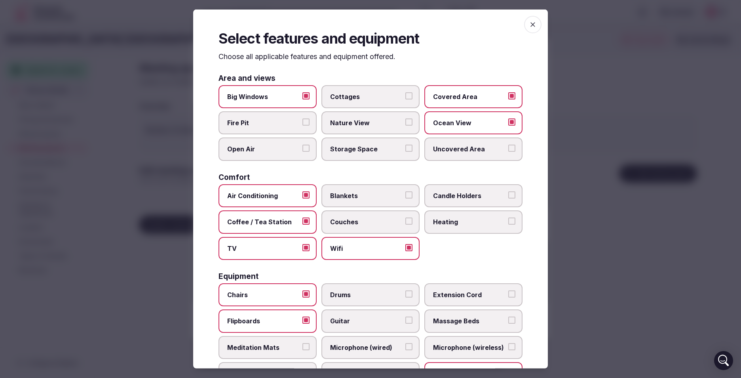
click at [529, 24] on icon "button" at bounding box center [533, 25] width 8 height 8
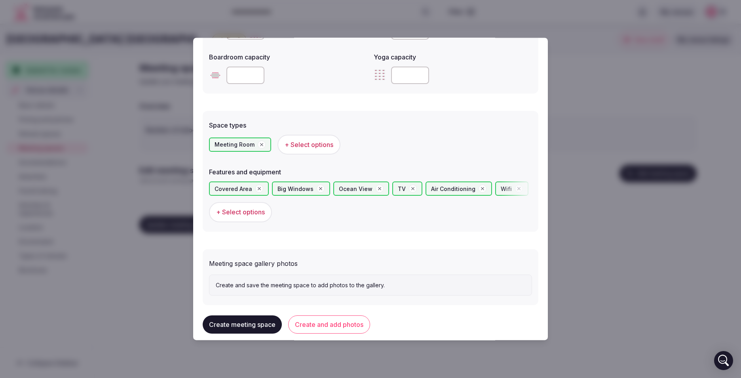
scroll to position [386, 0]
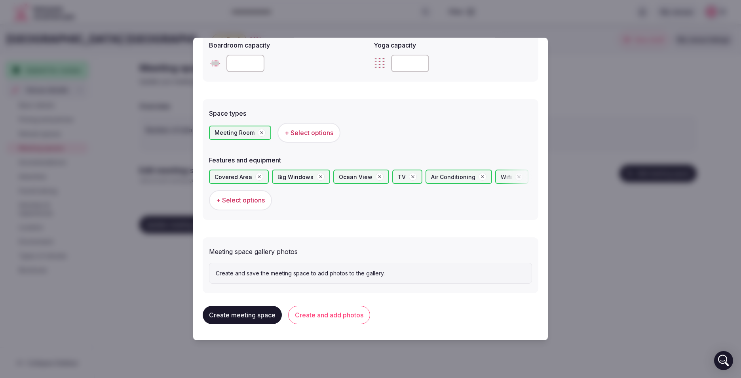
click at [232, 314] on button "Create meeting space" at bounding box center [242, 315] width 79 height 18
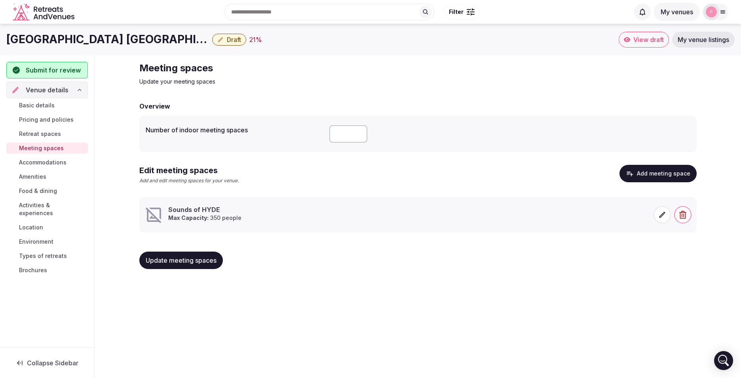
click at [47, 160] on span "Accommodations" at bounding box center [43, 162] width 48 height 8
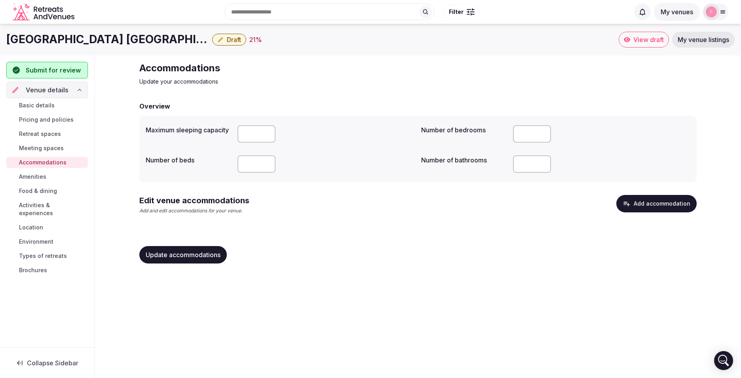
click at [656, 193] on div "Overview Maximum sleeping capacity Number of bedrooms *** Number of beds Number…" at bounding box center [417, 185] width 557 height 168
click at [643, 210] on button "Add accommodation" at bounding box center [656, 203] width 80 height 17
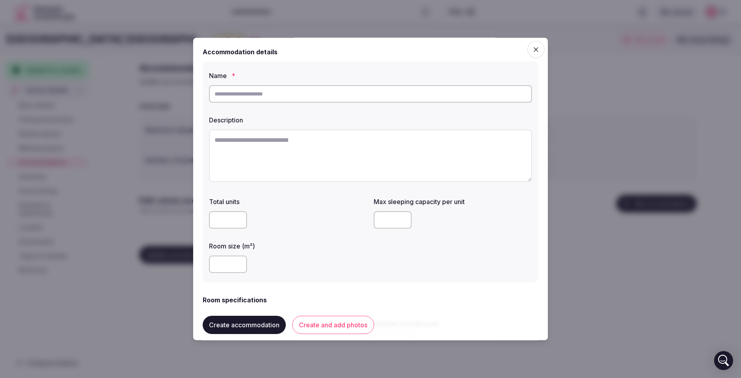
click at [272, 104] on div at bounding box center [370, 94] width 323 height 24
click at [274, 103] on div at bounding box center [370, 94] width 323 height 24
click at [286, 101] on input "text" at bounding box center [370, 93] width 323 height 17
type input "**********"
click at [281, 142] on textarea at bounding box center [370, 155] width 323 height 52
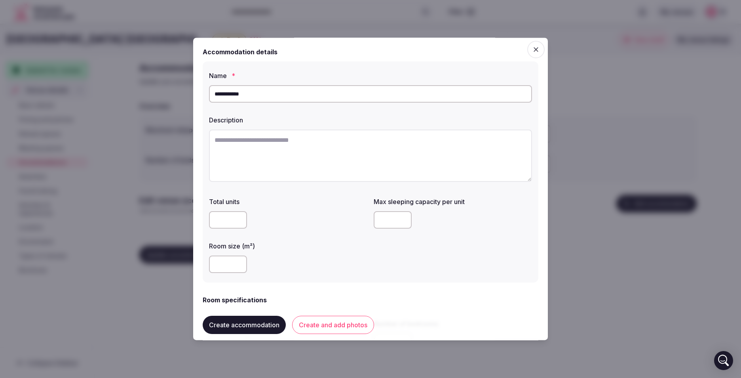
click at [284, 140] on textarea at bounding box center [370, 155] width 323 height 52
paste textarea "**********"
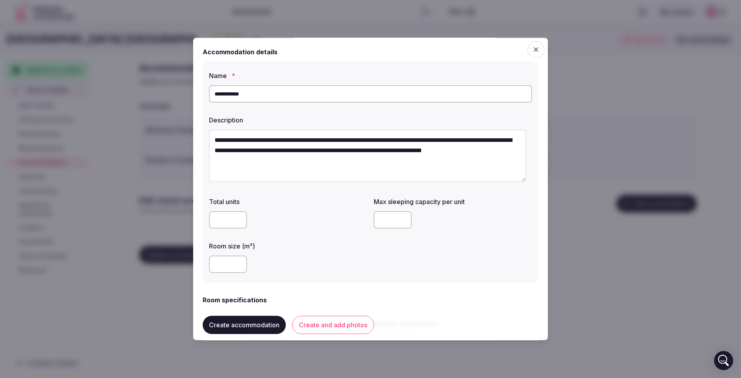
type textarea "**********"
click at [218, 234] on div "Total units Max sleeping capacity per unit Room size (m²)" at bounding box center [370, 235] width 323 height 82
click at [218, 218] on input "number" at bounding box center [228, 219] width 38 height 17
click at [222, 268] on input "number" at bounding box center [228, 263] width 38 height 17
click at [218, 263] on input "number" at bounding box center [228, 263] width 38 height 17
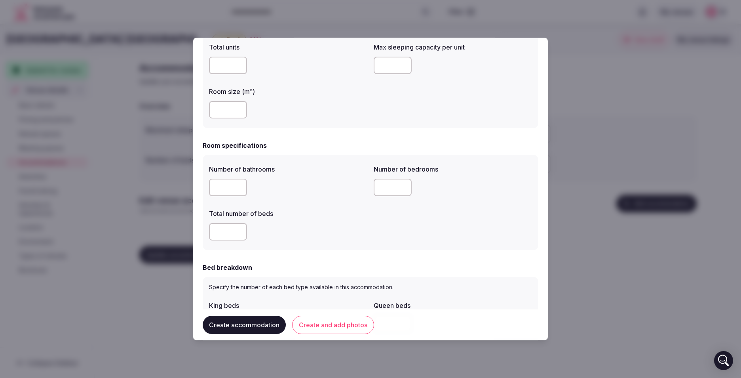
scroll to position [158, 0]
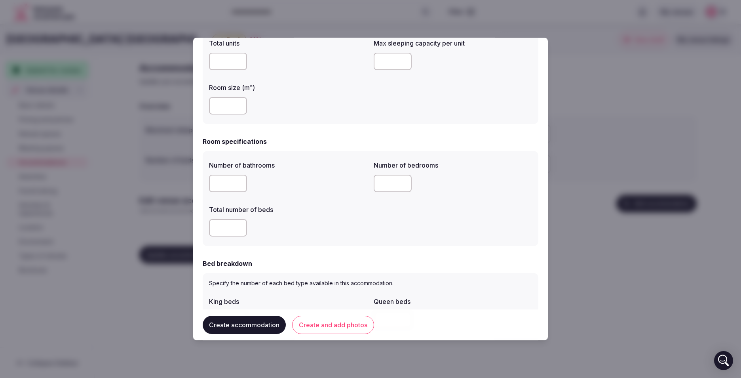
type input "**"
click at [214, 178] on input "number" at bounding box center [228, 183] width 38 height 17
type input "*"
click at [383, 179] on input "number" at bounding box center [393, 183] width 38 height 17
type input "*"
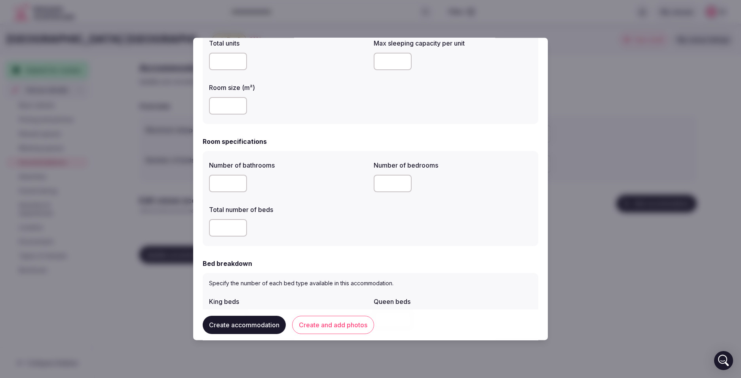
click at [222, 231] on input "number" at bounding box center [228, 227] width 38 height 17
type input "*"
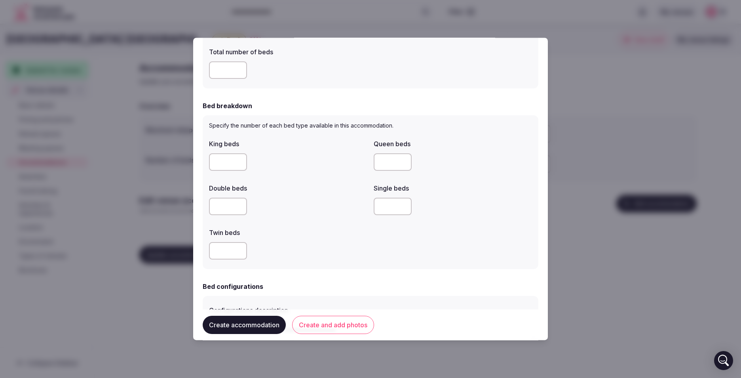
scroll to position [317, 0]
click at [227, 160] on input "number" at bounding box center [228, 160] width 38 height 17
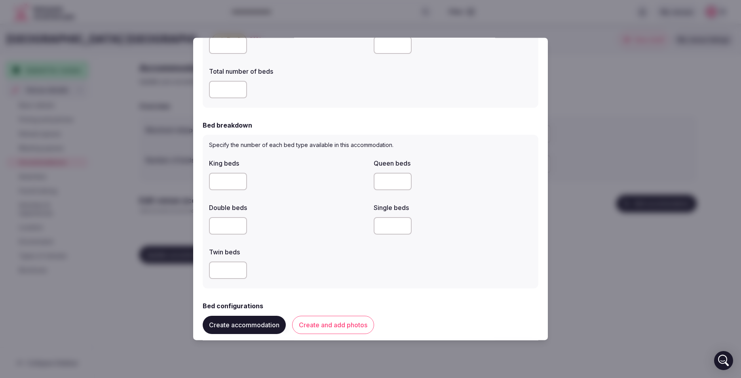
scroll to position [277, 0]
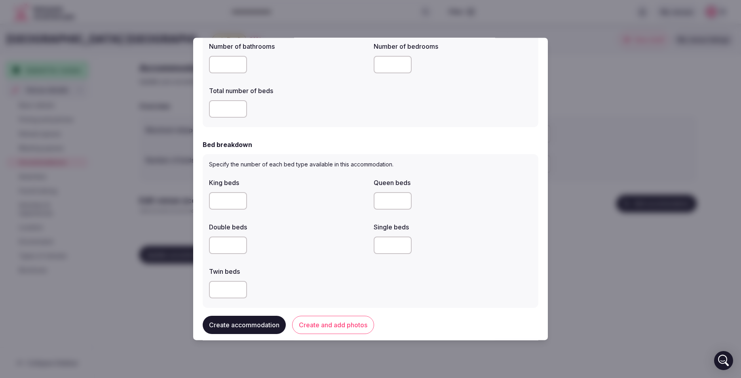
click at [222, 201] on input "*" at bounding box center [228, 200] width 38 height 17
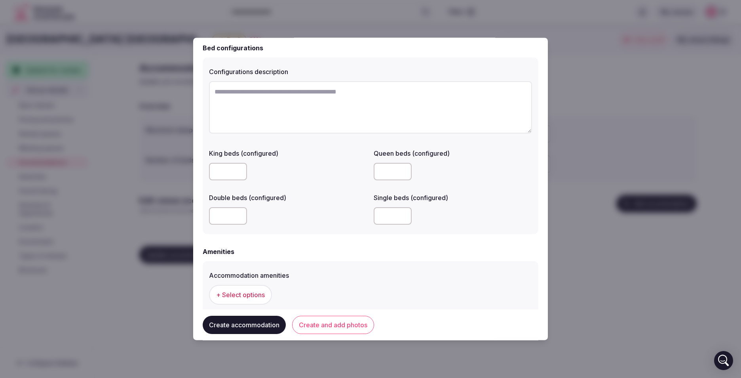
scroll to position [633, 0]
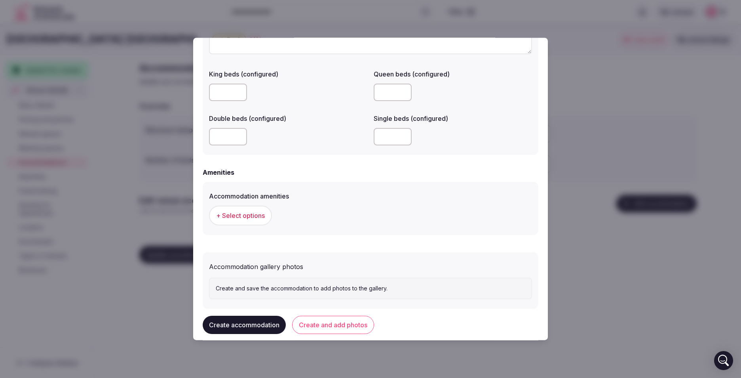
type input "*"
click at [263, 213] on span "+ Select options" at bounding box center [240, 215] width 49 height 9
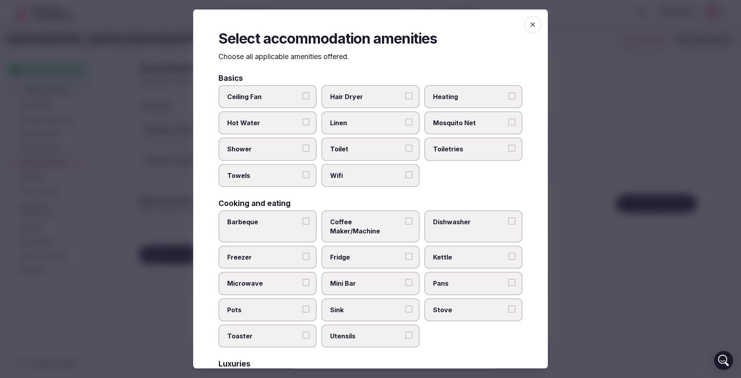
click at [342, 176] on span "Wifi" at bounding box center [366, 175] width 73 height 9
click at [405, 176] on button "Wifi" at bounding box center [408, 174] width 7 height 7
click at [255, 178] on span "Towels" at bounding box center [263, 175] width 73 height 9
click at [302, 178] on button "Towels" at bounding box center [305, 174] width 7 height 7
click at [265, 155] on label "Shower" at bounding box center [268, 148] width 98 height 23
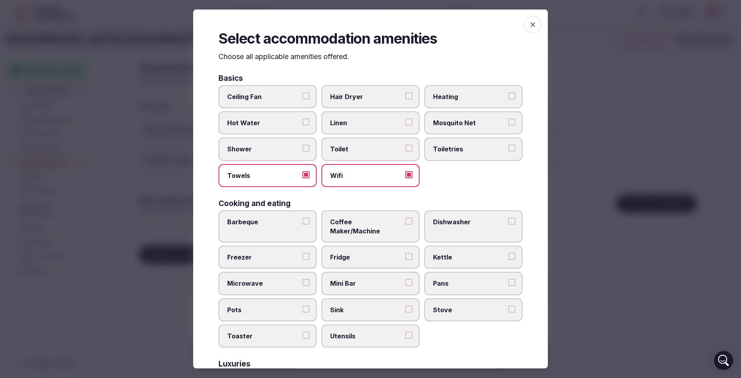
click at [302, 152] on button "Shower" at bounding box center [305, 148] width 7 height 7
click at [385, 151] on span "Toilet" at bounding box center [366, 149] width 73 height 9
click at [405, 151] on button "Toilet" at bounding box center [408, 148] width 7 height 7
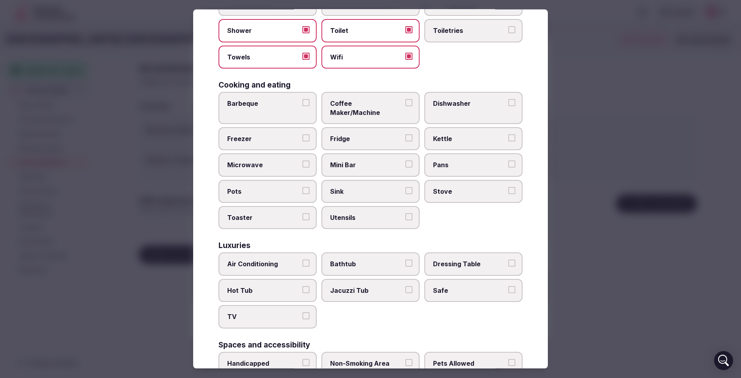
scroll to position [119, 0]
click at [264, 259] on span "Air Conditioning" at bounding box center [263, 263] width 73 height 9
click at [302, 259] on button "Air Conditioning" at bounding box center [305, 262] width 7 height 7
click at [260, 312] on span "TV" at bounding box center [263, 316] width 73 height 9
click at [302, 312] on button "TV" at bounding box center [305, 315] width 7 height 7
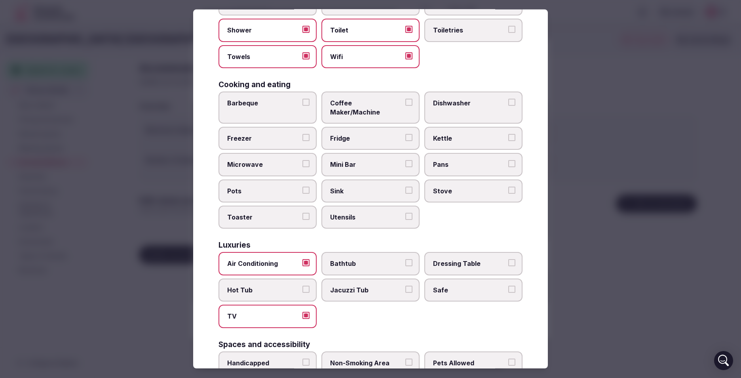
click at [457, 285] on span "Safe" at bounding box center [469, 289] width 73 height 9
click at [508, 285] on button "Safe" at bounding box center [511, 288] width 7 height 7
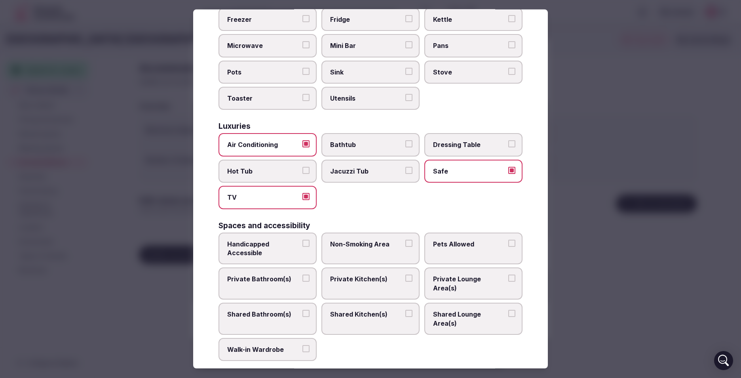
scroll to position [277, 0]
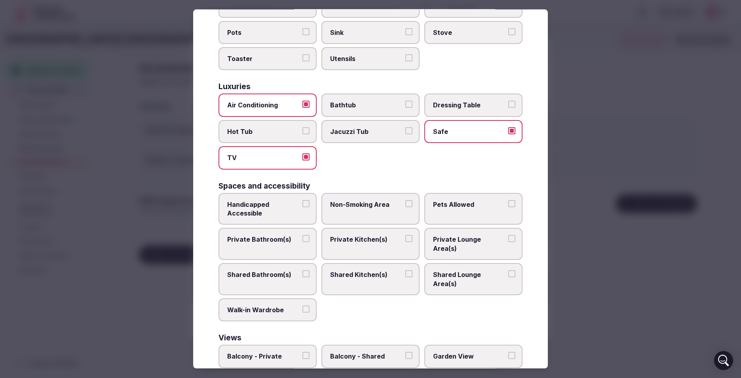
click at [344, 200] on label "Non-Smoking Area" at bounding box center [370, 209] width 98 height 32
click at [405, 200] on button "Non-Smoking Area" at bounding box center [408, 203] width 7 height 7
click at [358, 200] on span "Non-Smoking Area" at bounding box center [366, 204] width 73 height 9
click at [405, 200] on button "Non-Smoking Area" at bounding box center [408, 203] width 7 height 7
click at [451, 200] on span "Pets Allowed" at bounding box center [469, 204] width 73 height 9
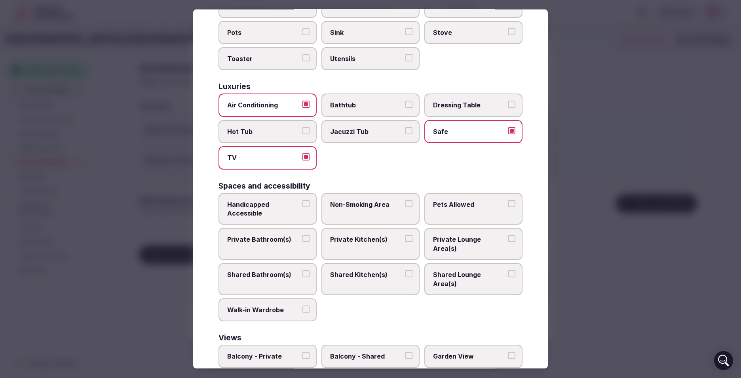
click at [508, 200] on button "Pets Allowed" at bounding box center [511, 203] width 7 height 7
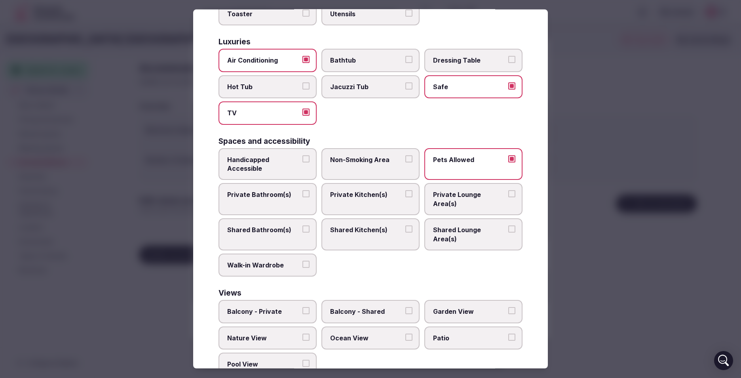
scroll to position [339, 0]
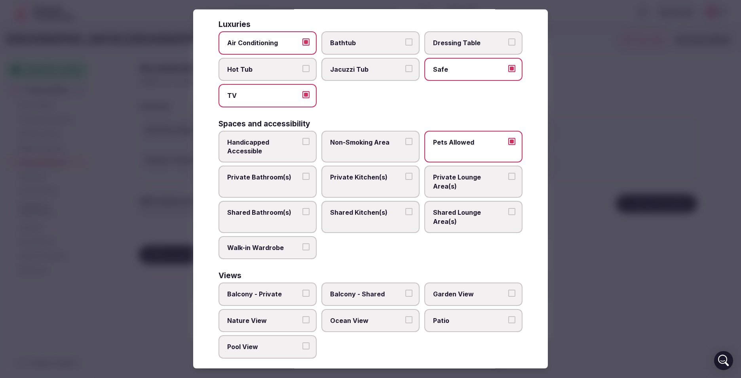
click at [278, 316] on span "Nature View" at bounding box center [263, 320] width 73 height 9
click at [302, 316] on button "Nature View" at bounding box center [305, 319] width 7 height 7
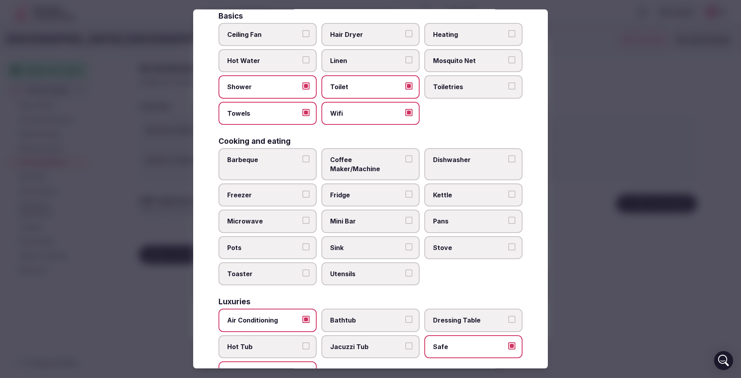
scroll to position [0, 0]
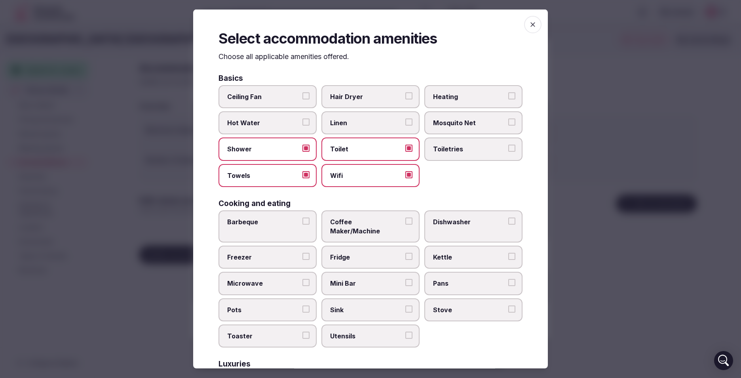
click at [529, 27] on icon "button" at bounding box center [533, 25] width 8 height 8
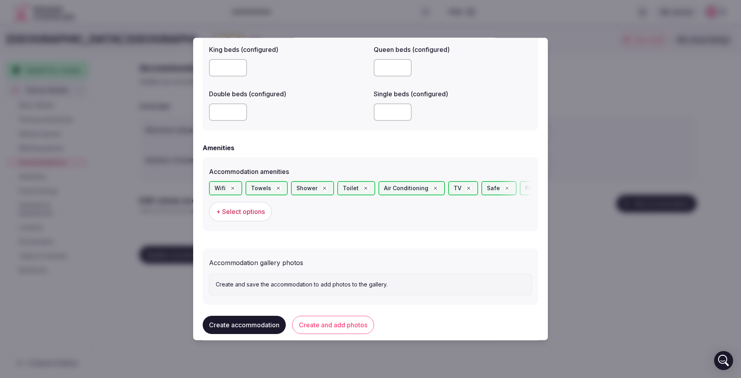
scroll to position [669, 0]
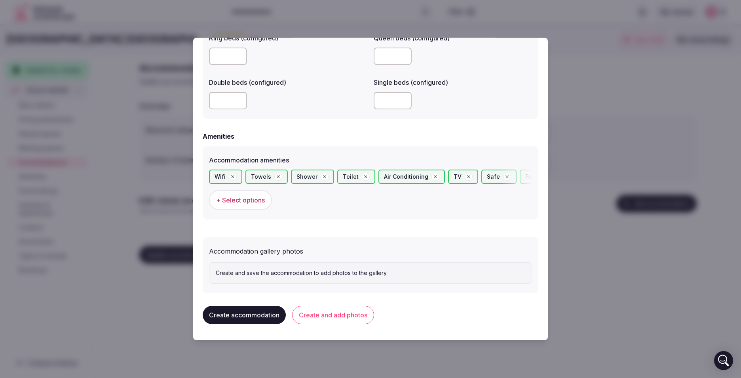
click at [355, 320] on button "Create and add photos" at bounding box center [333, 315] width 82 height 18
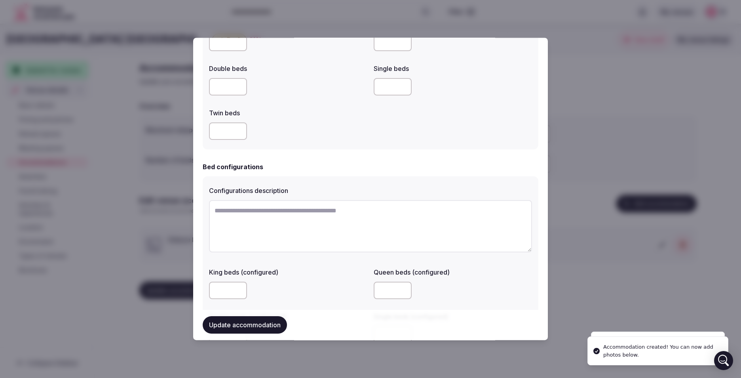
scroll to position [742, 0]
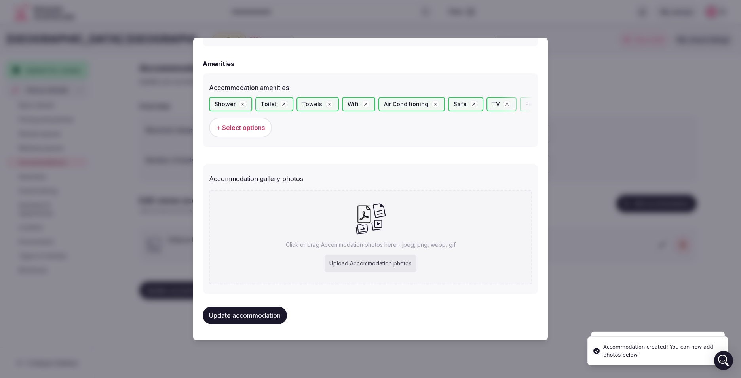
click at [355, 266] on div "Upload Accommodation photos" at bounding box center [371, 263] width 92 height 17
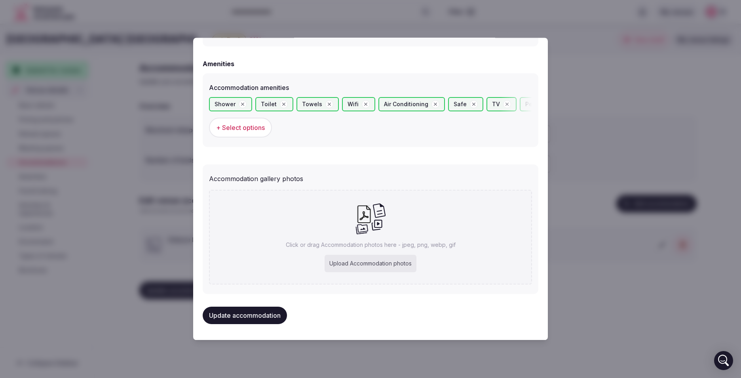
type input "**********"
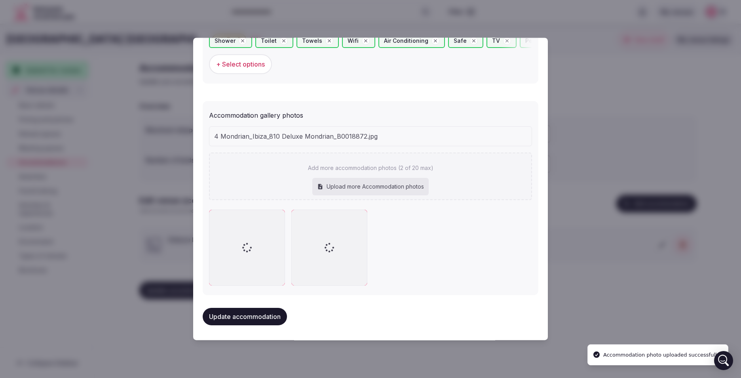
scroll to position [766, 0]
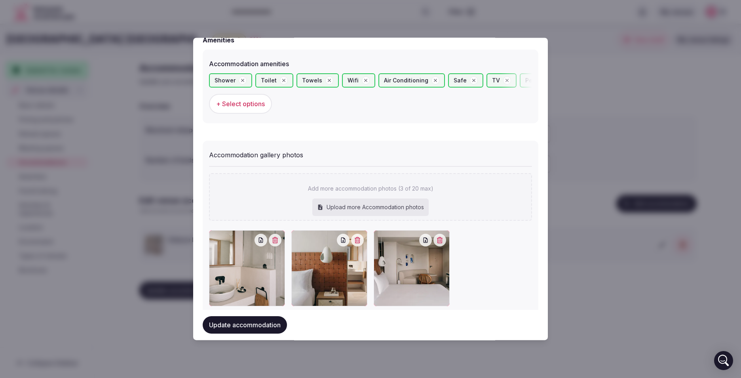
click at [252, 330] on button "Update accommodation" at bounding box center [245, 324] width 84 height 17
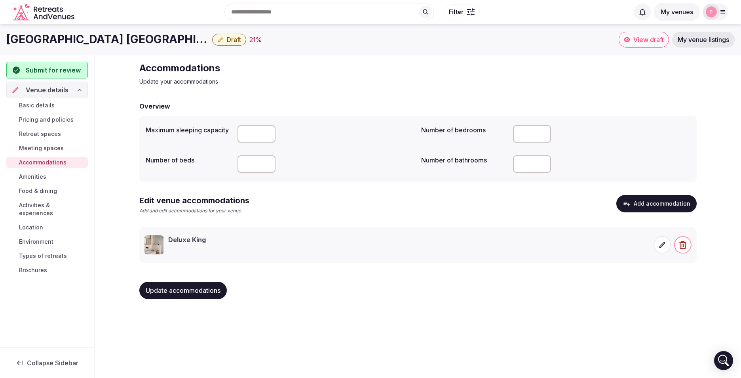
click at [637, 207] on button "Add accommodation" at bounding box center [656, 203] width 80 height 17
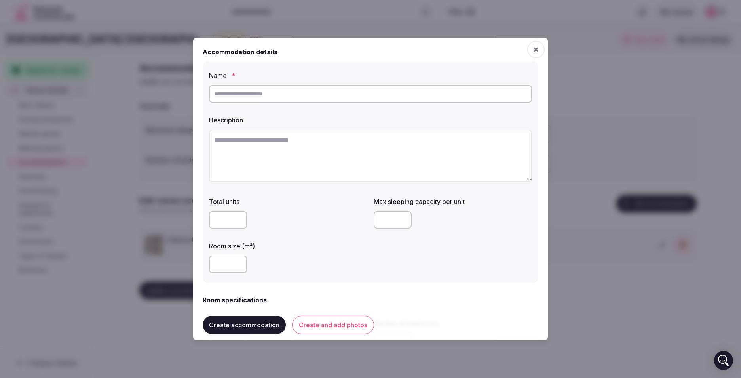
click at [331, 91] on input "text" at bounding box center [370, 93] width 323 height 17
type input "**********"
click at [209, 215] on input "number" at bounding box center [228, 219] width 38 height 17
click at [242, 165] on textarea at bounding box center [370, 155] width 323 height 52
click at [303, 138] on textarea at bounding box center [370, 155] width 323 height 52
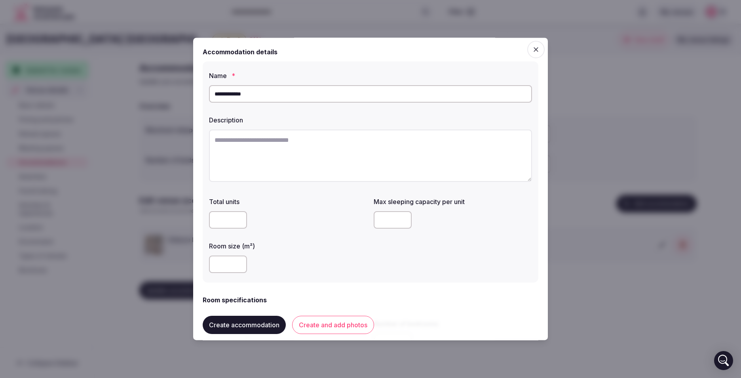
paste textarea "**********"
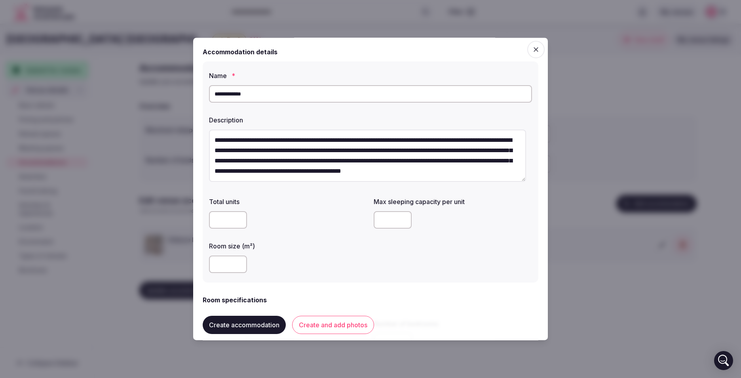
scroll to position [0, 0]
type textarea "**********"
click at [220, 218] on input "number" at bounding box center [228, 219] width 38 height 17
click at [217, 260] on input "number" at bounding box center [228, 263] width 38 height 17
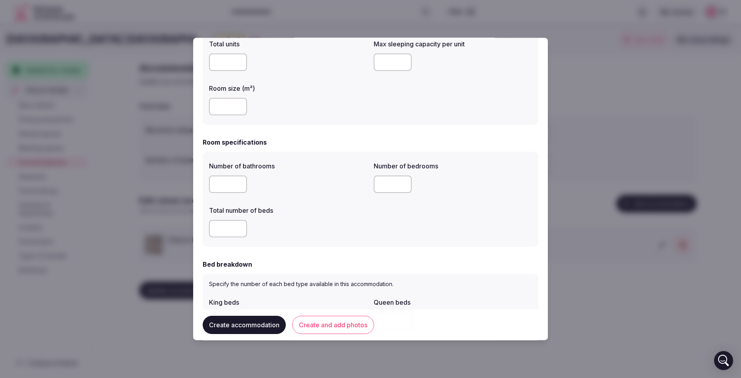
scroll to position [158, 0]
type input "**"
click at [224, 181] on input "number" at bounding box center [228, 183] width 38 height 17
type input "*"
click at [379, 179] on input "number" at bounding box center [393, 183] width 38 height 17
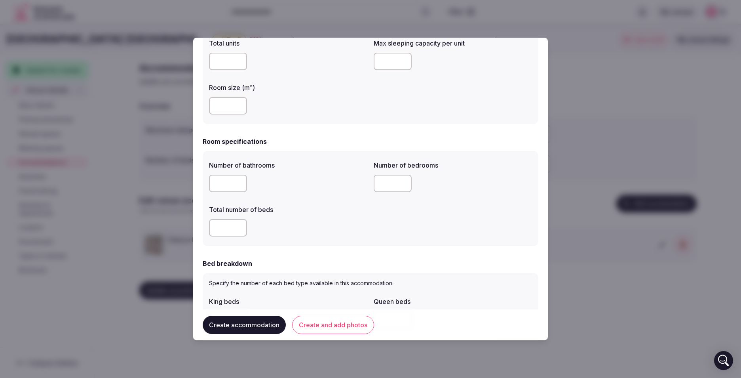
type input "*"
click at [215, 228] on input "number" at bounding box center [228, 227] width 38 height 17
type input "*"
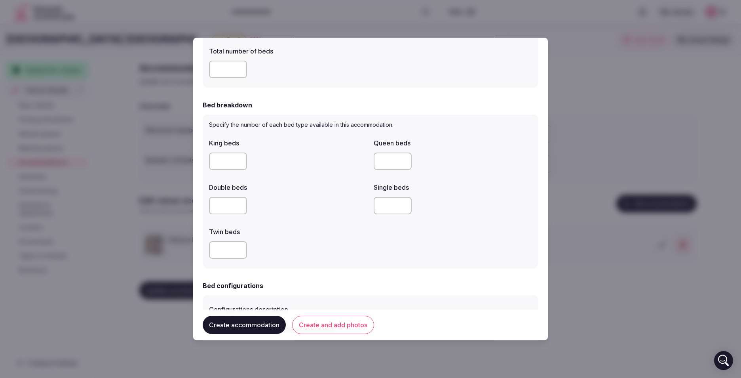
click at [219, 164] on input "number" at bounding box center [228, 160] width 38 height 17
type input "*"
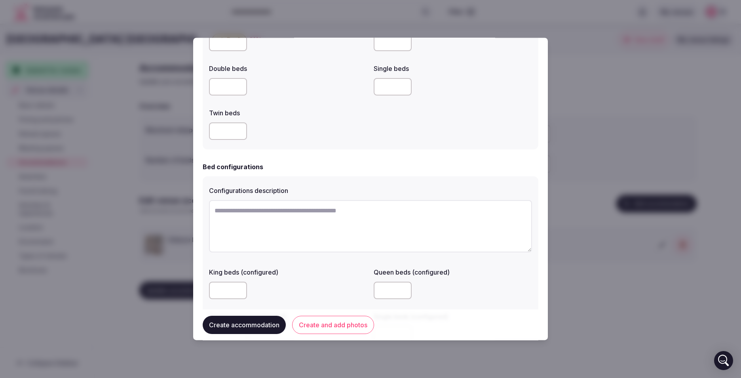
click at [231, 283] on input "number" at bounding box center [228, 289] width 38 height 17
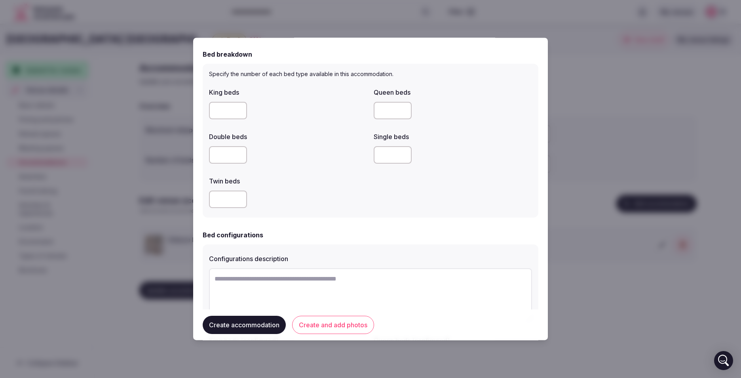
scroll to position [356, 0]
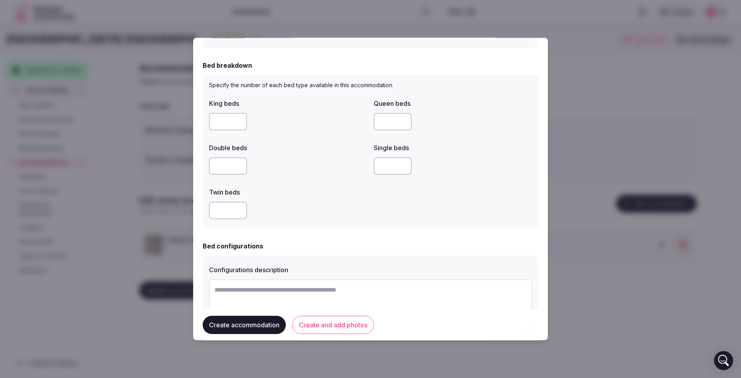
click at [223, 118] on input "number" at bounding box center [228, 121] width 38 height 17
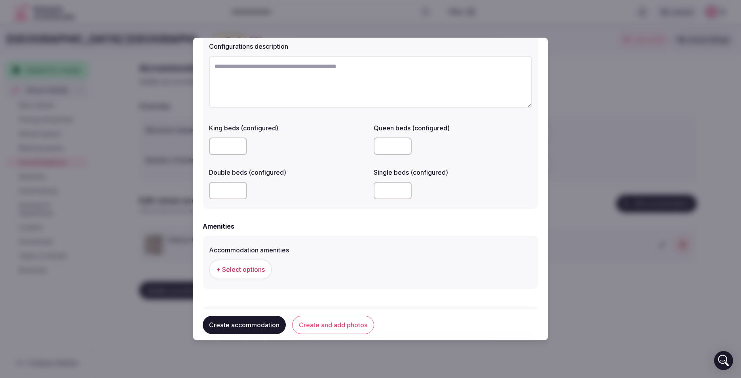
scroll to position [649, 0]
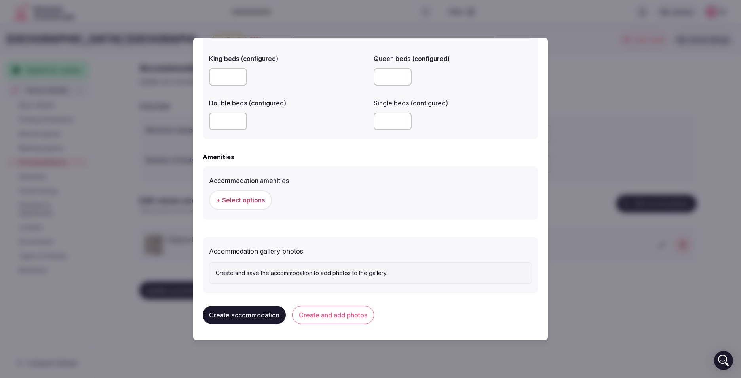
type input "*"
click at [234, 200] on span "+ Select options" at bounding box center [240, 200] width 49 height 9
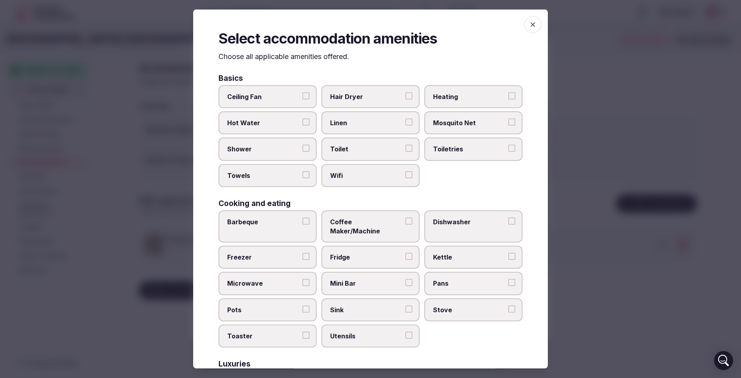
click at [376, 97] on span "Hair Dryer" at bounding box center [366, 96] width 73 height 9
click at [405, 97] on button "Hair Dryer" at bounding box center [408, 95] width 7 height 7
click at [272, 124] on span "Hot Water" at bounding box center [263, 122] width 73 height 9
click at [302, 124] on button "Hot Water" at bounding box center [305, 121] width 7 height 7
click at [263, 150] on span "Shower" at bounding box center [263, 149] width 73 height 9
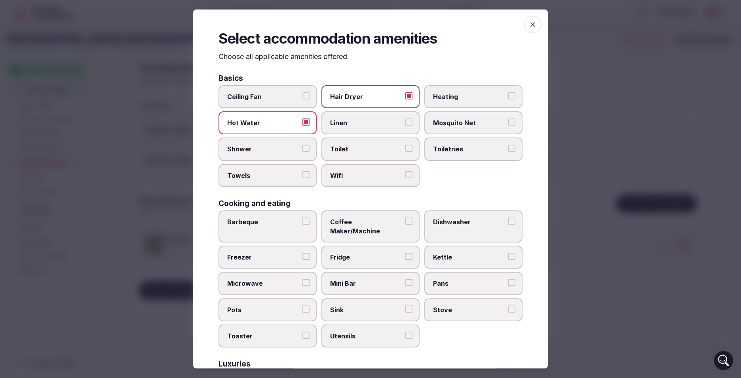
click at [302, 150] on button "Shower" at bounding box center [305, 148] width 7 height 7
click at [262, 175] on span "Towels" at bounding box center [263, 175] width 73 height 9
click at [302, 175] on button "Towels" at bounding box center [305, 174] width 7 height 7
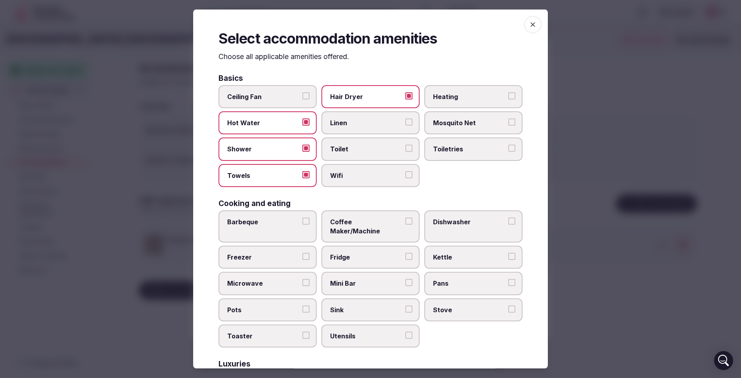
click at [354, 179] on span "Wifi" at bounding box center [366, 175] width 73 height 9
click at [405, 178] on button "Wifi" at bounding box center [408, 174] width 7 height 7
click at [437, 151] on span "Toiletries" at bounding box center [469, 149] width 73 height 9
click at [508, 151] on button "Toiletries" at bounding box center [511, 148] width 7 height 7
click at [370, 279] on span "Mini Bar" at bounding box center [366, 283] width 73 height 9
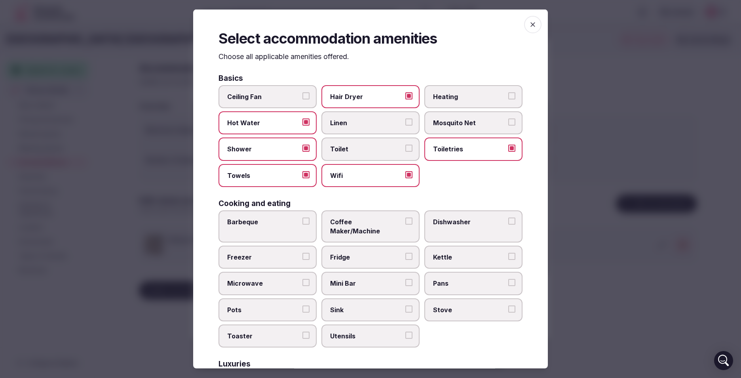
click at [405, 279] on button "Mini Bar" at bounding box center [408, 282] width 7 height 7
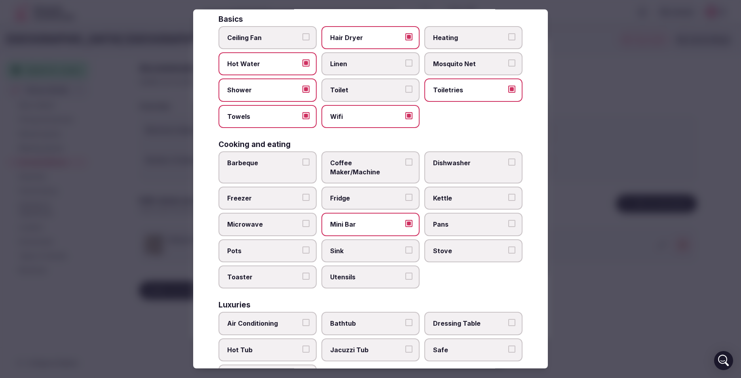
scroll to position [119, 0]
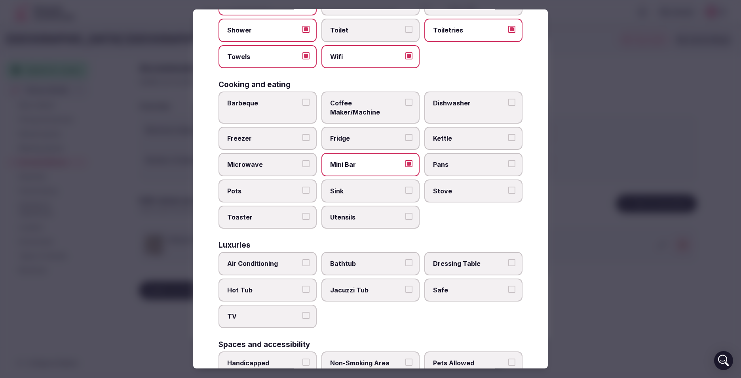
click at [461, 160] on span "Pans" at bounding box center [469, 164] width 73 height 9
click at [508, 160] on button "Pans" at bounding box center [511, 163] width 7 height 7
click at [461, 160] on span "Pans" at bounding box center [469, 164] width 73 height 9
click at [508, 160] on button "Pans" at bounding box center [511, 163] width 7 height 7
click at [464, 134] on span "Kettle" at bounding box center [469, 138] width 73 height 9
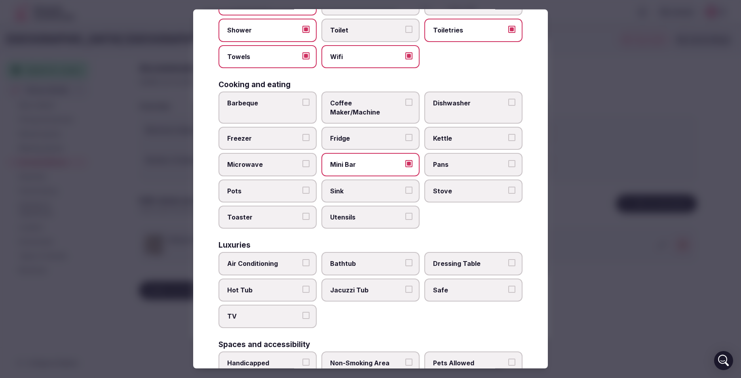
click at [508, 134] on button "Kettle" at bounding box center [511, 137] width 7 height 7
click at [279, 259] on span "Air Conditioning" at bounding box center [263, 263] width 73 height 9
click at [302, 259] on button "Air Conditioning" at bounding box center [305, 262] width 7 height 7
click at [340, 259] on span "Bathtub" at bounding box center [366, 263] width 73 height 9
click at [405, 259] on button "Bathtub" at bounding box center [408, 262] width 7 height 7
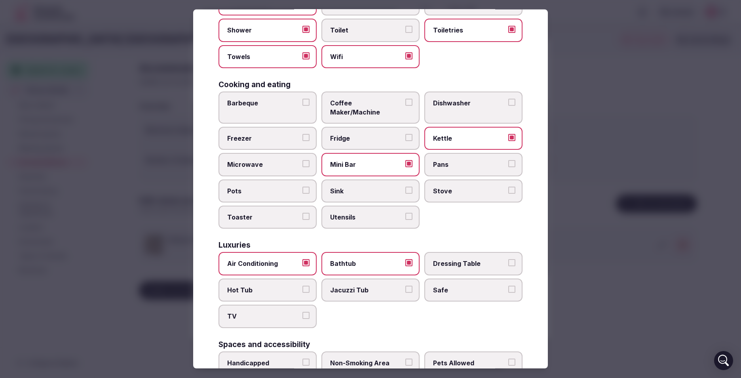
click at [365, 259] on span "Bathtub" at bounding box center [366, 263] width 73 height 9
click at [405, 259] on button "Bathtub" at bounding box center [408, 262] width 7 height 7
click at [468, 285] on span "Safe" at bounding box center [469, 289] width 73 height 9
click at [508, 285] on button "Safe" at bounding box center [511, 288] width 7 height 7
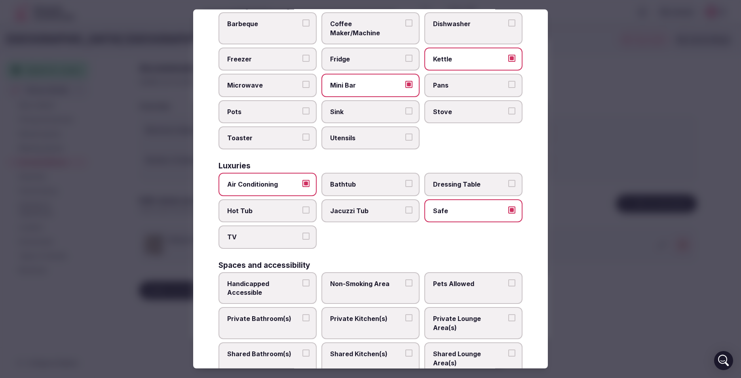
click at [266, 236] on label "TV" at bounding box center [268, 236] width 98 height 23
click at [302, 236] on button "TV" at bounding box center [305, 235] width 7 height 7
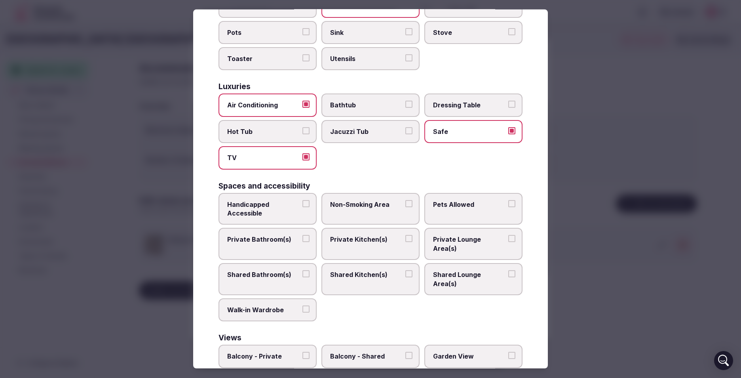
click at [436, 202] on label "Pets Allowed" at bounding box center [473, 209] width 98 height 32
click at [508, 202] on button "Pets Allowed" at bounding box center [511, 203] width 7 height 7
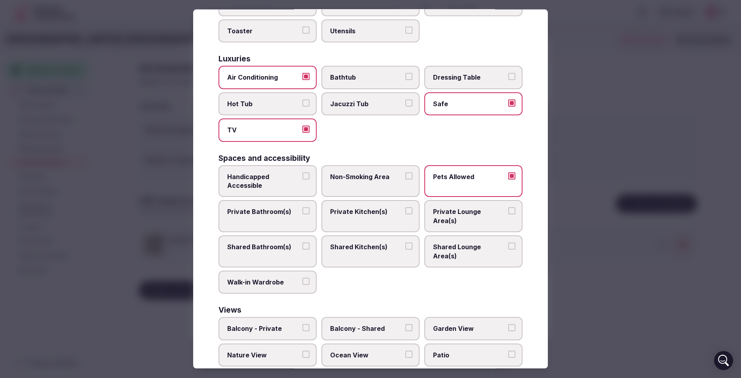
scroll to position [339, 0]
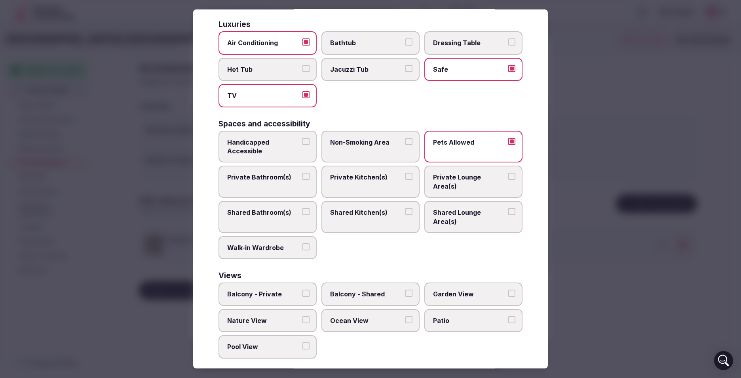
click at [259, 282] on label "Balcony - Private" at bounding box center [268, 293] width 98 height 23
click at [302, 289] on button "Balcony - Private" at bounding box center [305, 292] width 7 height 7
click at [275, 316] on span "Nature View" at bounding box center [263, 320] width 73 height 9
click at [302, 316] on button "Nature View" at bounding box center [305, 319] width 7 height 7
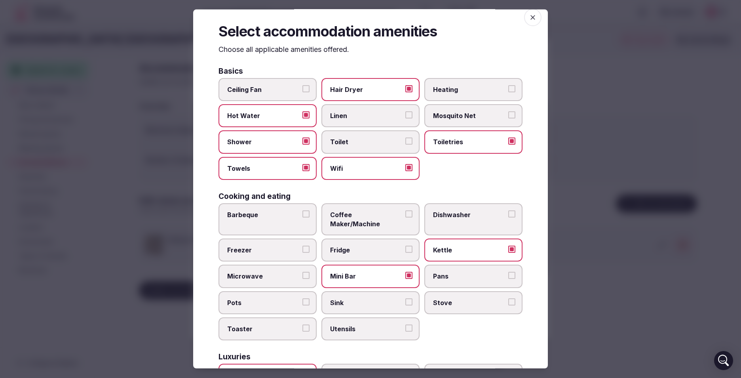
scroll to position [0, 0]
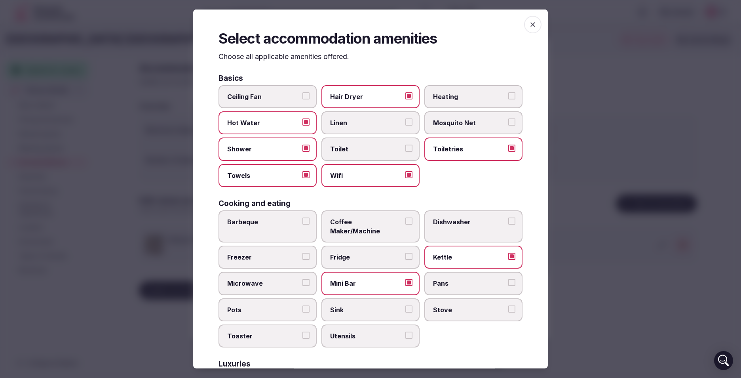
click at [529, 26] on icon "button" at bounding box center [533, 25] width 8 height 8
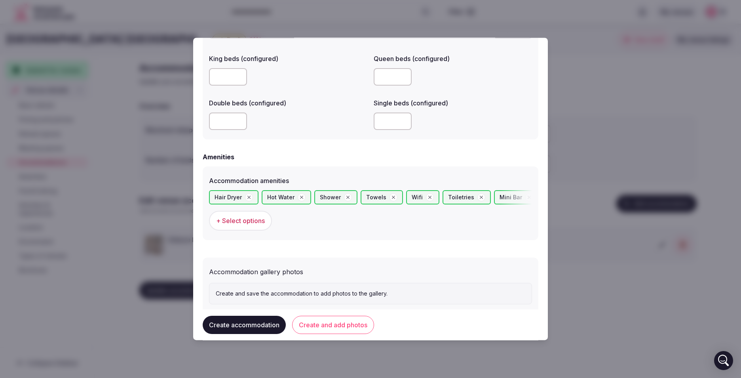
scroll to position [669, 0]
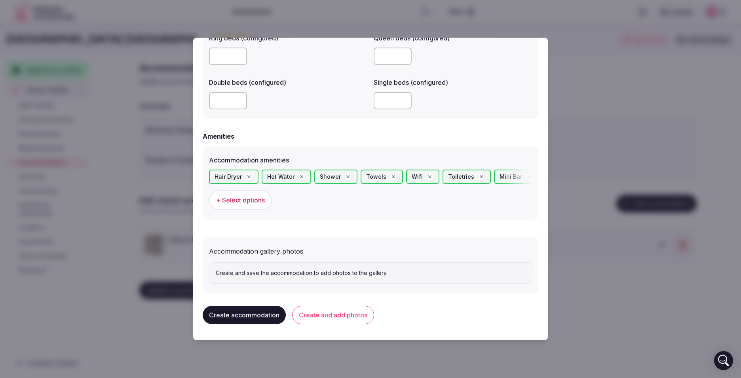
click at [243, 310] on button "Create accommodation" at bounding box center [244, 315] width 83 height 18
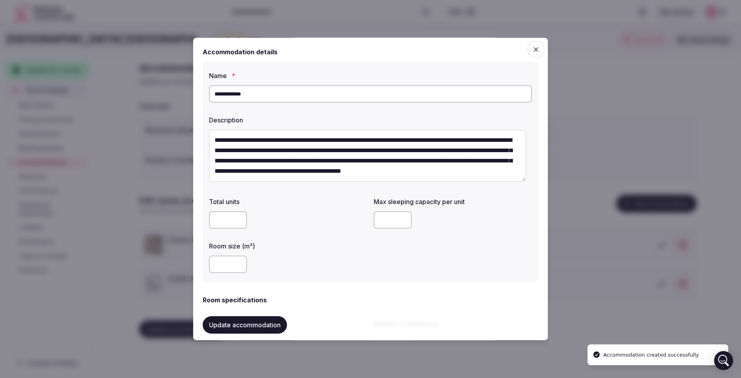
scroll to position [0, 0]
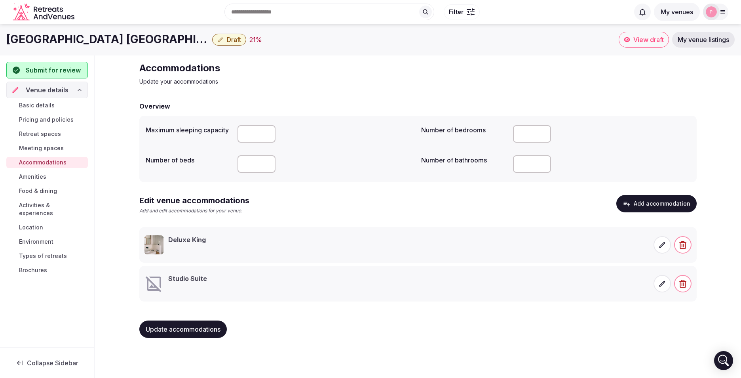
click at [662, 281] on icon at bounding box center [662, 283] width 8 height 8
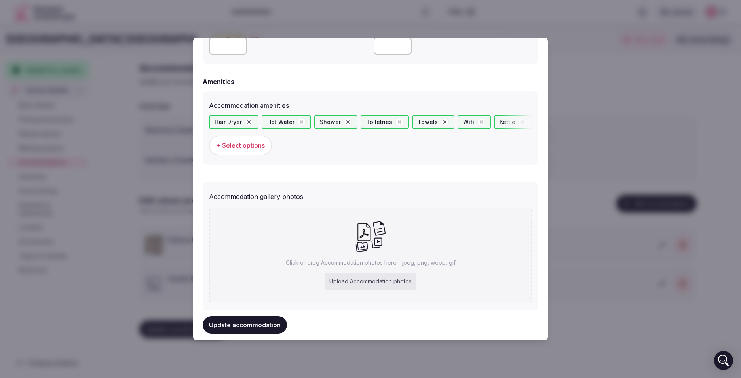
scroll to position [742, 0]
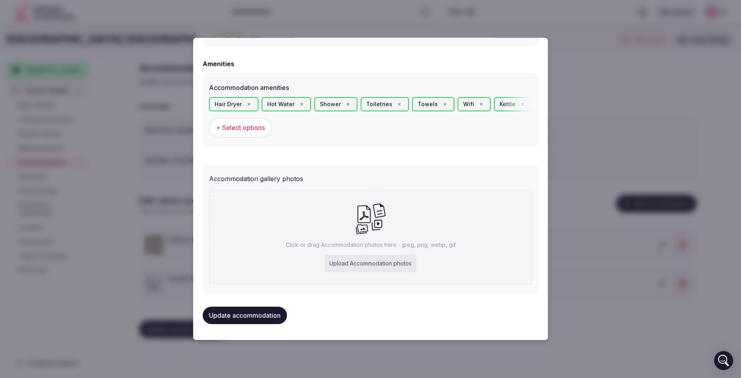
click at [378, 270] on div "Upload Accommodation photos" at bounding box center [371, 263] width 92 height 17
type input "**********"
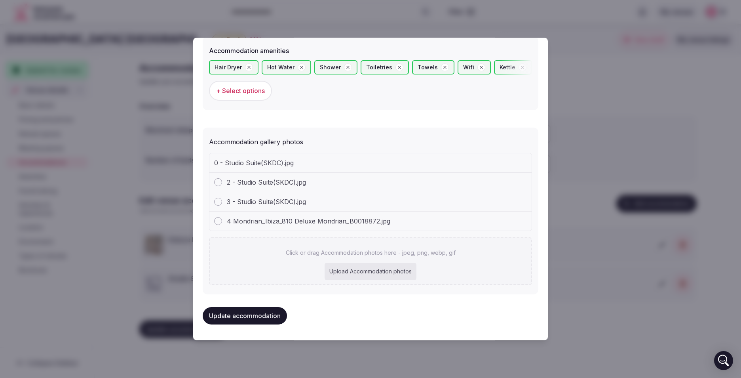
scroll to position [779, 0]
click at [243, 318] on button "Update accommodation" at bounding box center [245, 315] width 84 height 17
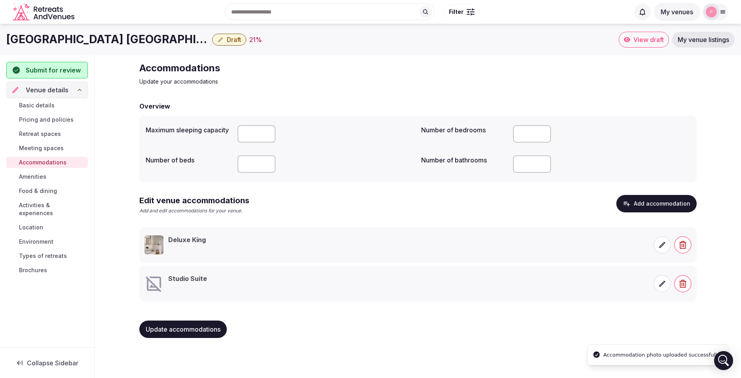
click at [245, 129] on input "number" at bounding box center [257, 133] width 38 height 17
type input "***"
click at [658, 279] on icon at bounding box center [662, 283] width 8 height 8
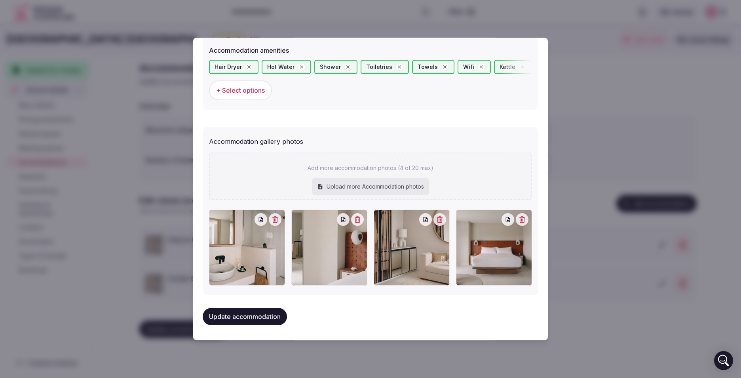
click at [249, 313] on button "Update accommodation" at bounding box center [245, 316] width 84 height 17
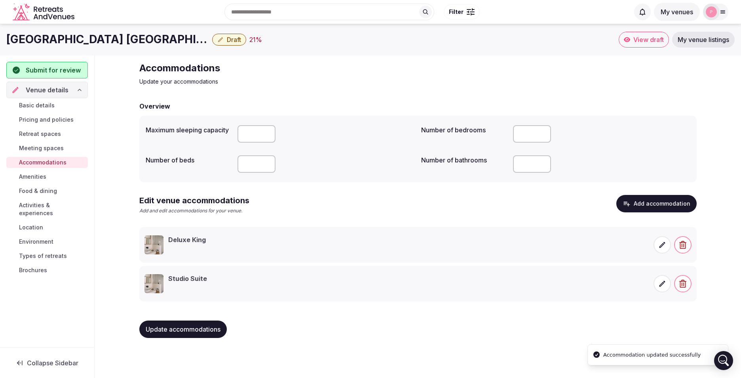
click at [671, 202] on button "Add accommodation" at bounding box center [656, 203] width 80 height 17
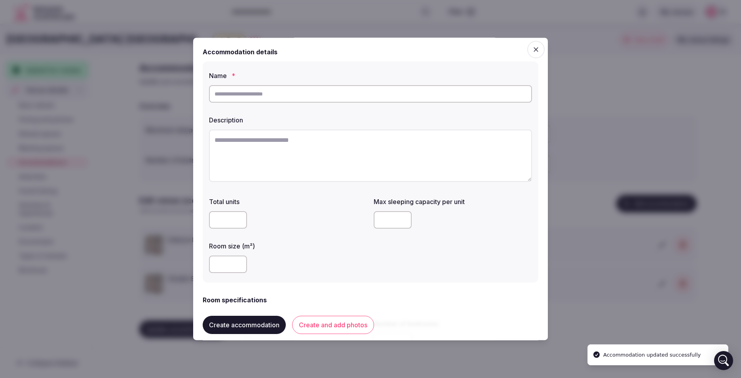
click at [325, 81] on div "Name *" at bounding box center [370, 87] width 323 height 38
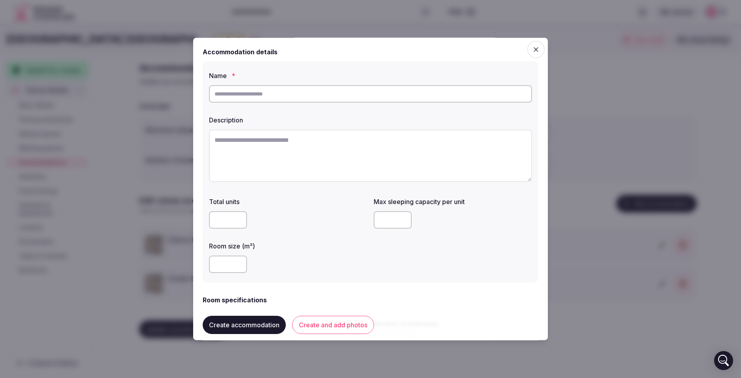
click at [325, 99] on input "text" at bounding box center [370, 93] width 323 height 17
type input "**********"
click at [323, 160] on textarea at bounding box center [370, 155] width 323 height 52
click at [272, 147] on textarea at bounding box center [370, 155] width 323 height 52
paste textarea "**********"
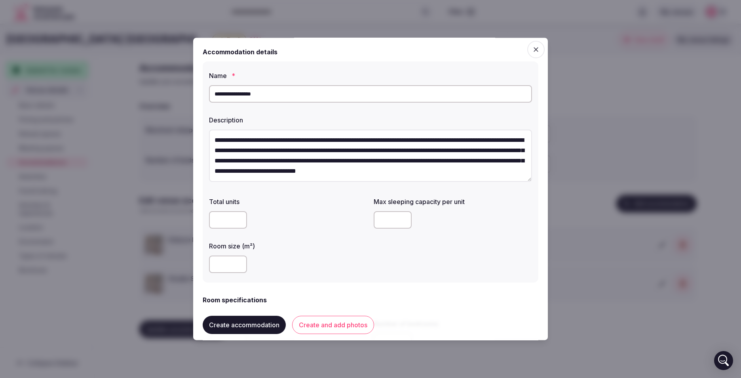
scroll to position [5, 0]
type textarea "**********"
click at [221, 224] on input "number" at bounding box center [228, 219] width 38 height 17
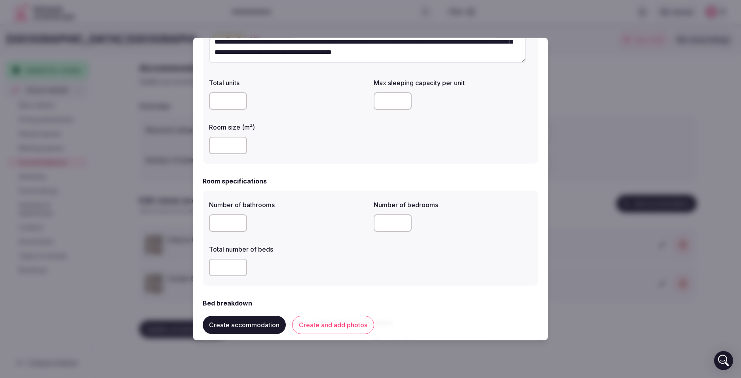
scroll to position [277, 0]
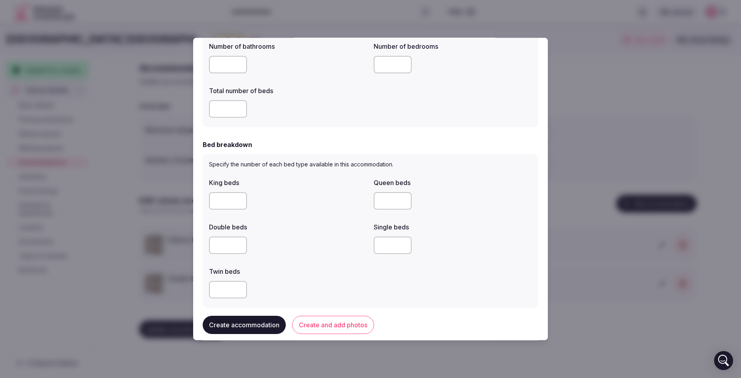
click at [218, 252] on input "number" at bounding box center [228, 244] width 38 height 17
click at [386, 245] on input "number" at bounding box center [393, 244] width 38 height 17
click at [225, 248] on input "number" at bounding box center [228, 244] width 38 height 17
click at [221, 196] on input "number" at bounding box center [228, 200] width 38 height 17
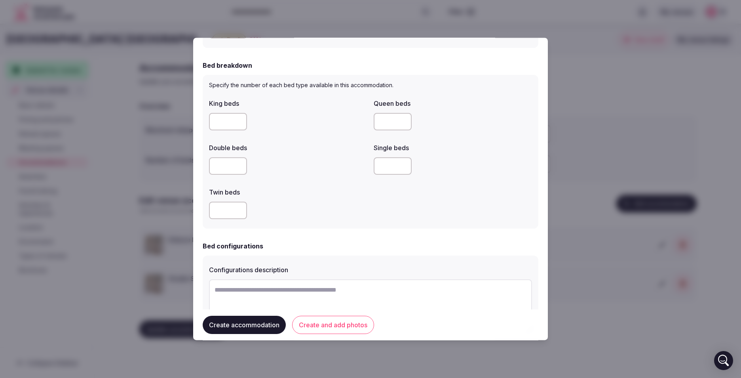
scroll to position [435, 0]
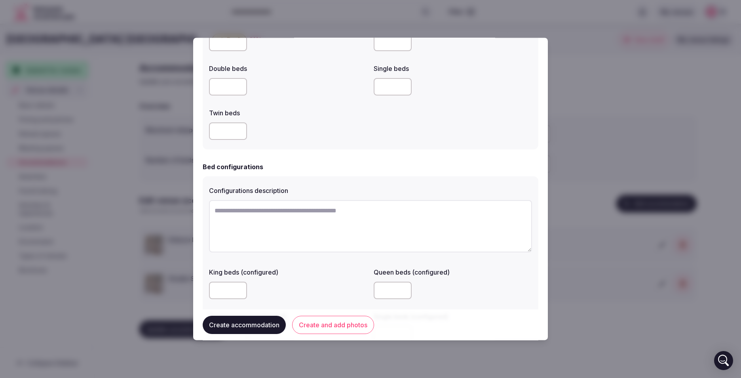
type input "*"
click at [309, 230] on textarea at bounding box center [370, 226] width 323 height 52
type textarea "*"
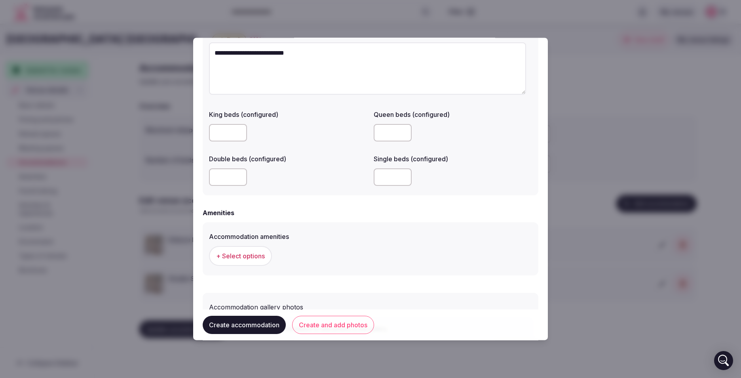
scroll to position [649, 0]
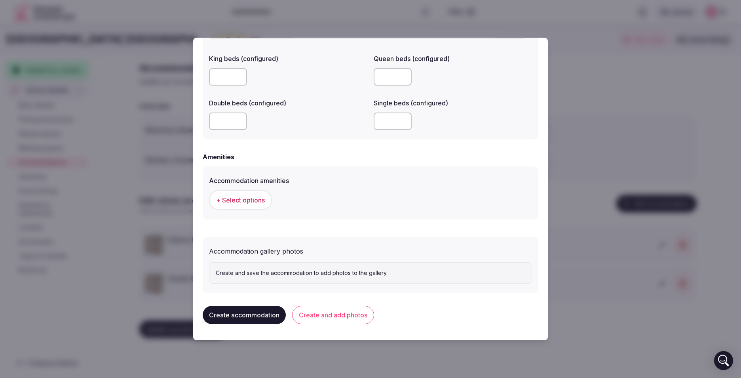
type textarea "**********"
click at [253, 199] on span "+ Select options" at bounding box center [240, 200] width 49 height 9
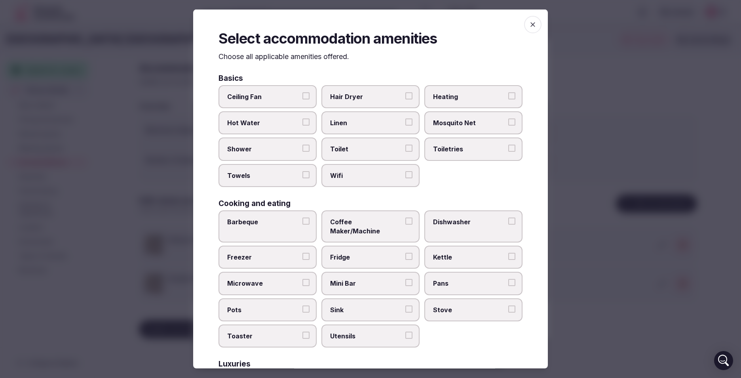
click at [372, 91] on label "Hair Dryer" at bounding box center [370, 96] width 98 height 23
click at [405, 92] on button "Hair Dryer" at bounding box center [408, 95] width 7 height 7
click at [447, 92] on label "Heating" at bounding box center [473, 96] width 98 height 23
click at [508, 92] on button "Heating" at bounding box center [511, 95] width 7 height 7
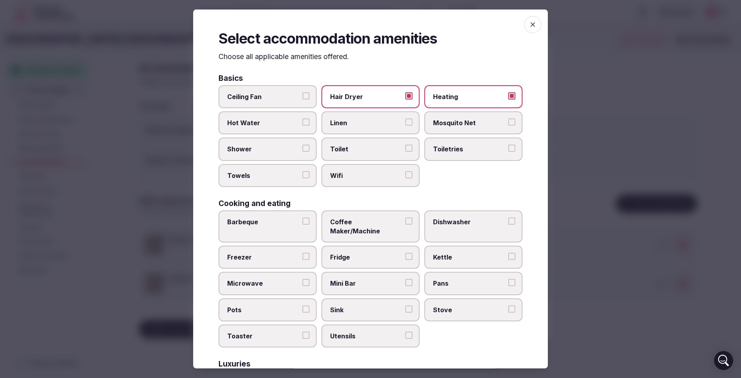
click at [339, 147] on span "Toilet" at bounding box center [366, 149] width 73 height 9
click at [405, 147] on button "Toilet" at bounding box center [408, 148] width 7 height 7
click at [282, 167] on label "Towels" at bounding box center [268, 175] width 98 height 23
click at [302, 171] on button "Towels" at bounding box center [305, 174] width 7 height 7
click at [262, 143] on label "Shower" at bounding box center [268, 148] width 98 height 23
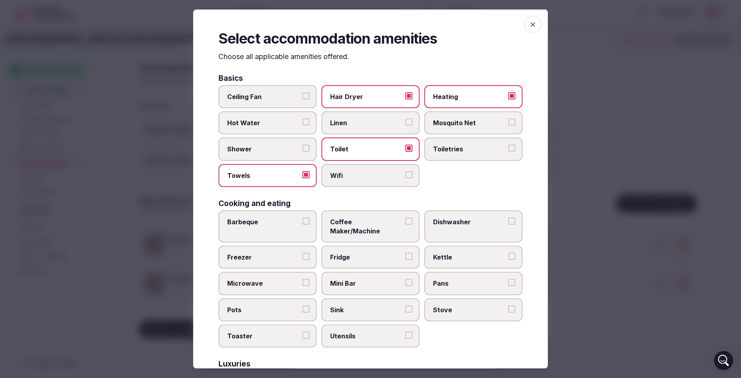
click at [302, 145] on button "Shower" at bounding box center [305, 148] width 7 height 7
click at [340, 183] on label "Wifi" at bounding box center [370, 175] width 98 height 23
click at [405, 178] on button "Wifi" at bounding box center [408, 174] width 7 height 7
click at [466, 146] on span "Toiletries" at bounding box center [469, 149] width 73 height 9
click at [508, 146] on button "Toiletries" at bounding box center [511, 148] width 7 height 7
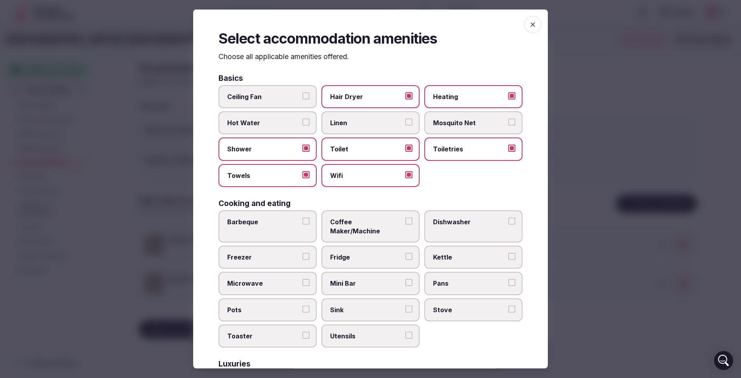
drag, startPoint x: 287, startPoint y: 120, endPoint x: 283, endPoint y: 122, distance: 4.4
click at [285, 120] on span "Hot Water" at bounding box center [263, 122] width 73 height 9
click at [302, 120] on button "Hot Water" at bounding box center [305, 121] width 7 height 7
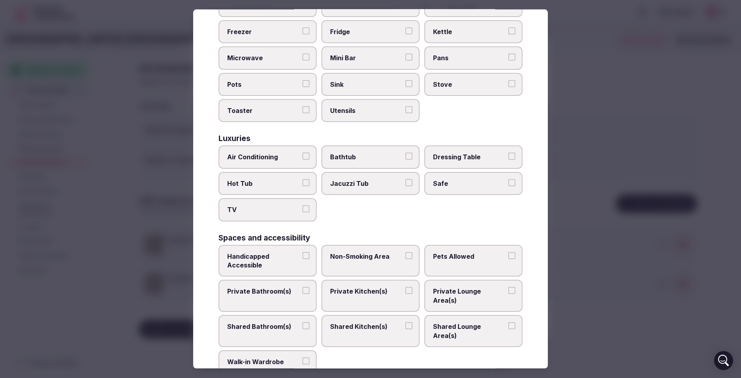
scroll to position [238, 0]
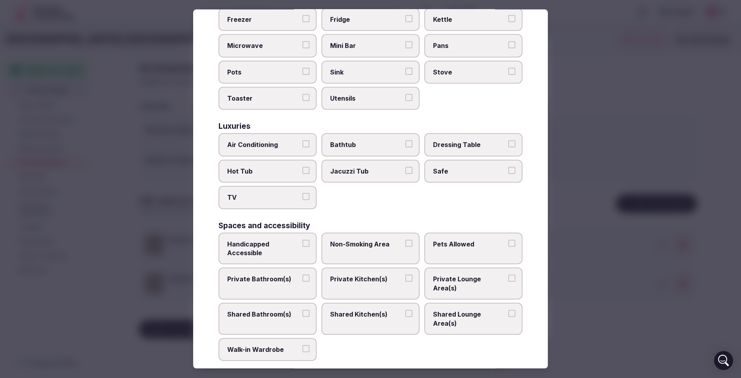
click at [366, 140] on span "Bathtub" at bounding box center [366, 144] width 73 height 9
click at [405, 140] on button "Bathtub" at bounding box center [408, 143] width 7 height 7
click at [366, 140] on span "Bathtub" at bounding box center [366, 144] width 73 height 9
click at [405, 140] on button "Bathtub" at bounding box center [408, 143] width 7 height 7
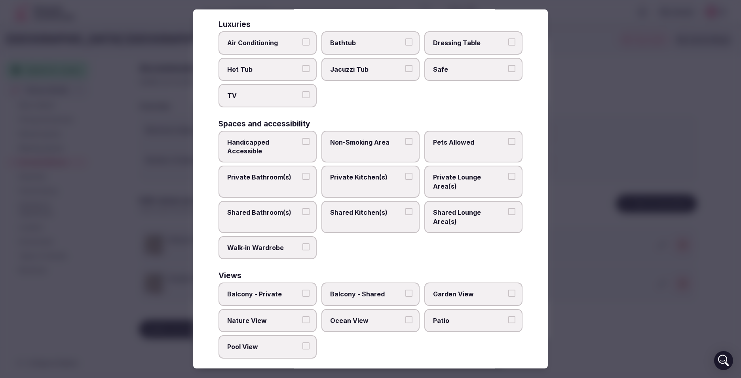
click at [260, 289] on span "Balcony - Private" at bounding box center [263, 293] width 73 height 9
click at [302, 289] on button "Balcony - Private" at bounding box center [305, 292] width 7 height 7
click at [260, 342] on span "Pool View" at bounding box center [263, 346] width 73 height 9
click at [302, 342] on button "Pool View" at bounding box center [305, 345] width 7 height 7
click at [259, 342] on span "Pool View" at bounding box center [263, 346] width 73 height 9
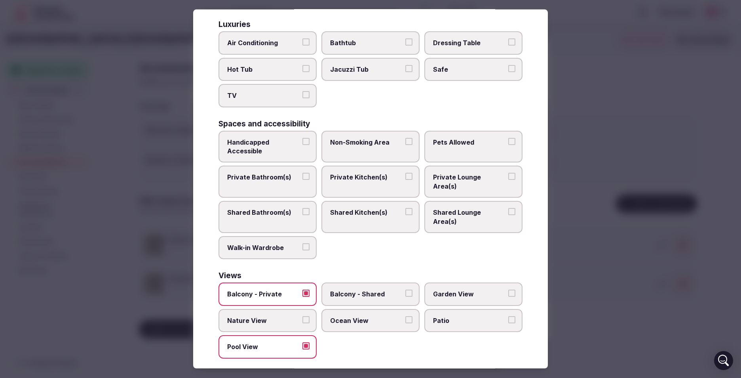
click at [302, 342] on button "Pool View" at bounding box center [305, 345] width 7 height 7
click at [282, 316] on span "Nature View" at bounding box center [263, 320] width 73 height 9
click at [302, 316] on button "Nature View" at bounding box center [305, 319] width 7 height 7
click at [276, 243] on label "Walk-in Wardrobe" at bounding box center [268, 247] width 98 height 23
click at [302, 243] on button "Walk-in Wardrobe" at bounding box center [305, 246] width 7 height 7
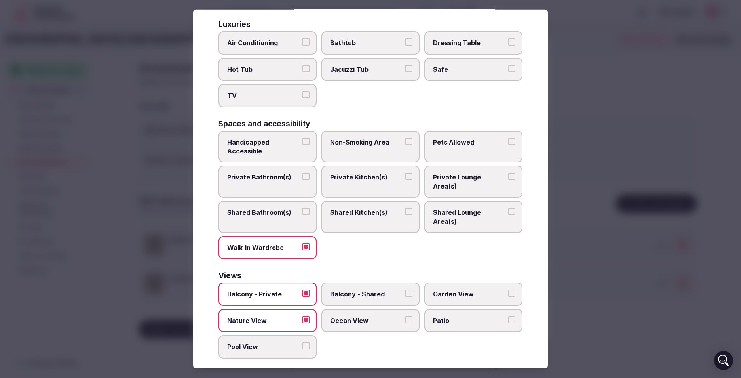
click at [281, 243] on span "Walk-in Wardrobe" at bounding box center [263, 247] width 73 height 9
click at [302, 243] on button "Walk-in Wardrobe" at bounding box center [305, 246] width 7 height 7
click at [489, 165] on label "Private Lounge Area(s)" at bounding box center [473, 181] width 98 height 32
click at [508, 173] on button "Private Lounge Area(s)" at bounding box center [511, 176] width 7 height 7
click at [458, 175] on span "Private Lounge Area(s)" at bounding box center [469, 182] width 73 height 18
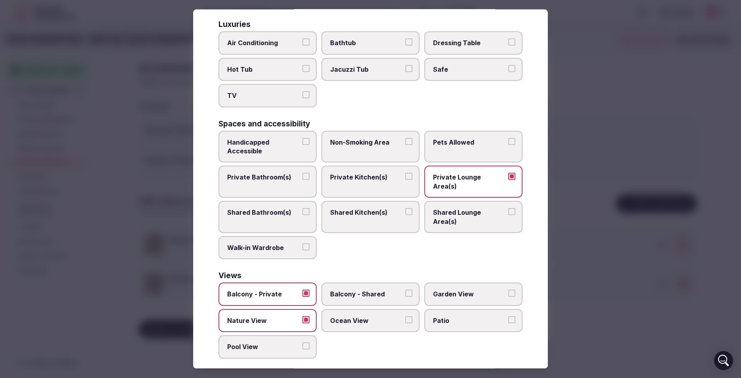
click at [508, 175] on button "Private Lounge Area(s)" at bounding box center [511, 176] width 7 height 7
click at [478, 138] on span "Pets Allowed" at bounding box center [469, 142] width 73 height 9
click at [508, 138] on button "Pets Allowed" at bounding box center [511, 141] width 7 height 7
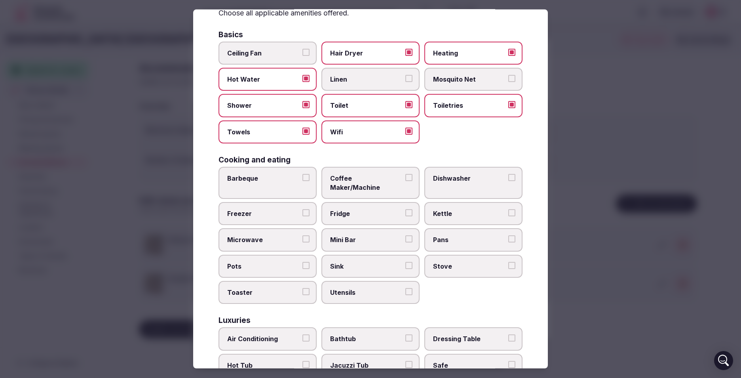
scroll to position [0, 0]
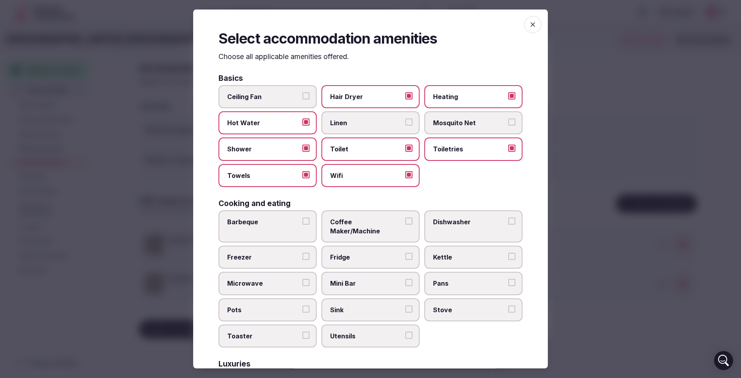
click at [369, 279] on span "Mini Bar" at bounding box center [366, 283] width 73 height 9
click at [405, 279] on button "Mini Bar" at bounding box center [408, 282] width 7 height 7
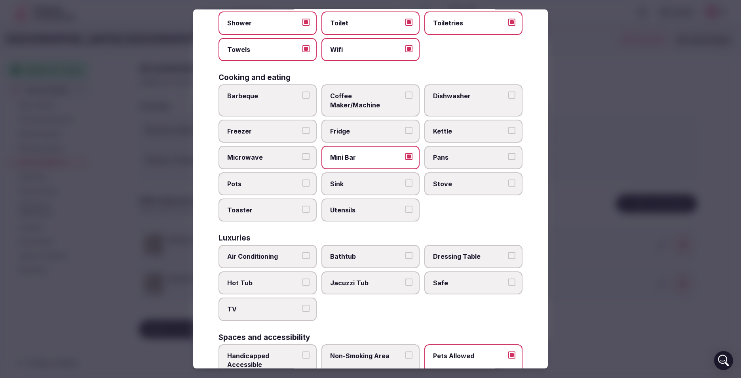
scroll to position [158, 0]
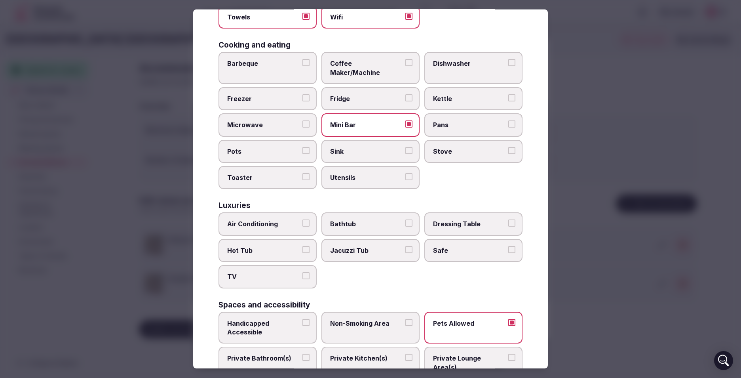
click at [253, 265] on label "TV" at bounding box center [268, 276] width 98 height 23
click at [302, 272] on button "TV" at bounding box center [305, 275] width 7 height 7
click at [295, 219] on span "Air Conditioning" at bounding box center [263, 223] width 73 height 9
click at [302, 219] on button "Air Conditioning" at bounding box center [305, 222] width 7 height 7
click at [469, 249] on label "Safe" at bounding box center [473, 250] width 98 height 23
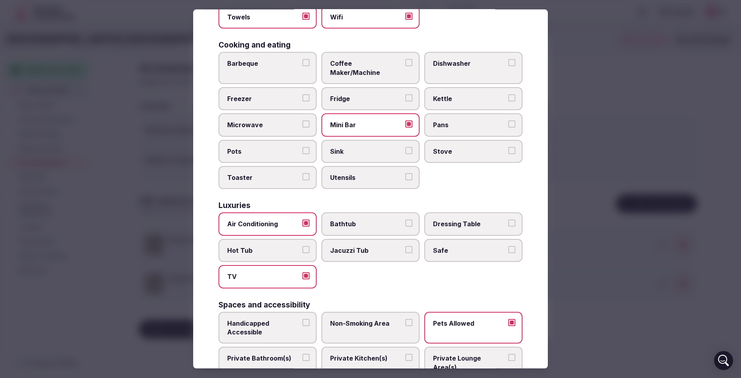
click at [508, 249] on button "Safe" at bounding box center [511, 249] width 7 height 7
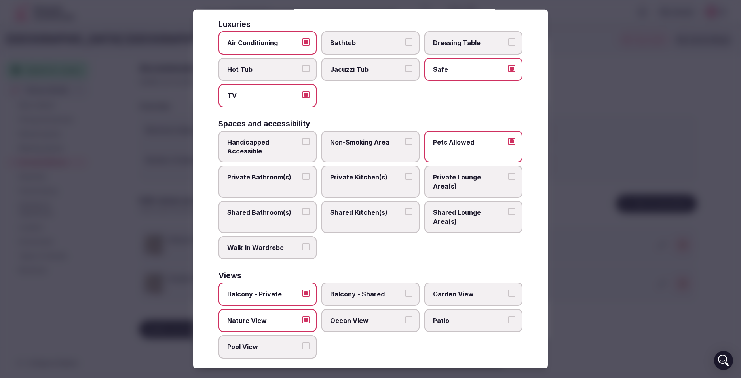
scroll to position [0, 0]
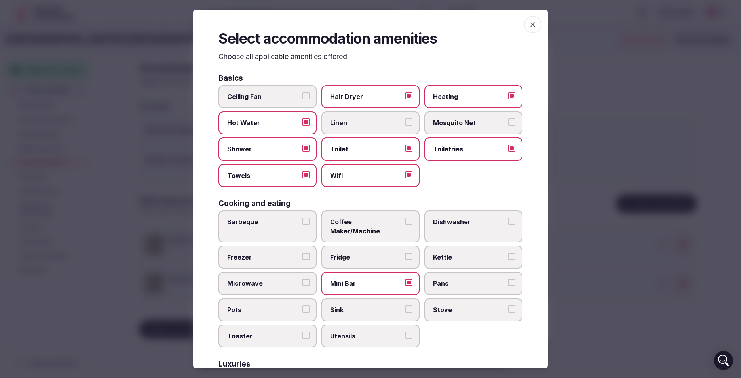
click at [529, 27] on icon "button" at bounding box center [533, 25] width 8 height 8
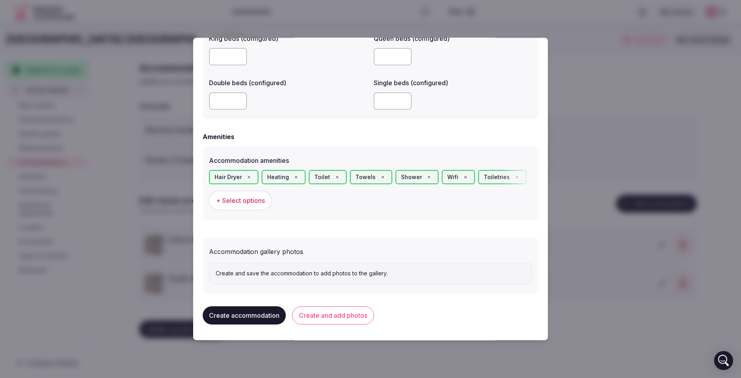
scroll to position [669, 0]
click at [250, 314] on button "Create accommodation" at bounding box center [244, 315] width 83 height 18
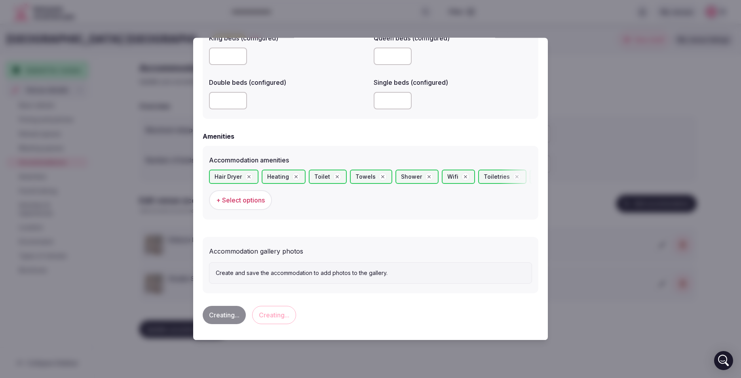
scroll to position [0, 0]
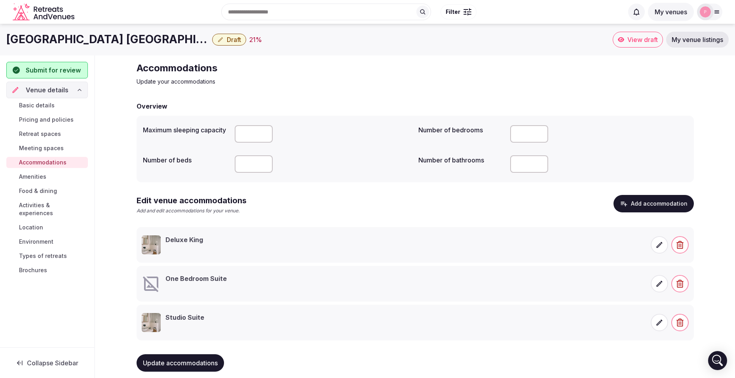
click at [652, 278] on span at bounding box center [659, 283] width 17 height 17
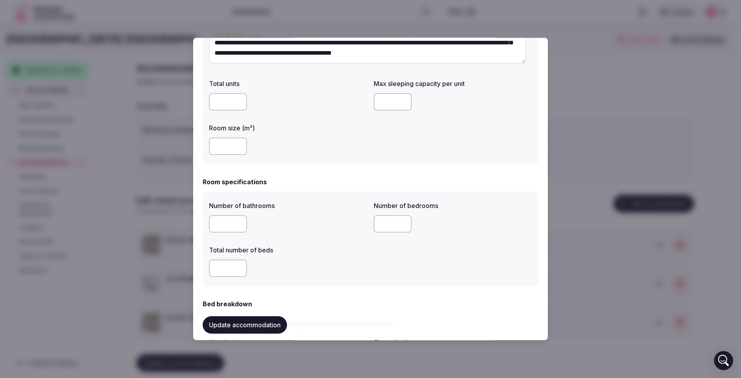
scroll to position [119, 0]
click at [224, 216] on input "number" at bounding box center [228, 222] width 38 height 17
type input "*"
click at [387, 224] on input "number" at bounding box center [393, 222] width 38 height 17
click at [386, 223] on input "number" at bounding box center [393, 222] width 38 height 17
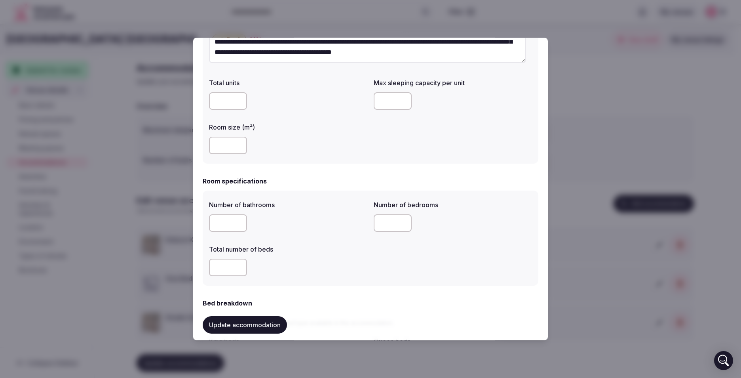
type input "*"
click at [224, 263] on input "number" at bounding box center [228, 267] width 38 height 17
click at [218, 266] on input "number" at bounding box center [228, 267] width 38 height 17
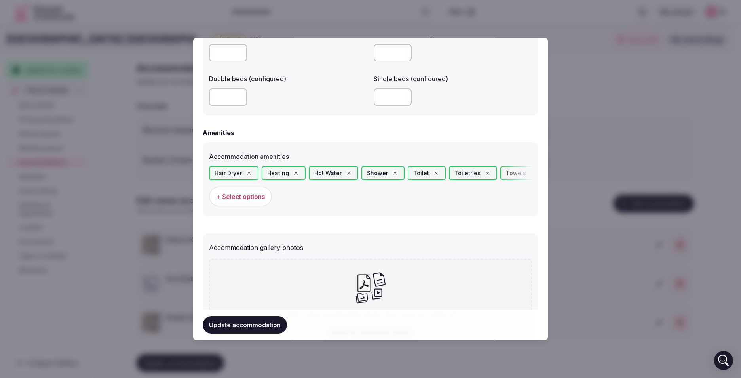
scroll to position [742, 0]
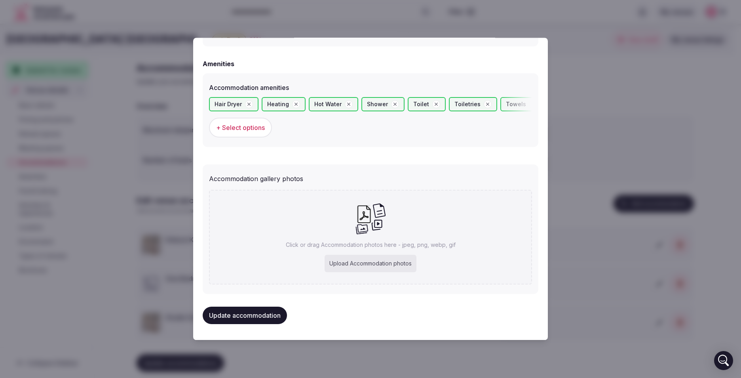
type input "*"
click at [388, 264] on div "Upload Accommodation photos" at bounding box center [371, 263] width 92 height 17
type input "**********"
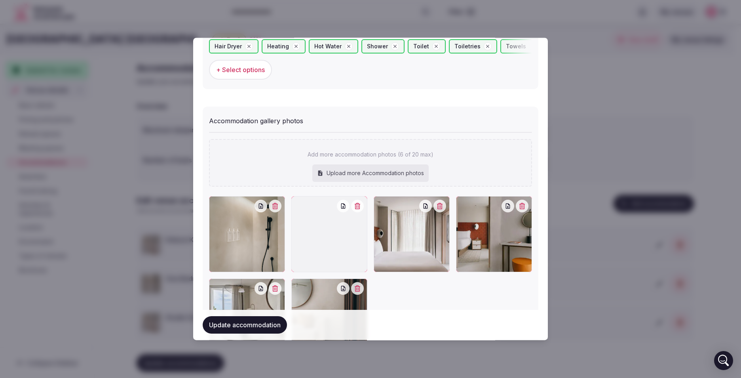
scroll to position [867, 0]
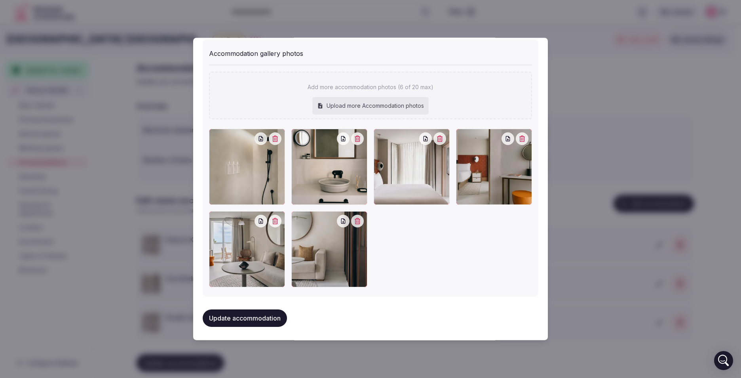
click at [266, 321] on button "Update accommodation" at bounding box center [245, 318] width 84 height 17
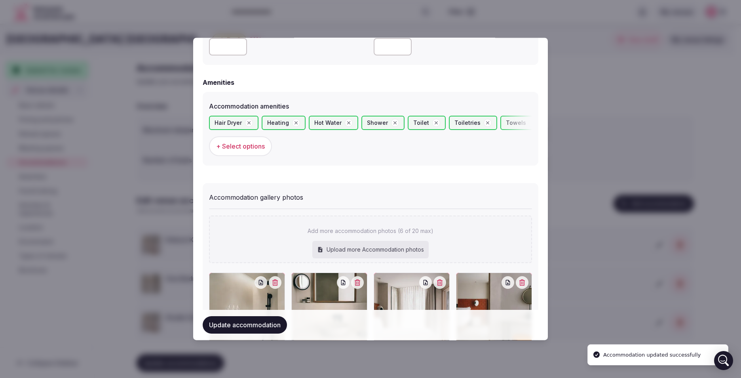
scroll to position [565, 0]
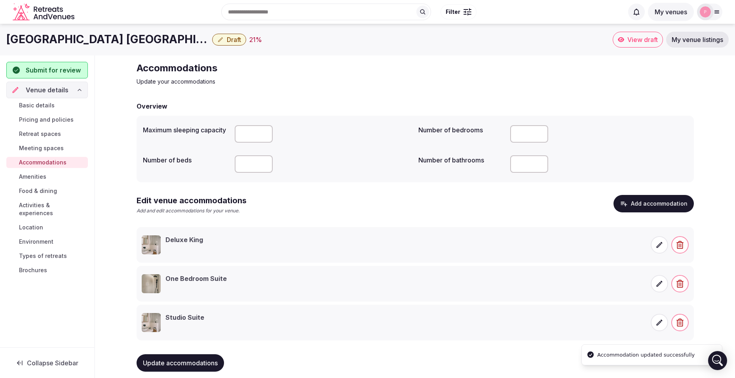
click at [41, 177] on span "Amenities" at bounding box center [32, 177] width 27 height 8
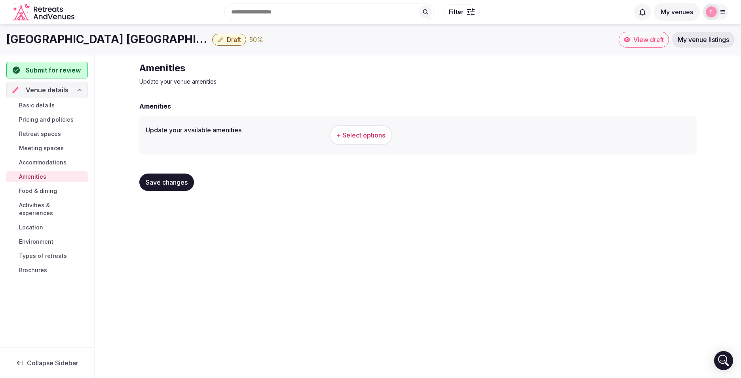
click at [358, 134] on span "+ Select options" at bounding box center [361, 135] width 49 height 9
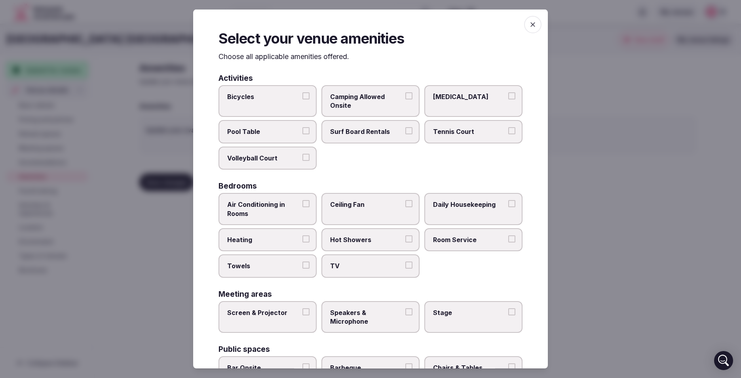
click at [276, 211] on span "Air Conditioning in Rooms" at bounding box center [263, 209] width 73 height 18
click at [302, 207] on button "Air Conditioning in Rooms" at bounding box center [305, 203] width 7 height 7
click at [353, 268] on span "TV" at bounding box center [366, 265] width 73 height 9
click at [405, 268] on button "TV" at bounding box center [408, 264] width 7 height 7
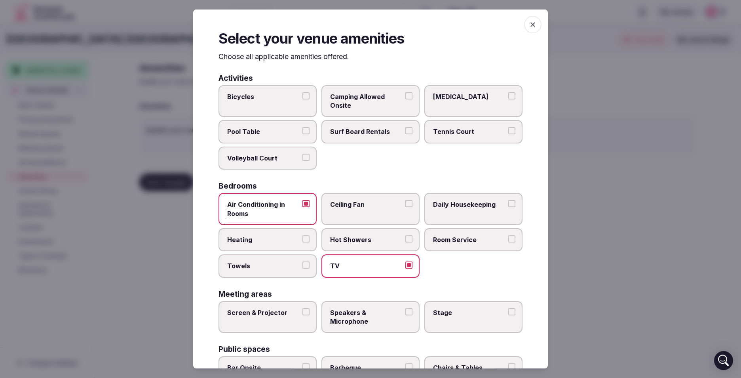
click at [263, 259] on label "Towels" at bounding box center [268, 265] width 98 height 23
click at [302, 261] on button "Towels" at bounding box center [305, 264] width 7 height 7
click at [453, 242] on span "Room Service" at bounding box center [469, 239] width 73 height 9
click at [508, 242] on button "Room Service" at bounding box center [511, 238] width 7 height 7
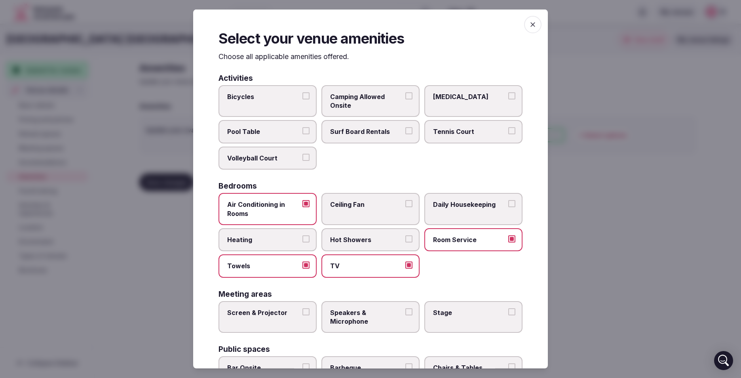
click at [466, 216] on label "Daily Housekeeping" at bounding box center [473, 209] width 98 height 32
click at [508, 207] on button "Daily Housekeeping" at bounding box center [511, 203] width 7 height 7
click at [340, 241] on span "Hot Showers" at bounding box center [366, 239] width 73 height 9
click at [405, 241] on button "Hot Showers" at bounding box center [408, 238] width 7 height 7
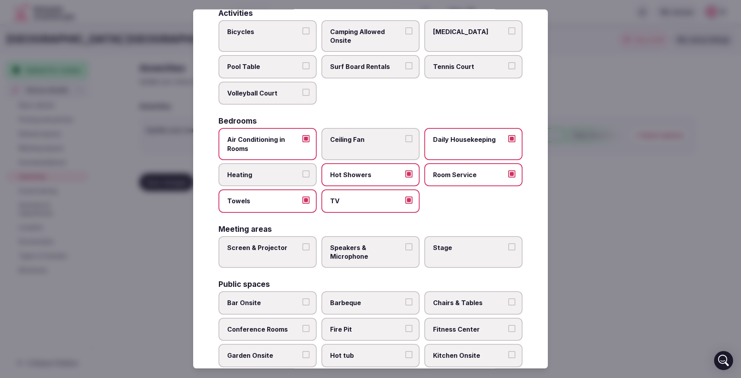
scroll to position [79, 0]
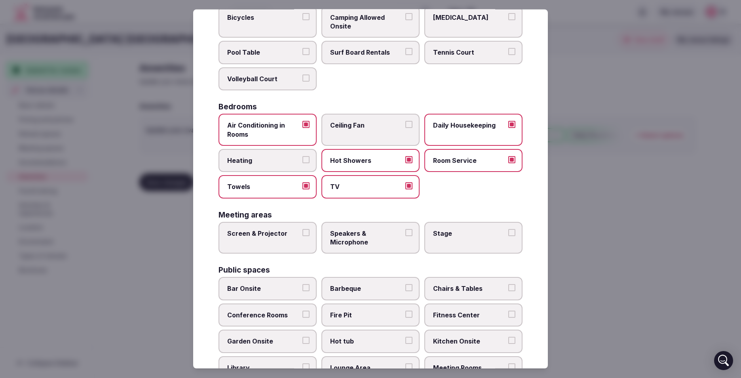
click at [266, 237] on span "Screen & Projector" at bounding box center [263, 233] width 73 height 9
click at [302, 236] on button "Screen & Projector" at bounding box center [305, 232] width 7 height 7
click at [274, 237] on span "Screen & Projector" at bounding box center [263, 233] width 73 height 9
click at [302, 236] on button "Screen & Projector" at bounding box center [305, 232] width 7 height 7
click at [268, 240] on label "Screen & Projector" at bounding box center [268, 238] width 98 height 32
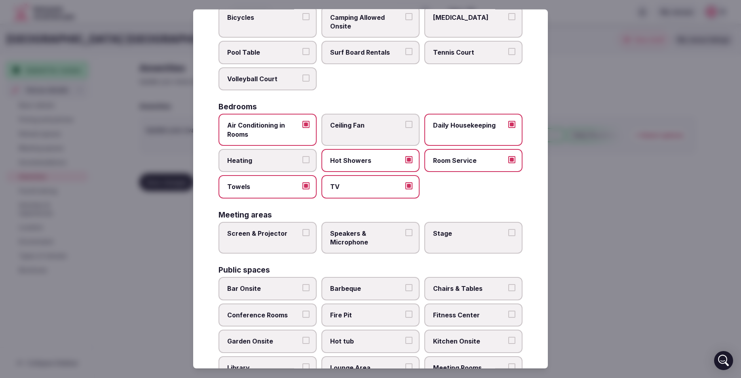
click at [302, 236] on button "Screen & Projector" at bounding box center [305, 232] width 7 height 7
click at [369, 243] on span "Speakers & Microphone" at bounding box center [366, 238] width 73 height 18
click at [405, 236] on button "Speakers & Microphone" at bounding box center [408, 232] width 7 height 7
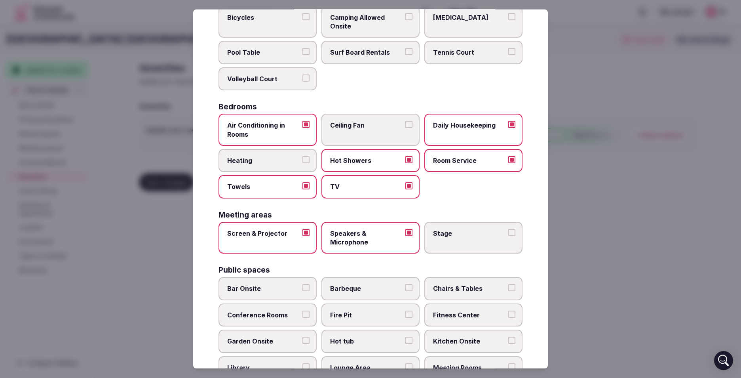
click at [459, 240] on label "Stage" at bounding box center [473, 238] width 98 height 32
click at [508, 236] on button "Stage" at bounding box center [511, 232] width 7 height 7
click at [449, 240] on label "Stage" at bounding box center [473, 238] width 98 height 32
click at [508, 236] on button "Stage" at bounding box center [511, 232] width 7 height 7
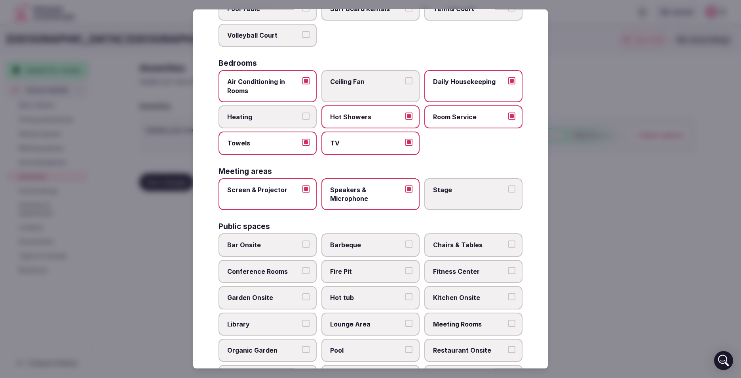
scroll to position [158, 0]
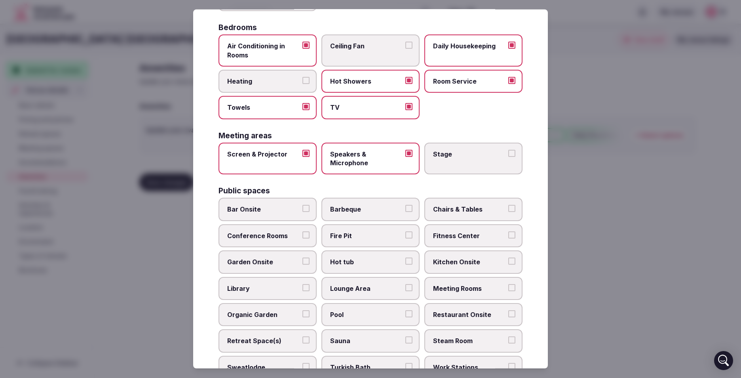
click at [283, 208] on span "Bar Onsite" at bounding box center [263, 209] width 73 height 9
click at [302, 208] on button "Bar Onsite" at bounding box center [305, 208] width 7 height 7
click at [267, 245] on label "Conference Rooms" at bounding box center [268, 235] width 98 height 23
click at [302, 238] on button "Conference Rooms" at bounding box center [305, 234] width 7 height 7
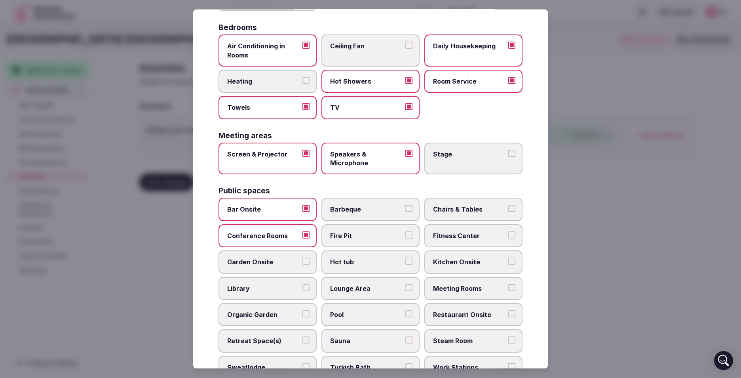
scroll to position [238, 0]
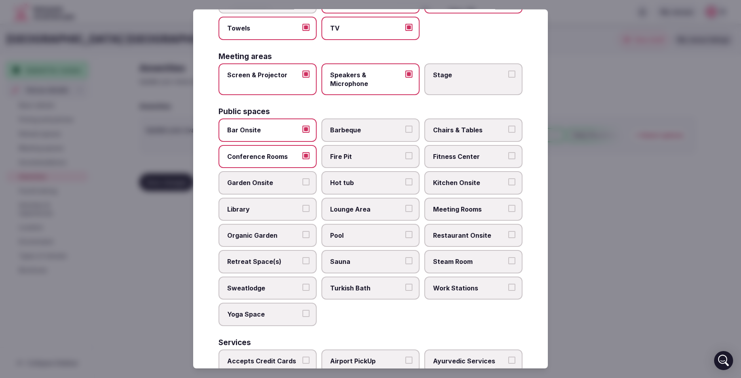
click at [260, 319] on label "Yoga Space" at bounding box center [268, 313] width 98 height 23
click at [302, 317] on button "Yoga Space" at bounding box center [305, 313] width 7 height 7
click at [362, 238] on span "Pool" at bounding box center [366, 235] width 73 height 9
click at [405, 238] on button "Pool" at bounding box center [408, 234] width 7 height 7
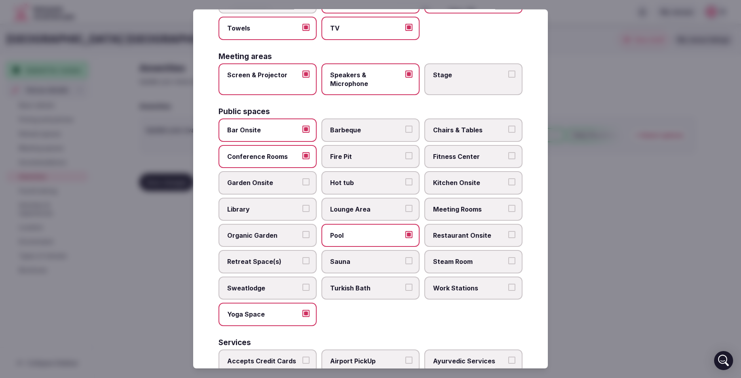
click at [475, 260] on span "Steam Room" at bounding box center [469, 261] width 73 height 9
click at [508, 260] on button "Steam Room" at bounding box center [511, 260] width 7 height 7
click at [487, 260] on span "Steam Room" at bounding box center [469, 261] width 73 height 9
click at [508, 260] on button "Steam Room" at bounding box center [511, 260] width 7 height 7
click at [472, 238] on span "Restaurant Onsite" at bounding box center [469, 235] width 73 height 9
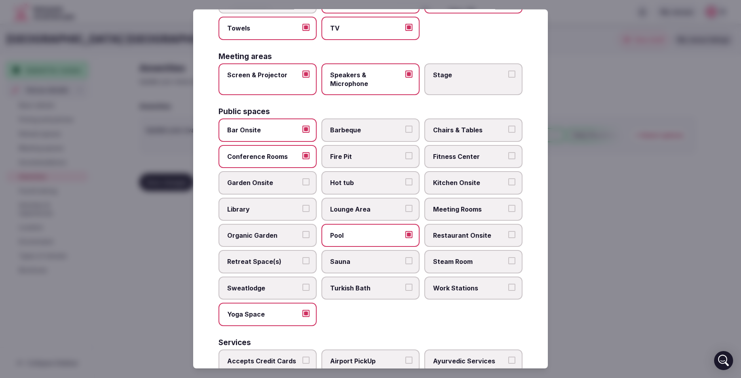
click at [508, 238] on button "Restaurant Onsite" at bounding box center [511, 234] width 7 height 7
click at [473, 212] on span "Meeting Rooms" at bounding box center [469, 209] width 73 height 9
click at [508, 212] on button "Meeting Rooms" at bounding box center [511, 208] width 7 height 7
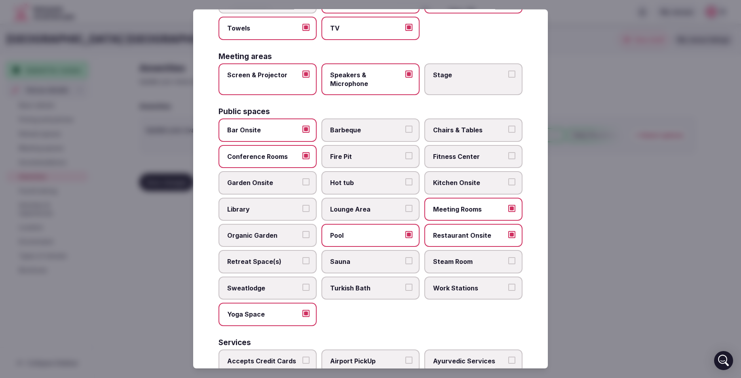
click at [474, 127] on span "Chairs & Tables" at bounding box center [469, 129] width 73 height 9
click at [508, 127] on button "Chairs & Tables" at bounding box center [511, 128] width 7 height 7
click at [474, 154] on span "Fitness Center" at bounding box center [469, 156] width 73 height 9
click at [508, 154] on button "Fitness Center" at bounding box center [511, 155] width 7 height 7
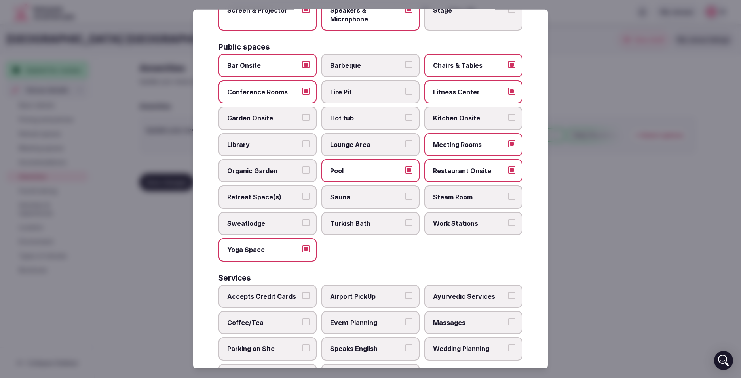
scroll to position [348, 0]
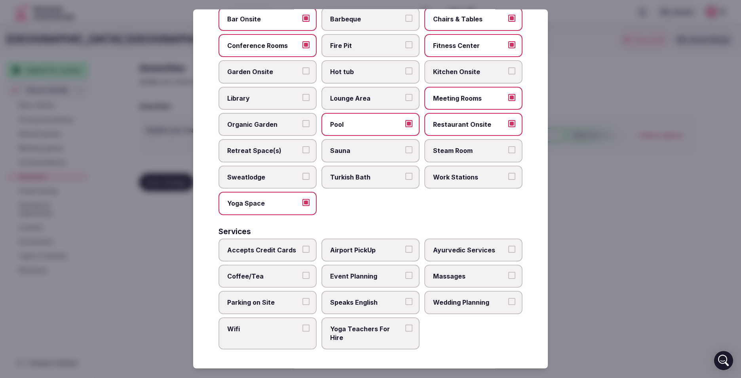
click at [279, 249] on span "Accepts Credit Cards" at bounding box center [263, 249] width 73 height 9
click at [302, 249] on button "Accepts Credit Cards" at bounding box center [305, 248] width 7 height 7
click at [278, 272] on span "Coffee/Tea" at bounding box center [263, 276] width 73 height 9
click at [302, 272] on button "Coffee/Tea" at bounding box center [305, 275] width 7 height 7
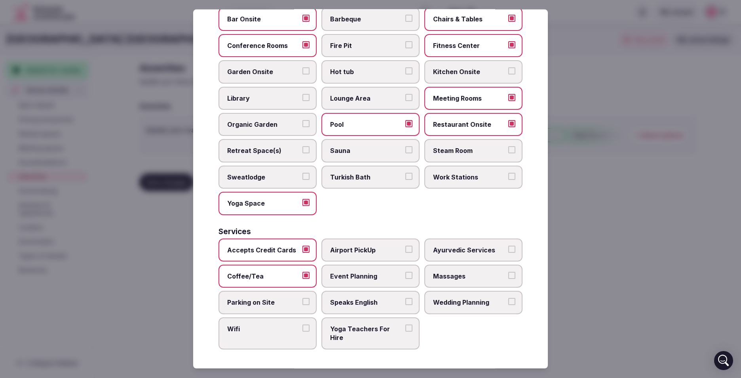
click at [280, 305] on span "Parking on Site" at bounding box center [263, 302] width 73 height 9
click at [302, 305] on button "Parking on Site" at bounding box center [305, 301] width 7 height 7
click at [278, 349] on label "Wifi" at bounding box center [268, 333] width 98 height 32
click at [302, 331] on button "Wifi" at bounding box center [305, 327] width 7 height 7
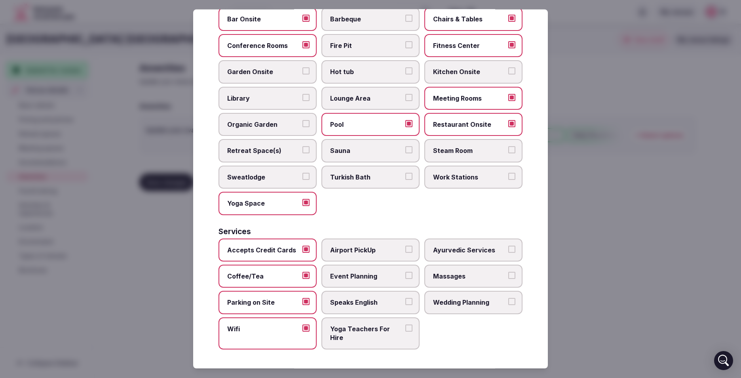
click at [373, 333] on span "Yoga Teachers For Hire" at bounding box center [366, 333] width 73 height 18
click at [405, 331] on button "Yoga Teachers For Hire" at bounding box center [408, 327] width 7 height 7
click at [371, 247] on span "Airport PickUp" at bounding box center [366, 249] width 73 height 9
click at [405, 247] on button "Airport PickUp" at bounding box center [408, 248] width 7 height 7
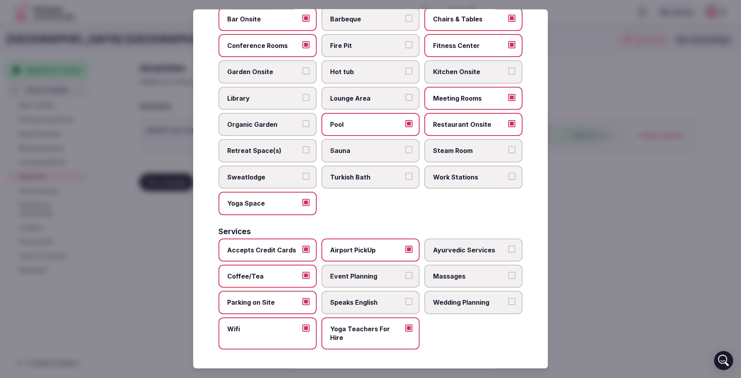
click at [458, 282] on label "Massages" at bounding box center [473, 275] width 98 height 23
click at [508, 279] on button "Massages" at bounding box center [511, 275] width 7 height 7
click at [436, 304] on span "Wedding Planning" at bounding box center [469, 302] width 73 height 9
click at [508, 304] on button "Wedding Planning" at bounding box center [511, 301] width 7 height 7
click at [376, 277] on span "Event Planning" at bounding box center [366, 276] width 73 height 9
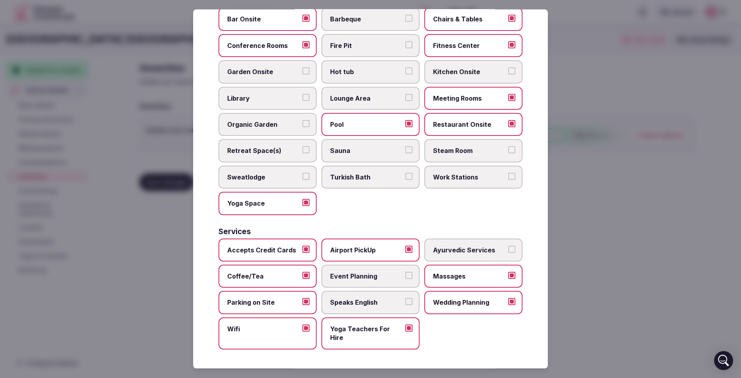
click at [405, 277] on button "Event Planning" at bounding box center [408, 275] width 7 height 7
click at [346, 302] on span "Speaks English" at bounding box center [366, 302] width 73 height 9
click at [405, 302] on button "Speaks English" at bounding box center [408, 301] width 7 height 7
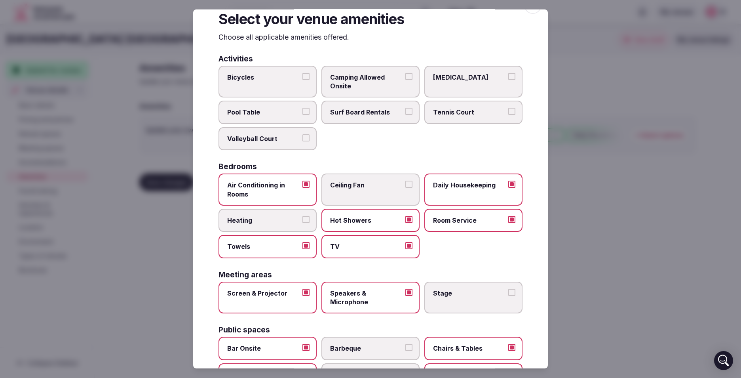
scroll to position [0, 0]
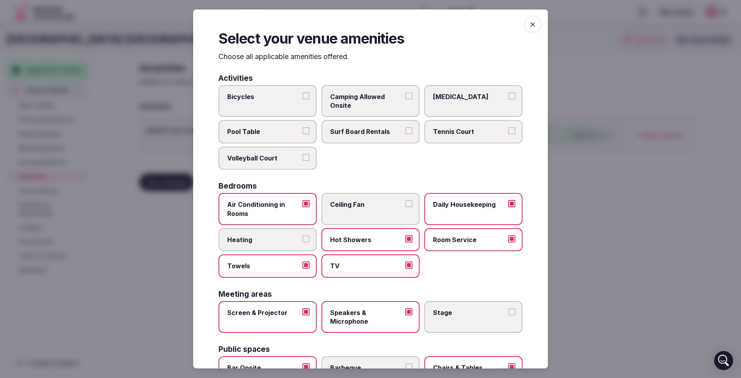
click at [529, 24] on icon "button" at bounding box center [533, 25] width 8 height 8
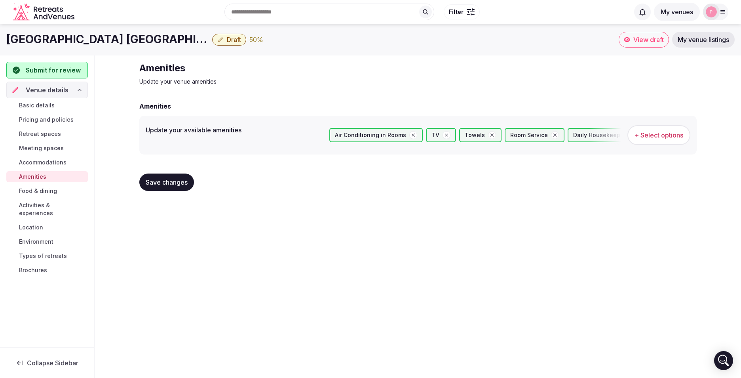
click at [30, 186] on link "Food & dining" at bounding box center [47, 190] width 82 height 11
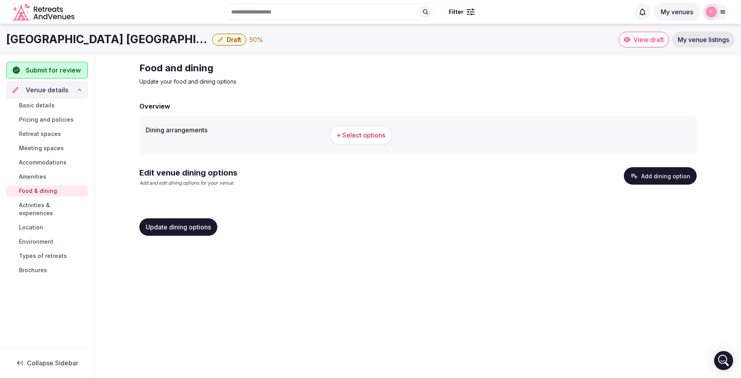
click at [39, 206] on span "Activities & experiences" at bounding box center [52, 209] width 66 height 16
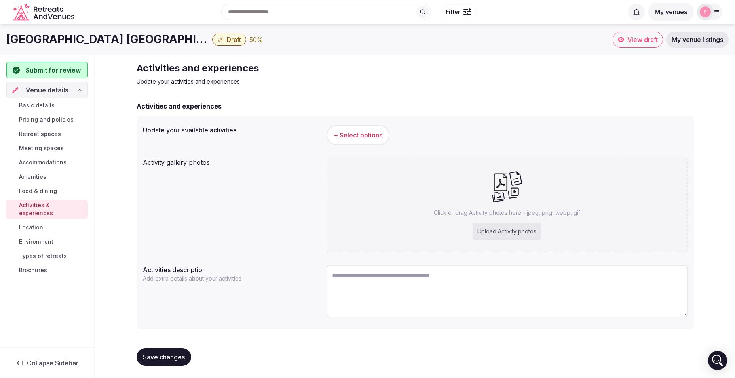
click at [375, 135] on span "+ Select options" at bounding box center [358, 135] width 49 height 9
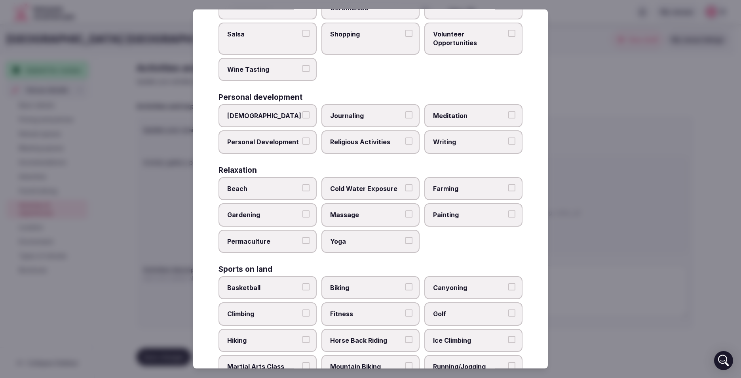
scroll to position [198, 0]
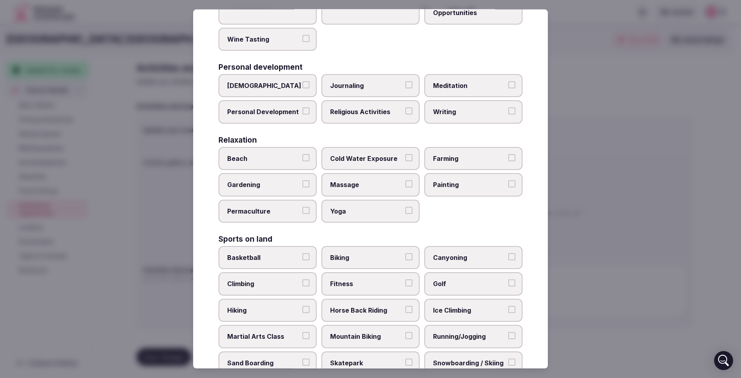
click at [281, 159] on span "Beach" at bounding box center [263, 158] width 73 height 9
click at [302, 159] on button "Beach" at bounding box center [305, 157] width 7 height 7
click at [358, 212] on span "Yoga" at bounding box center [366, 211] width 73 height 9
click at [405, 212] on button "Yoga" at bounding box center [408, 210] width 7 height 7
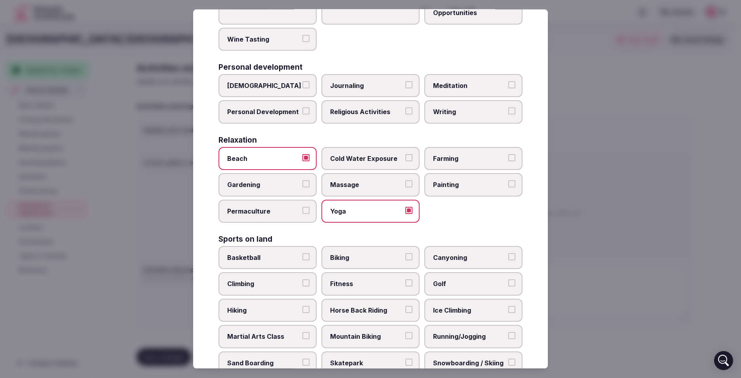
click at [381, 193] on label "Massage" at bounding box center [370, 184] width 98 height 23
click at [405, 187] on button "Massage" at bounding box center [408, 183] width 7 height 7
click at [451, 186] on span "Painting" at bounding box center [469, 184] width 73 height 9
click at [508, 186] on button "Painting" at bounding box center [511, 183] width 7 height 7
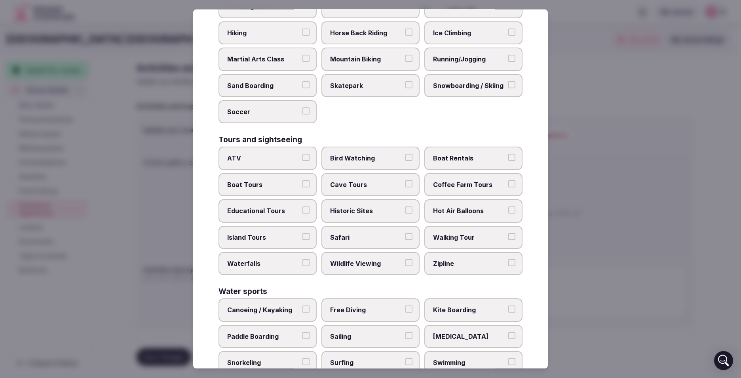
scroll to position [535, 0]
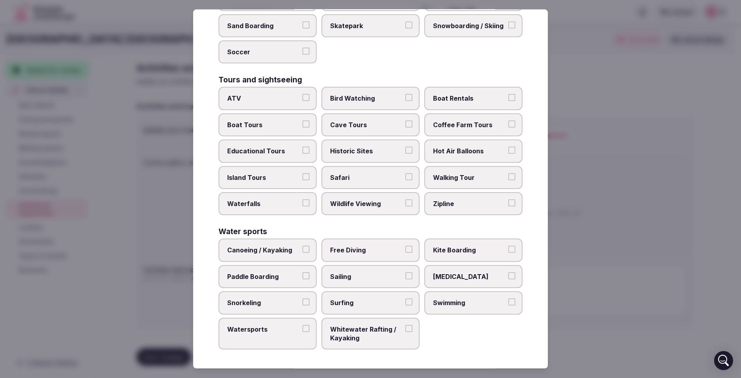
click at [268, 250] on span "Canoeing / Kayaking" at bounding box center [263, 249] width 73 height 9
click at [302, 250] on button "Canoeing / Kayaking" at bounding box center [305, 248] width 7 height 7
click at [278, 275] on span "Paddle Boarding" at bounding box center [263, 276] width 73 height 9
click at [302, 275] on button "Paddle Boarding" at bounding box center [305, 275] width 7 height 7
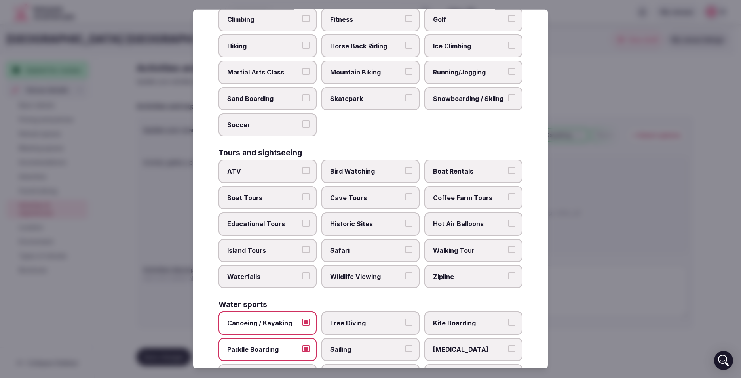
scroll to position [456, 0]
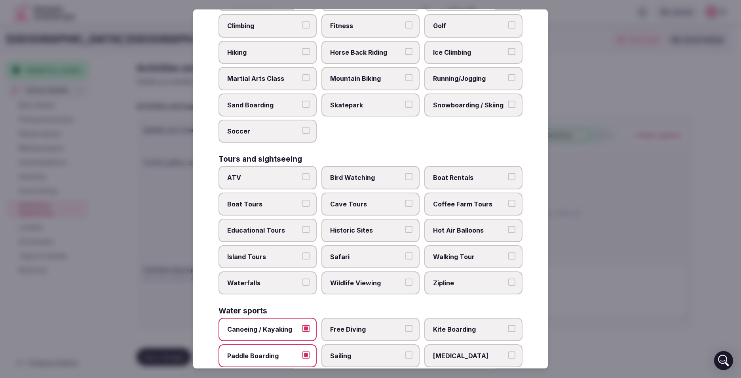
click at [473, 254] on span "Walking Tour" at bounding box center [469, 256] width 73 height 9
click at [508, 254] on button "Walking Tour" at bounding box center [511, 255] width 7 height 7
click at [473, 254] on span "Walking Tour" at bounding box center [469, 256] width 73 height 9
click at [508, 254] on button "Walking Tour" at bounding box center [511, 255] width 7 height 7
click at [247, 198] on label "Boat Tours" at bounding box center [268, 203] width 98 height 23
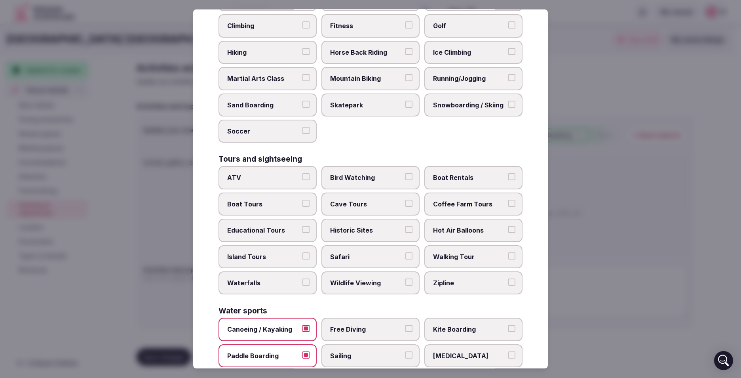
click at [302, 200] on button "Boat Tours" at bounding box center [305, 203] width 7 height 7
click at [456, 173] on label "Boat Rentals" at bounding box center [473, 177] width 98 height 23
click at [508, 173] on button "Boat Rentals" at bounding box center [511, 176] width 7 height 7
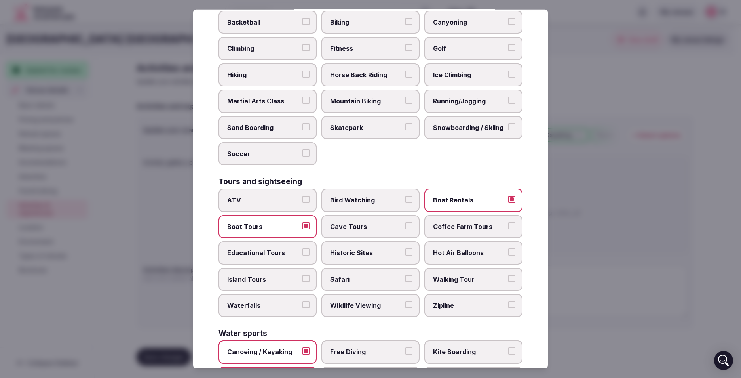
scroll to position [416, 0]
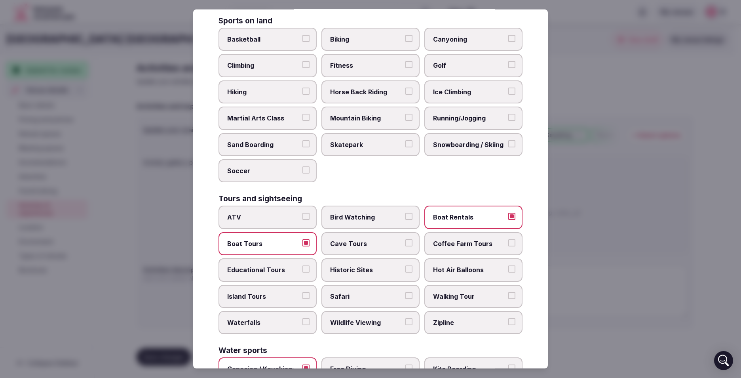
click at [276, 303] on label "Island Tours" at bounding box center [268, 295] width 98 height 23
click at [302, 299] on button "Island Tours" at bounding box center [305, 294] width 7 height 7
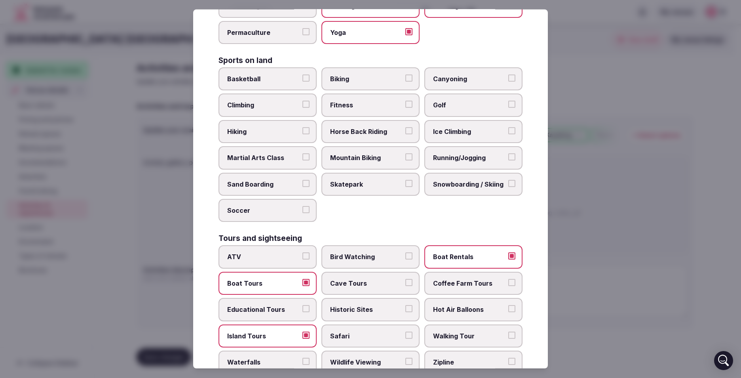
scroll to position [337, 0]
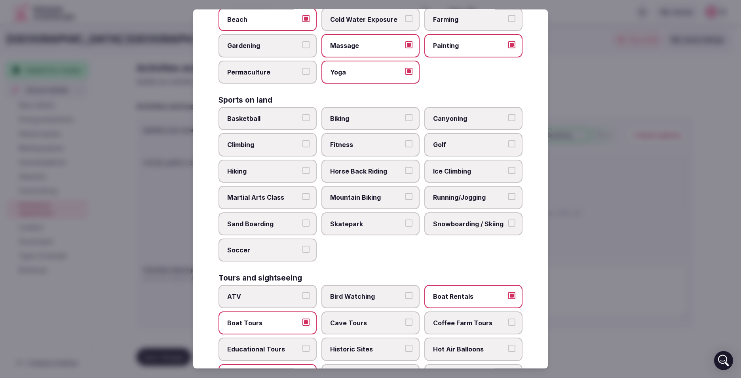
click at [275, 172] on span "Hiking" at bounding box center [263, 171] width 73 height 9
click at [302, 172] on button "Hiking" at bounding box center [305, 170] width 7 height 7
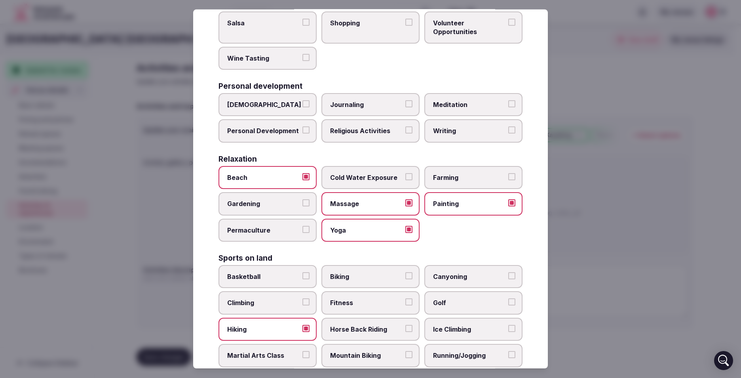
scroll to position [179, 0]
click at [452, 101] on span "Meditation" at bounding box center [469, 105] width 73 height 9
click at [508, 101] on button "Meditation" at bounding box center [511, 104] width 7 height 7
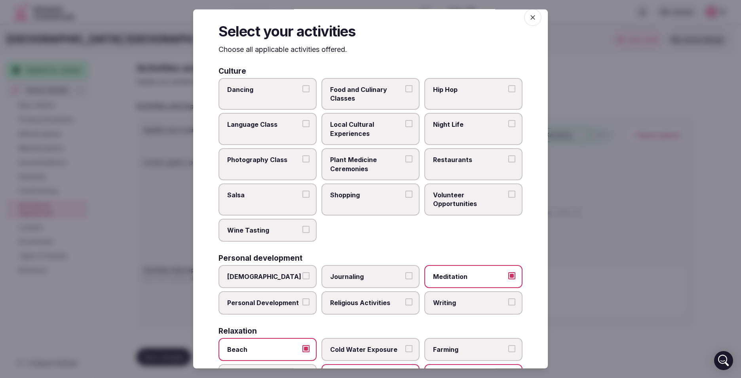
scroll to position [0, 0]
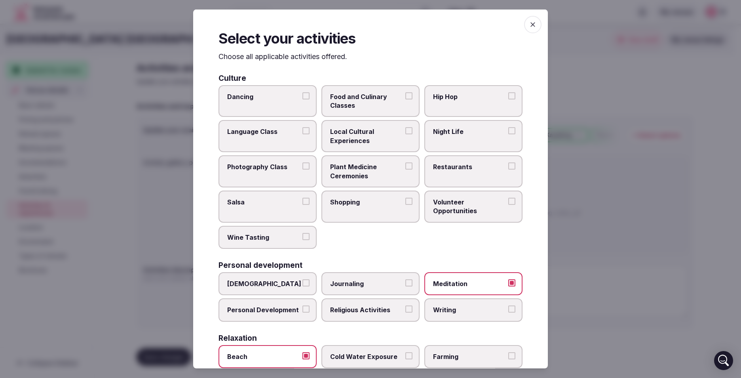
click at [440, 173] on label "Restaurants" at bounding box center [473, 171] width 98 height 32
click at [508, 169] on button "Restaurants" at bounding box center [511, 165] width 7 height 7
click at [448, 130] on span "Night Life" at bounding box center [469, 131] width 73 height 9
click at [508, 130] on button "Night Life" at bounding box center [511, 130] width 7 height 7
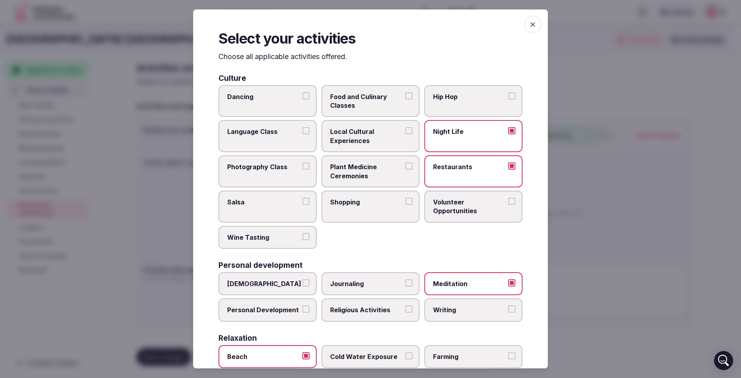
click at [260, 106] on label "Dancing" at bounding box center [268, 101] width 98 height 32
click at [302, 99] on button "Dancing" at bounding box center [305, 95] width 7 height 7
click at [270, 101] on label "Dancing" at bounding box center [268, 101] width 98 height 32
click at [302, 99] on button "Dancing" at bounding box center [305, 95] width 7 height 7
click at [360, 134] on span "Local Cultural Experiences" at bounding box center [366, 136] width 73 height 18
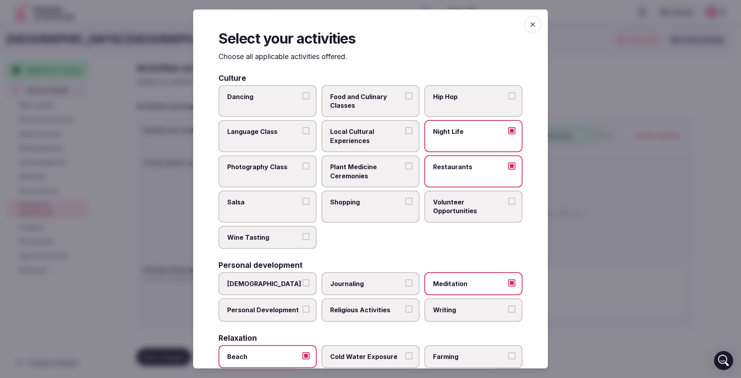
click at [405, 134] on button "Local Cultural Experiences" at bounding box center [408, 130] width 7 height 7
click at [529, 22] on icon "button" at bounding box center [533, 25] width 8 height 8
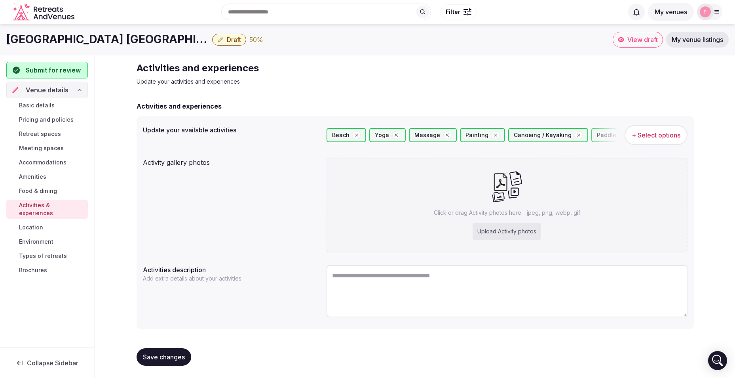
click at [498, 239] on div "Upload Activity photos" at bounding box center [507, 230] width 68 height 17
type input "**********"
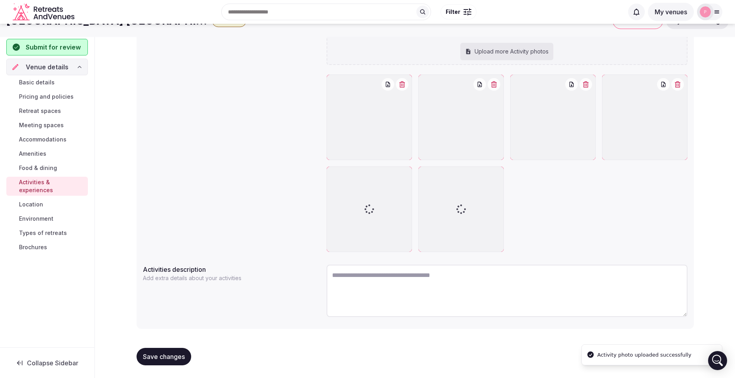
scroll to position [147, 0]
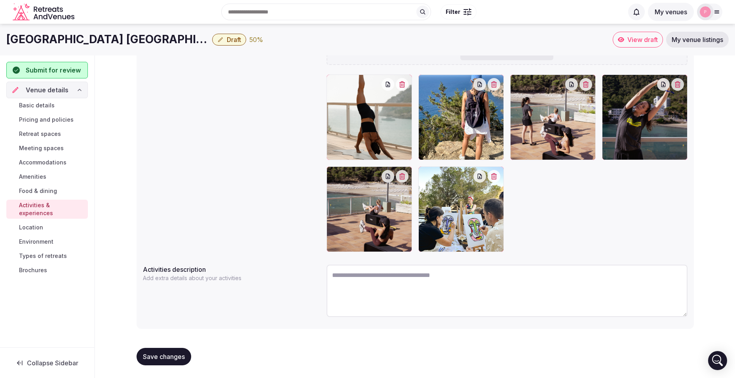
click at [41, 223] on span "Location" at bounding box center [31, 227] width 24 height 8
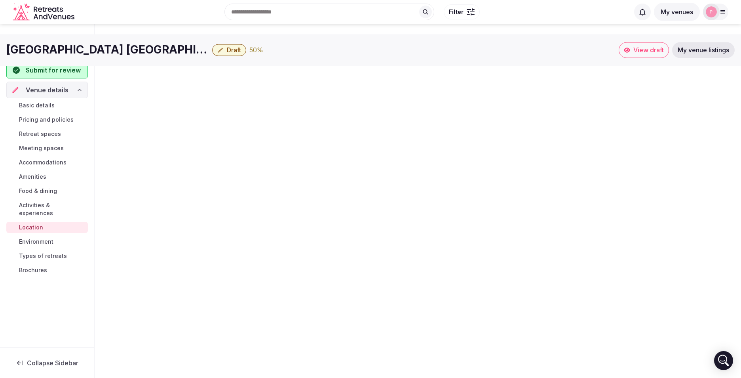
click at [43, 192] on span "Food & dining" at bounding box center [38, 191] width 38 height 8
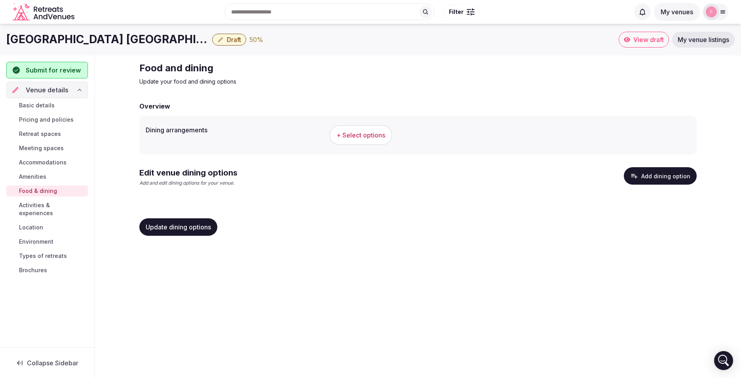
click at [22, 178] on span "Amenities" at bounding box center [32, 177] width 27 height 8
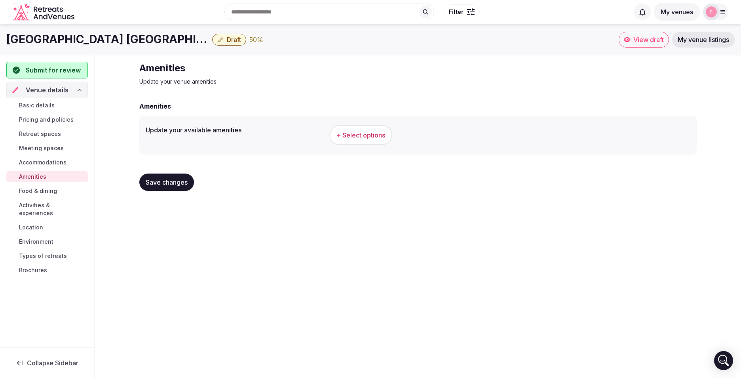
click at [55, 163] on span "Accommodations" at bounding box center [43, 162] width 48 height 8
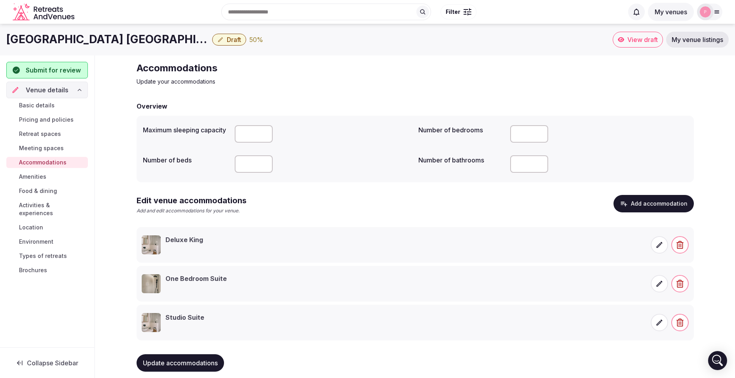
click at [55, 144] on span "Meeting spaces" at bounding box center [41, 148] width 45 height 8
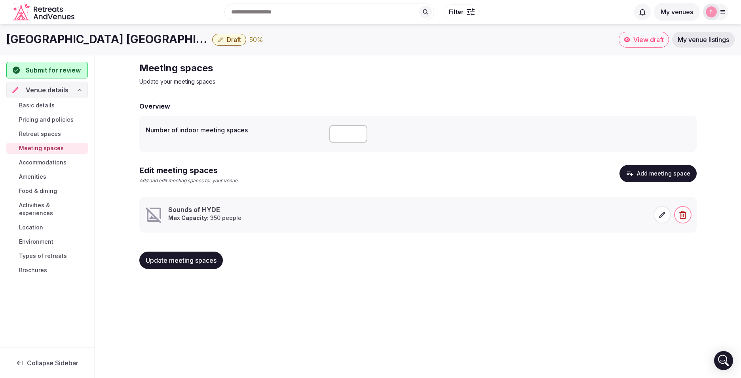
click at [336, 128] on input "number" at bounding box center [348, 133] width 38 height 17
type input "*"
click at [654, 179] on button "Add meeting space" at bounding box center [658, 173] width 77 height 17
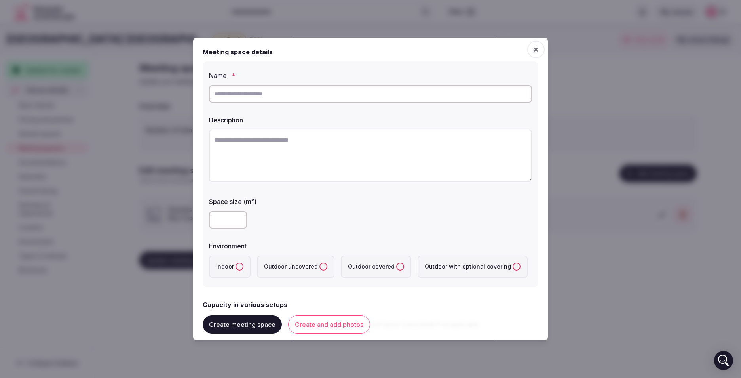
click at [312, 91] on input "text" at bounding box center [370, 93] width 323 height 17
type input "*********"
click at [264, 146] on textarea at bounding box center [370, 155] width 323 height 52
click at [289, 147] on textarea at bounding box center [370, 155] width 323 height 52
click at [304, 154] on textarea at bounding box center [370, 155] width 323 height 52
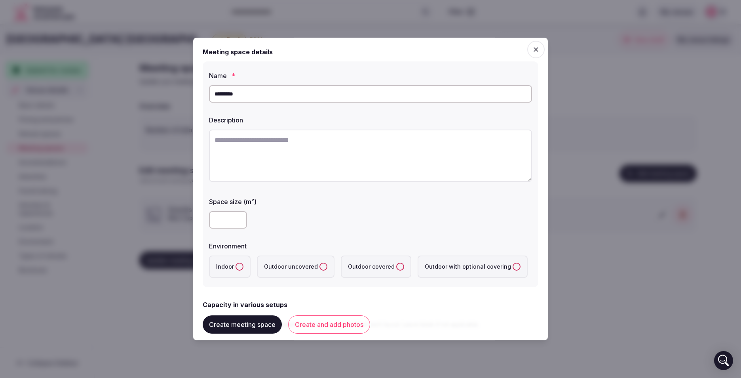
click at [223, 220] on input "number" at bounding box center [228, 219] width 38 height 17
type input "***"
click at [234, 266] on label "Indoor" at bounding box center [230, 266] width 42 height 22
click at [236, 266] on button "Indoor" at bounding box center [240, 266] width 8 height 8
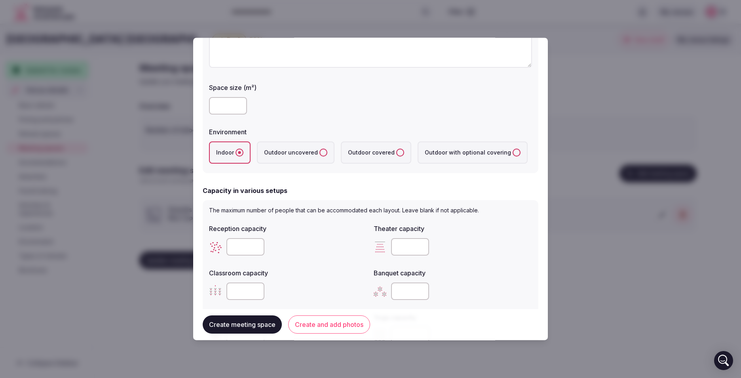
scroll to position [198, 0]
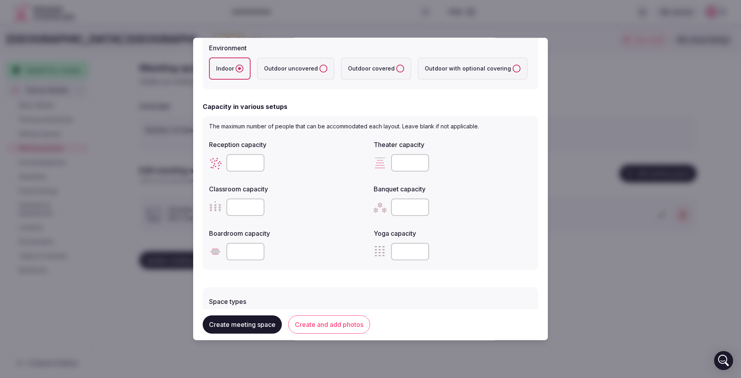
click at [244, 163] on input "number" at bounding box center [245, 162] width 38 height 17
click at [401, 158] on input "number" at bounding box center [410, 162] width 38 height 17
click at [399, 162] on input "number" at bounding box center [410, 162] width 38 height 17
click at [237, 167] on input "number" at bounding box center [245, 162] width 38 height 17
click at [241, 165] on input "number" at bounding box center [245, 162] width 38 height 17
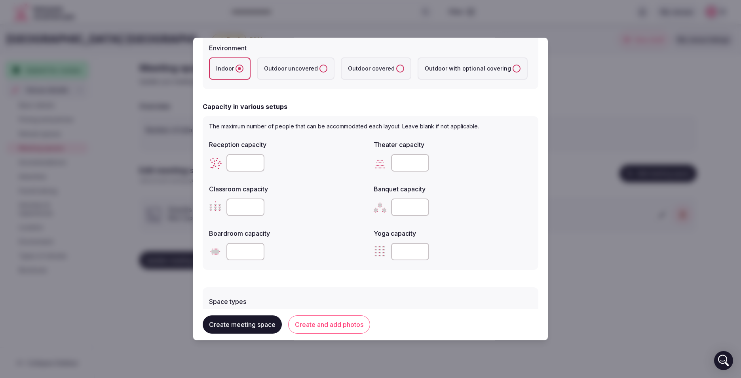
scroll to position [238, 0]
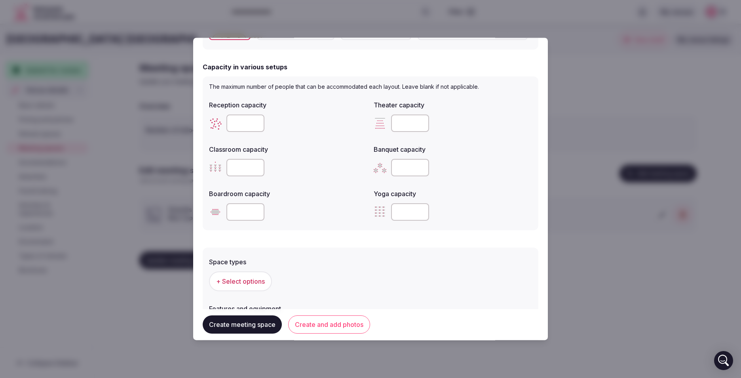
click at [253, 166] on input "number" at bounding box center [245, 167] width 38 height 17
click at [234, 126] on input "number" at bounding box center [245, 122] width 38 height 17
click at [238, 122] on input "number" at bounding box center [245, 122] width 38 height 17
